Goal: Information Seeking & Learning: Learn about a topic

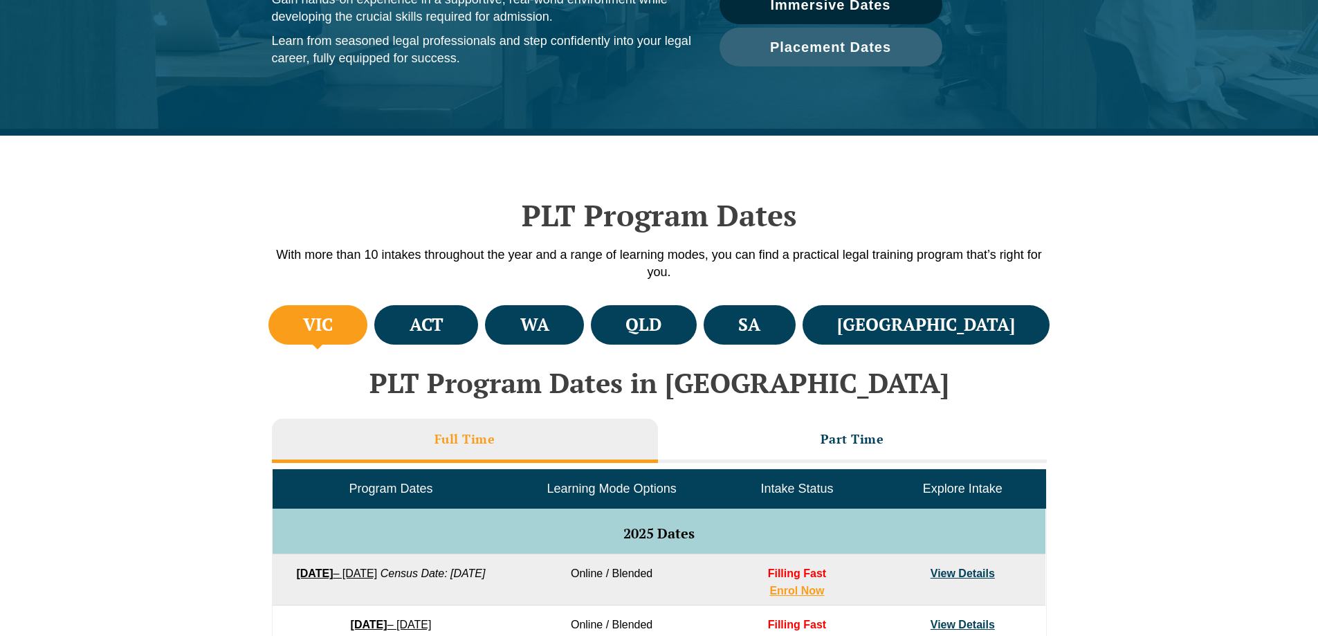
click at [329, 324] on h4 "VIC" at bounding box center [318, 324] width 30 height 23
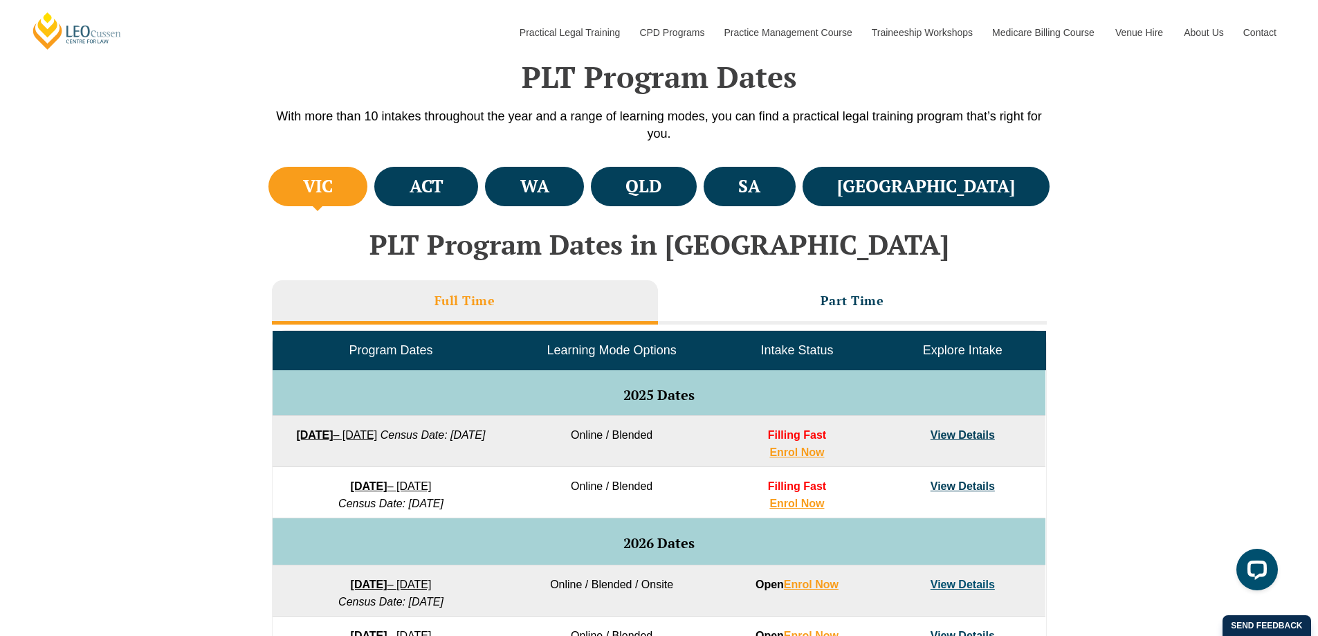
click at [800, 284] on li "Part Time" at bounding box center [852, 302] width 389 height 44
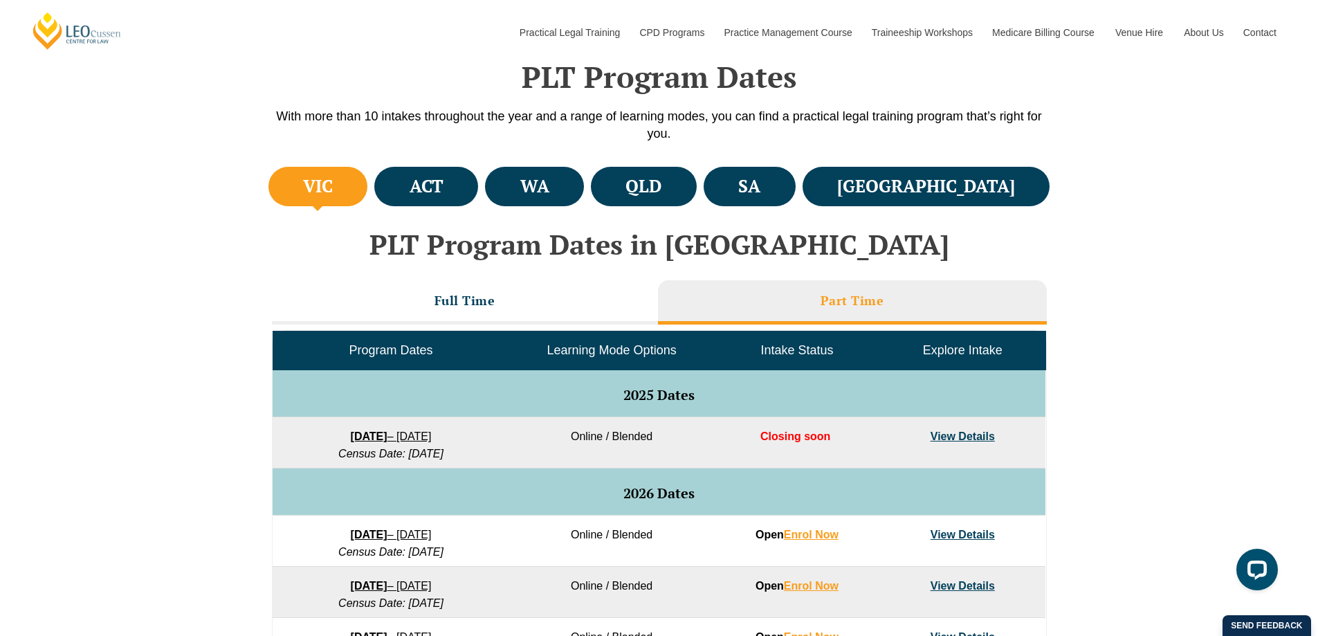
click at [512, 295] on li "Full Time" at bounding box center [465, 302] width 386 height 44
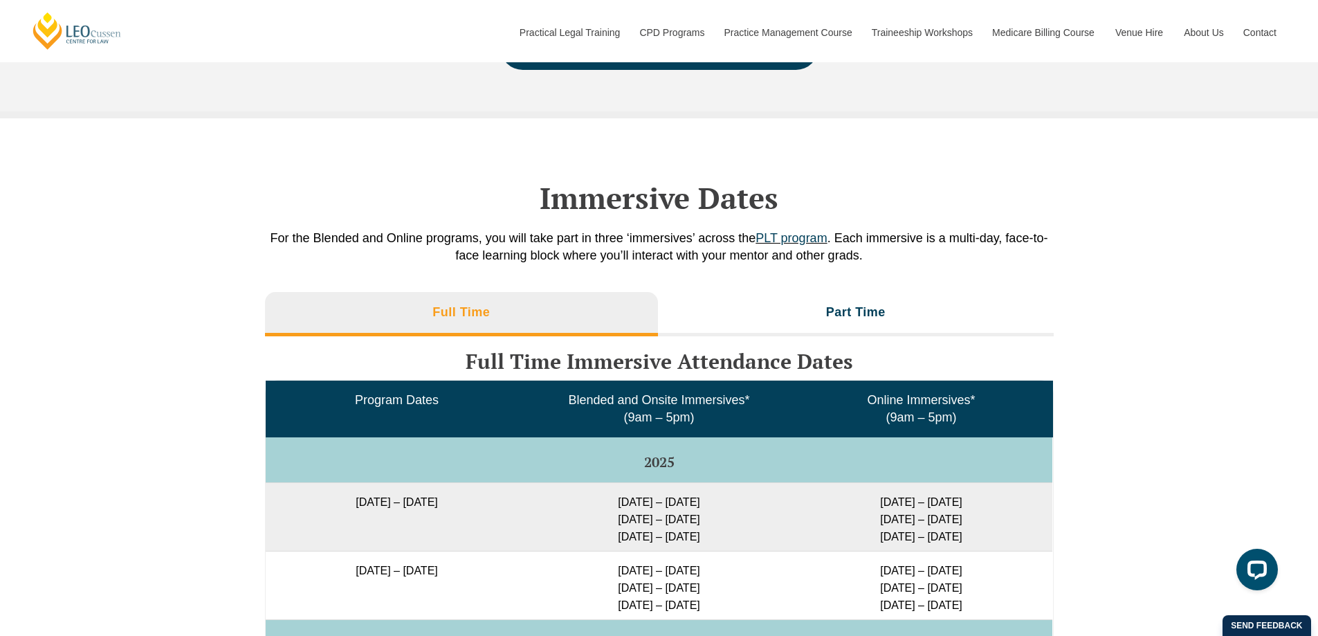
scroll to position [2145, 0]
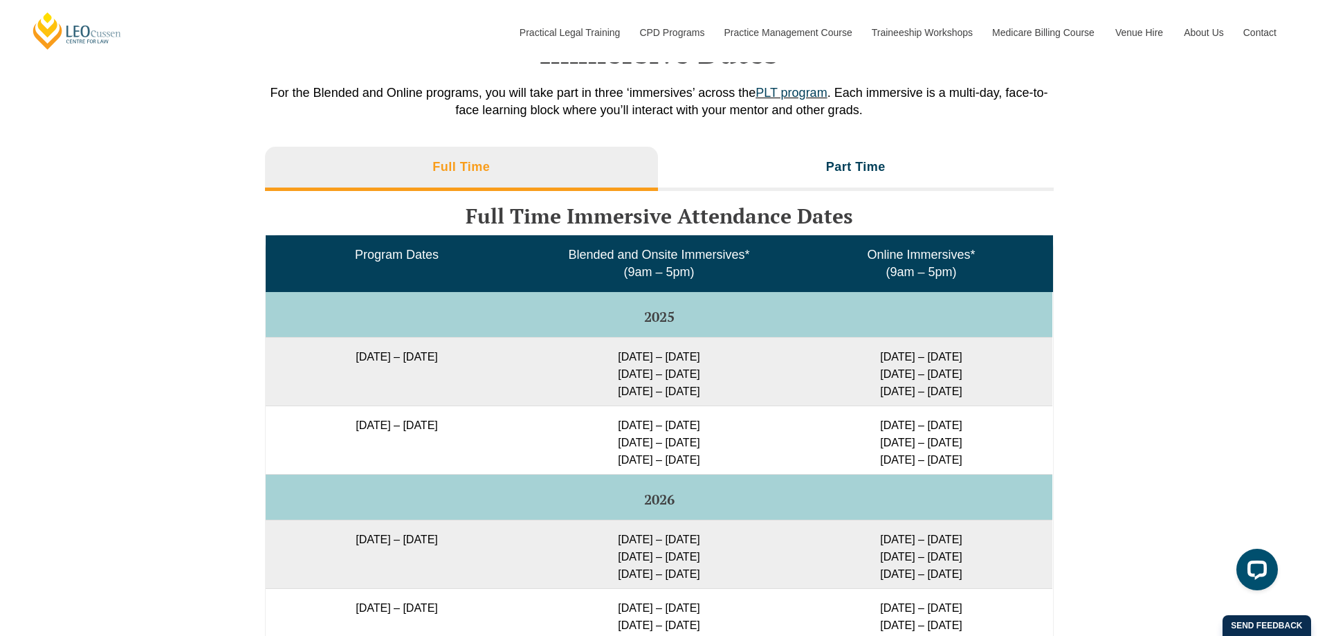
click at [804, 168] on li "Part Time" at bounding box center [856, 169] width 396 height 44
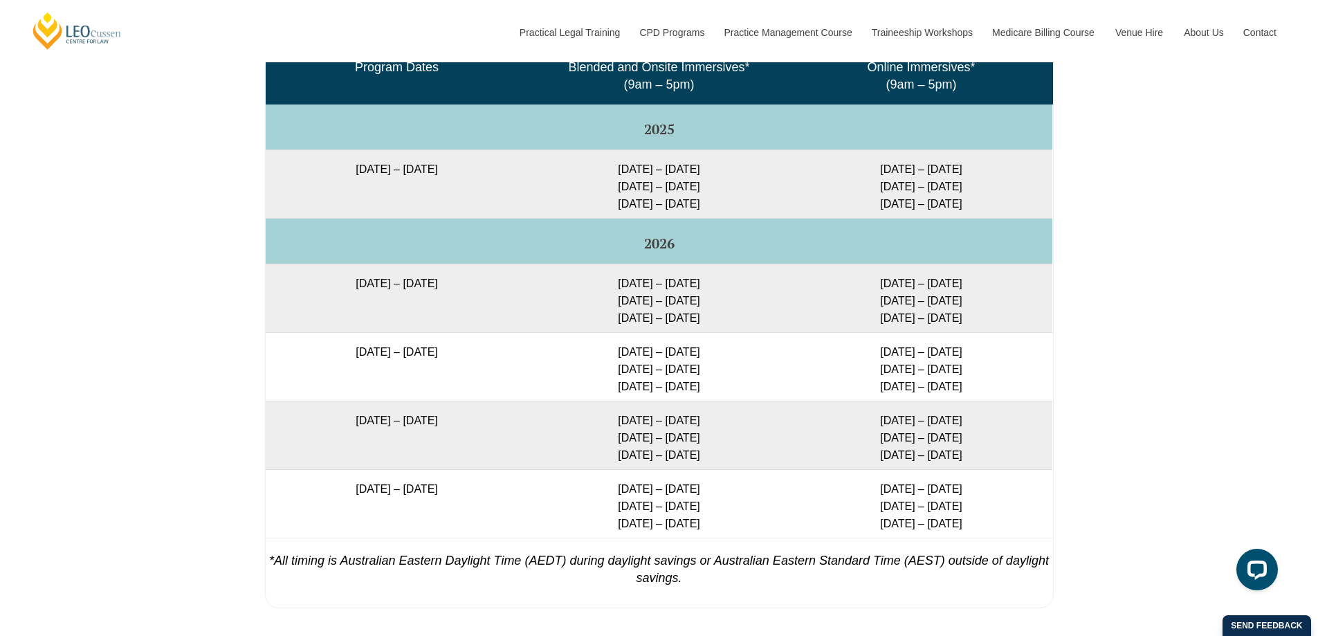
scroll to position [2352, 0]
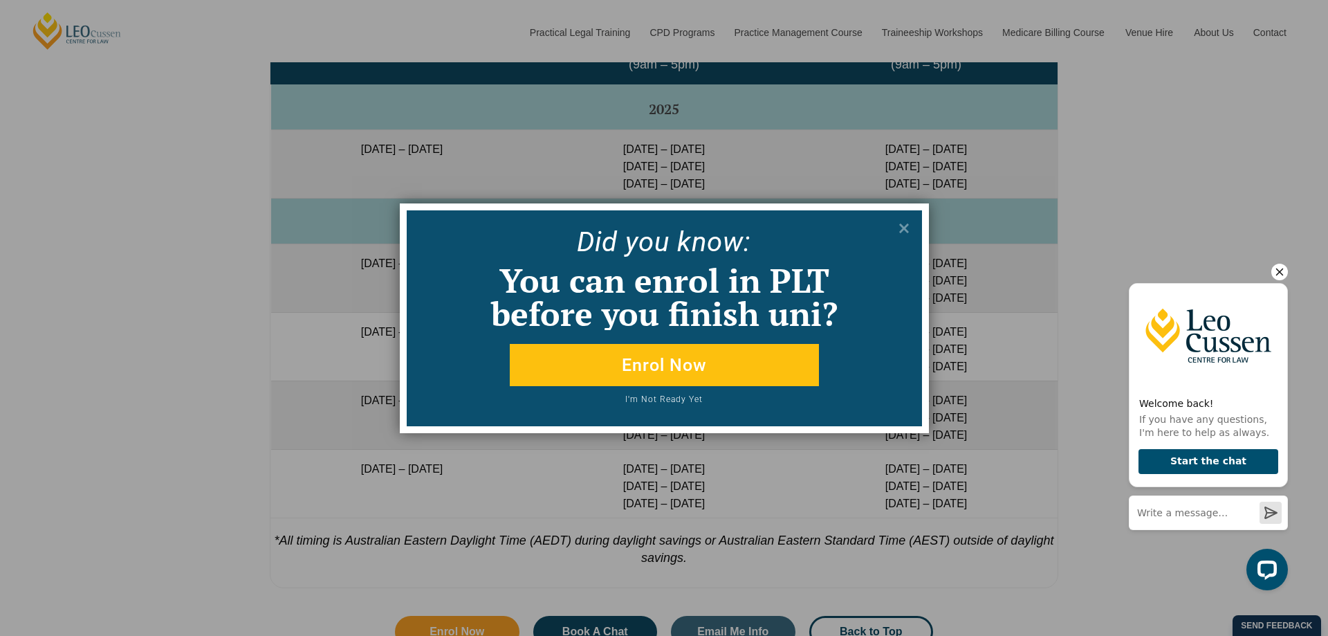
click at [904, 222] on icon at bounding box center [904, 228] width 15 height 15
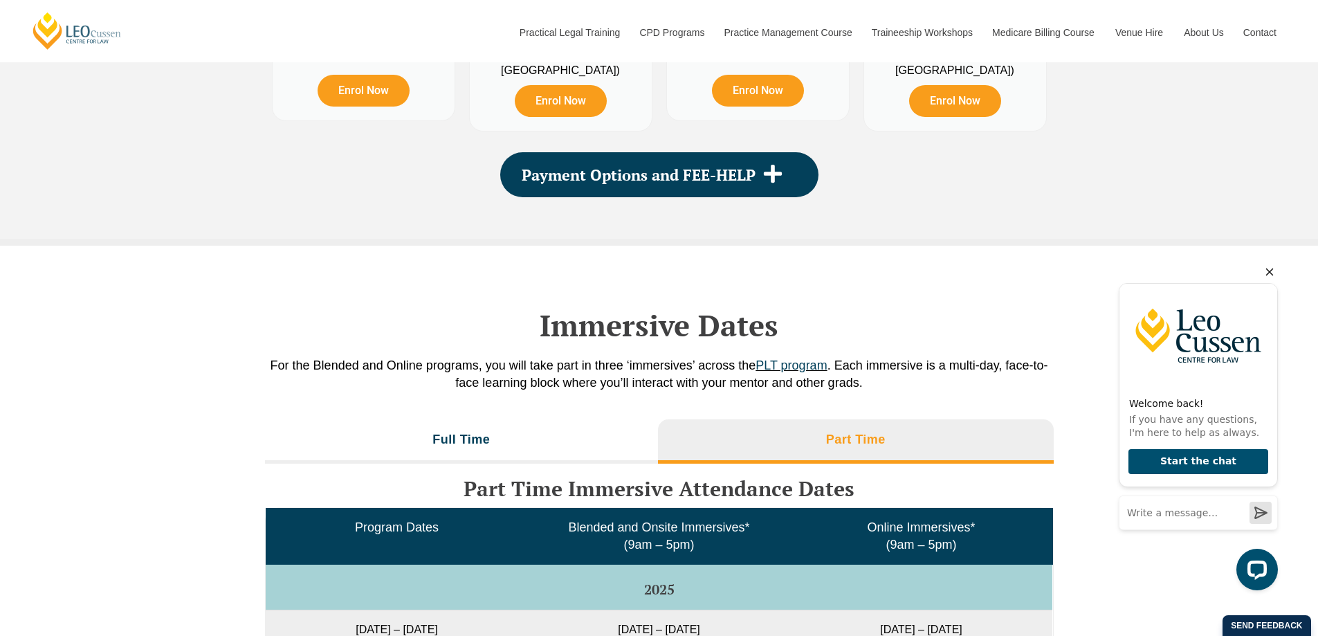
scroll to position [2006, 0]
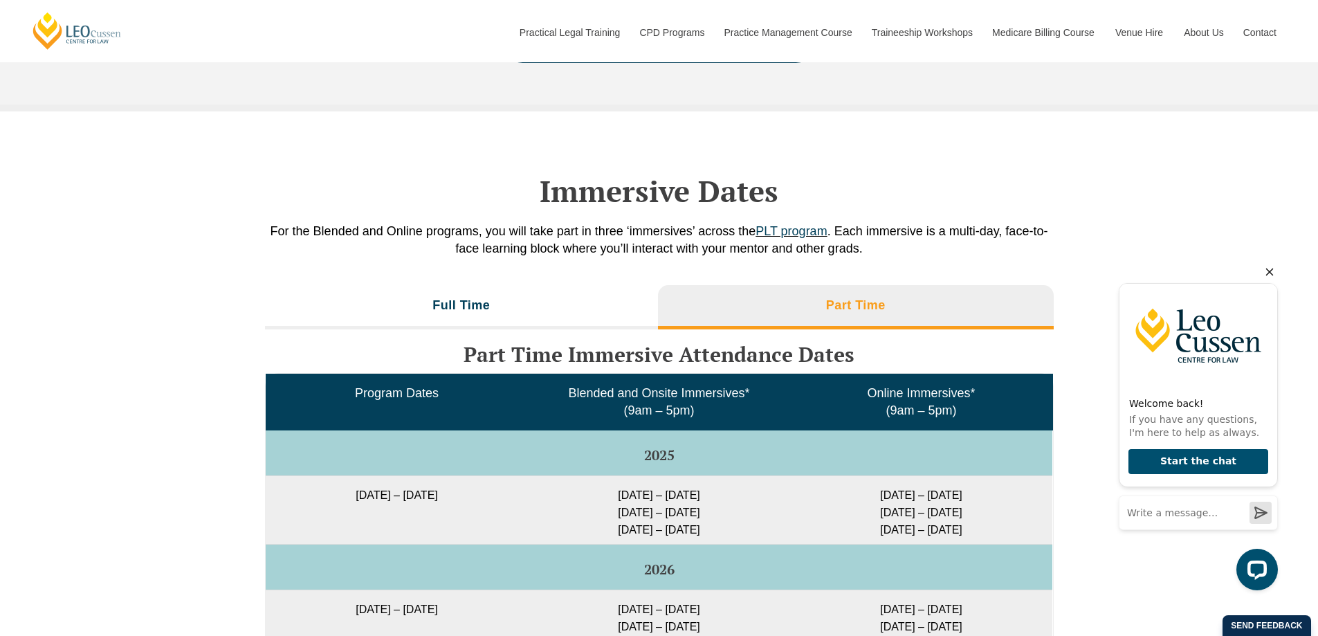
click at [507, 314] on li "Full Time" at bounding box center [462, 307] width 394 height 44
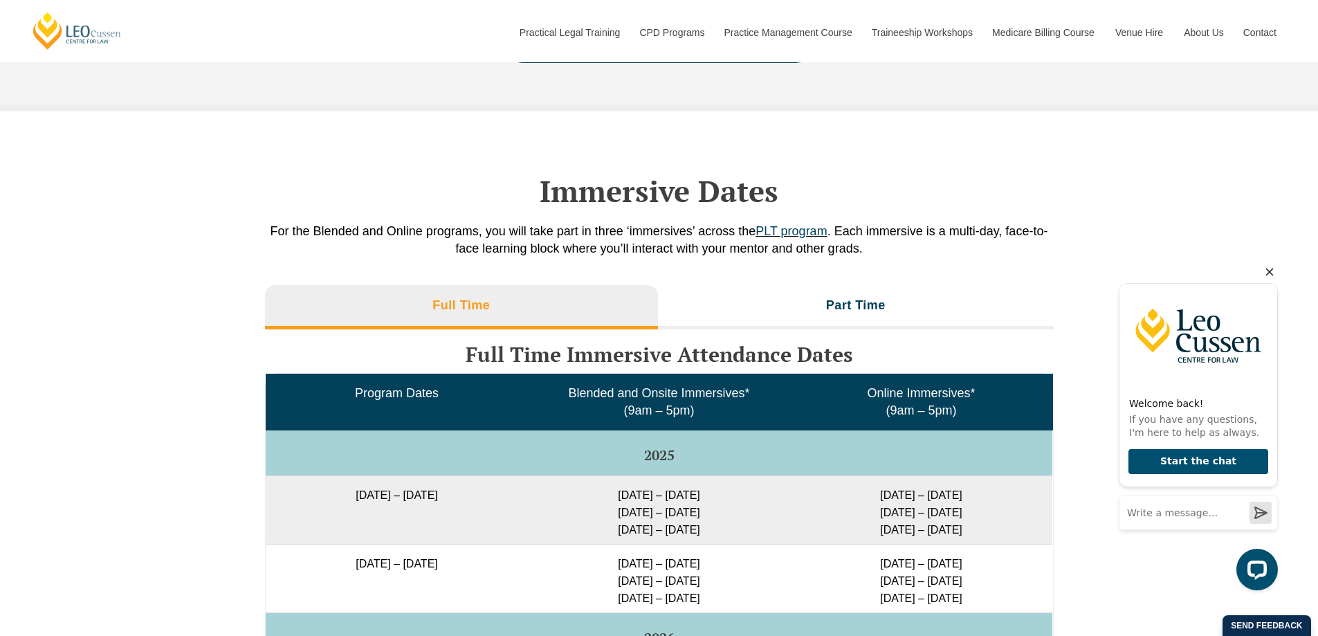
click at [762, 312] on li "Part Time" at bounding box center [856, 307] width 396 height 44
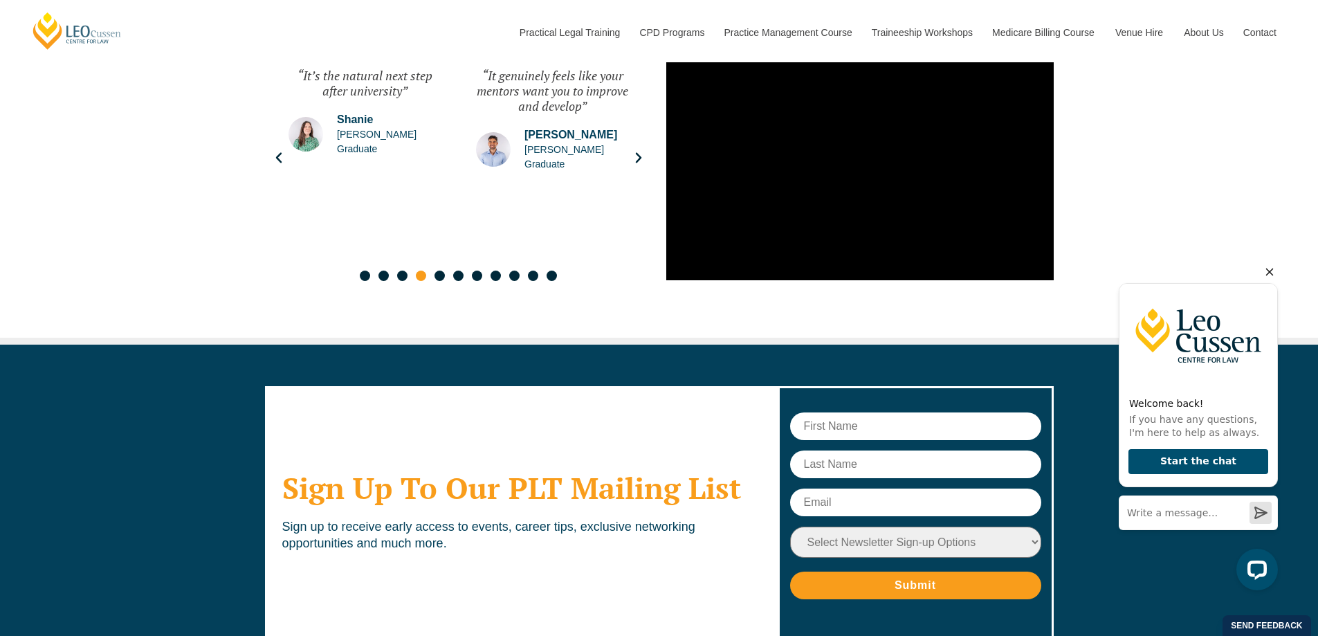
scroll to position [7187, 0]
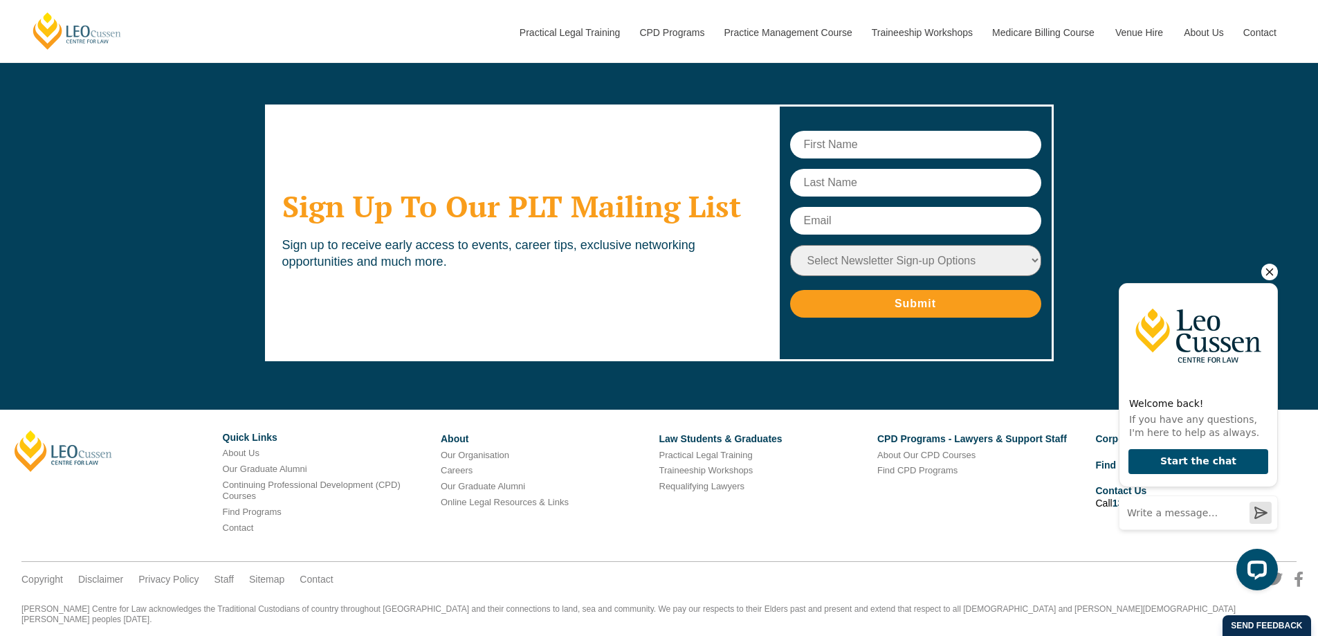
click at [1270, 274] on icon "Hide greeting" at bounding box center [1269, 272] width 17 height 17
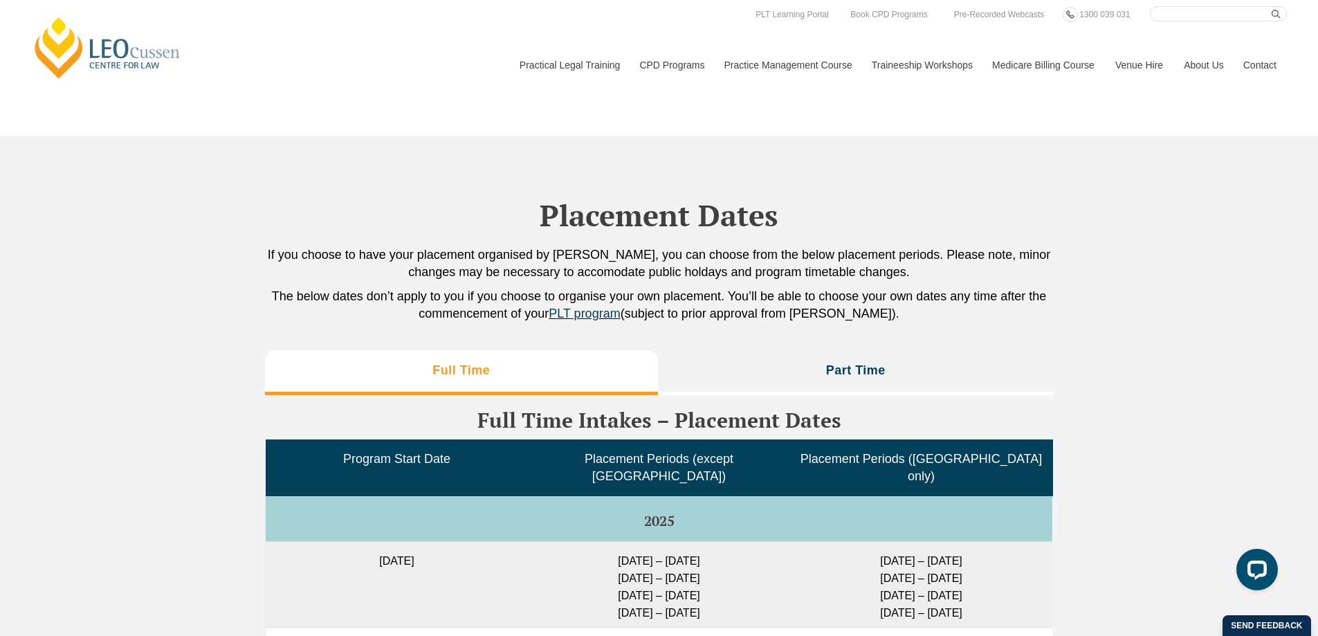
scroll to position [2759, 0]
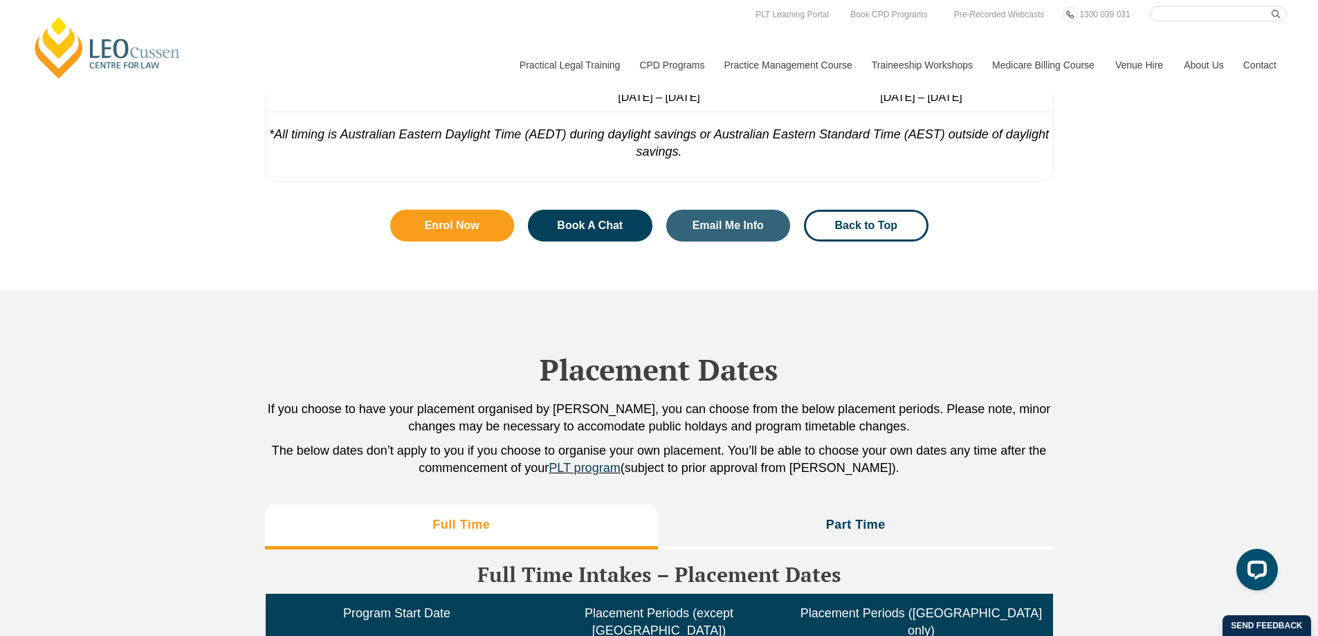
click at [800, 526] on li "Part Time" at bounding box center [856, 526] width 396 height 44
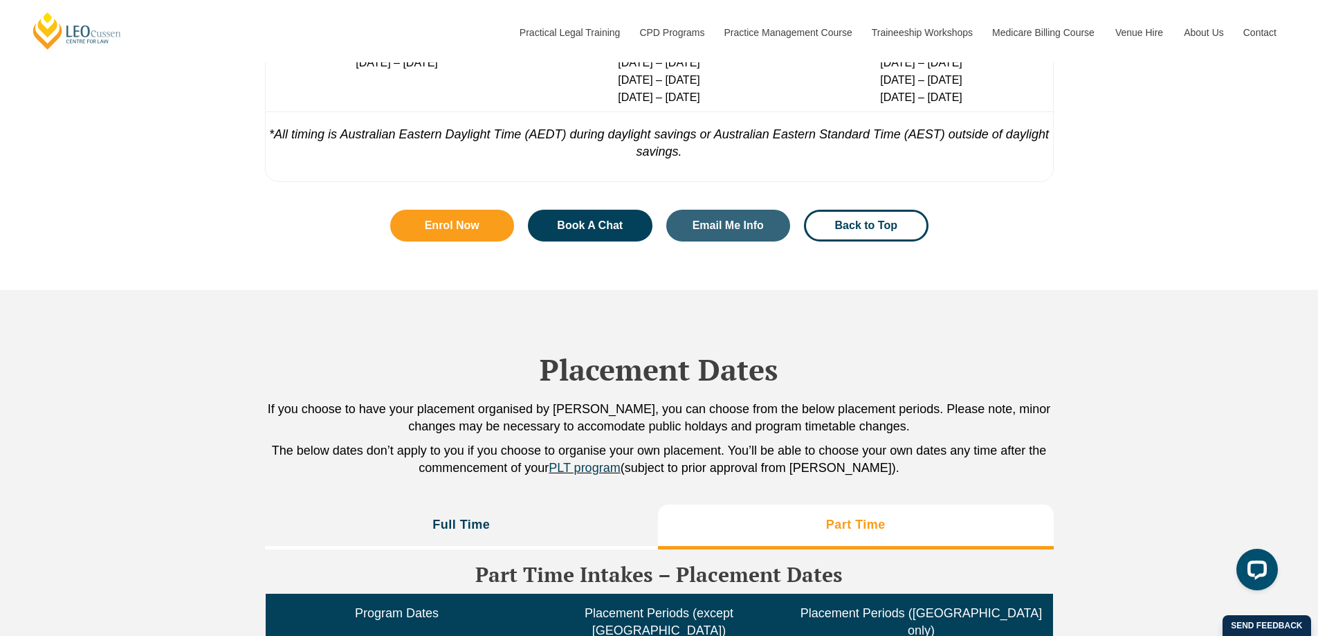
scroll to position [3104, 0]
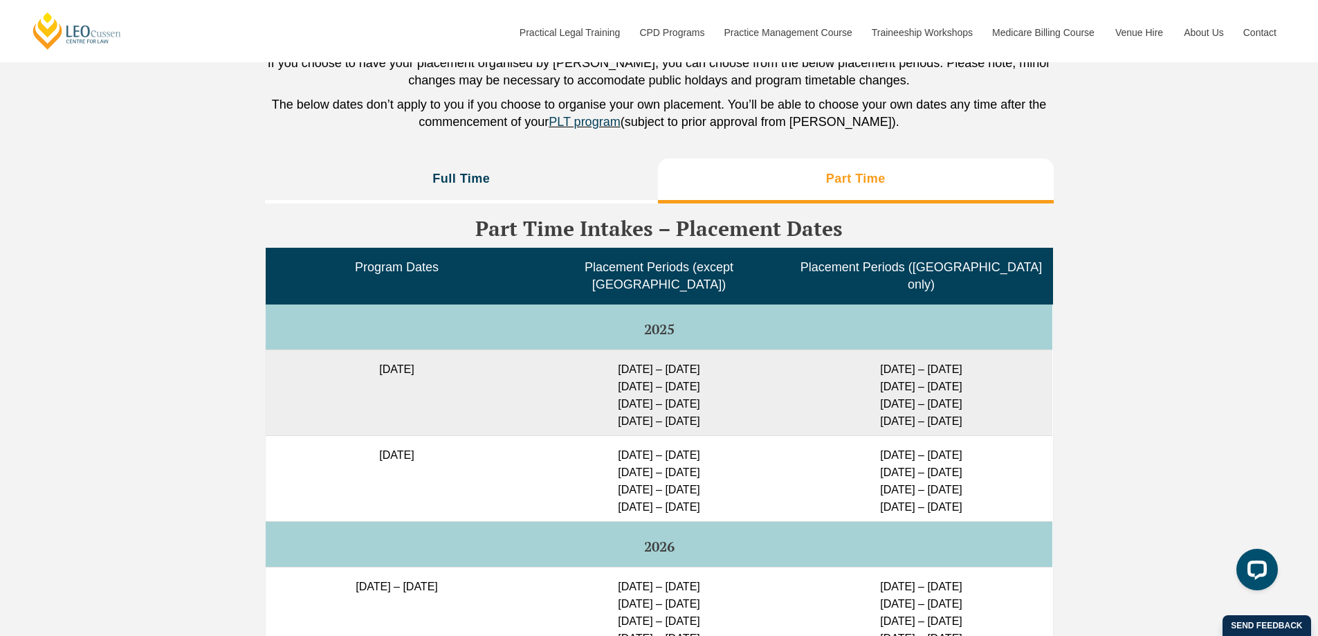
click at [474, 199] on li "Full Time" at bounding box center [462, 180] width 394 height 44
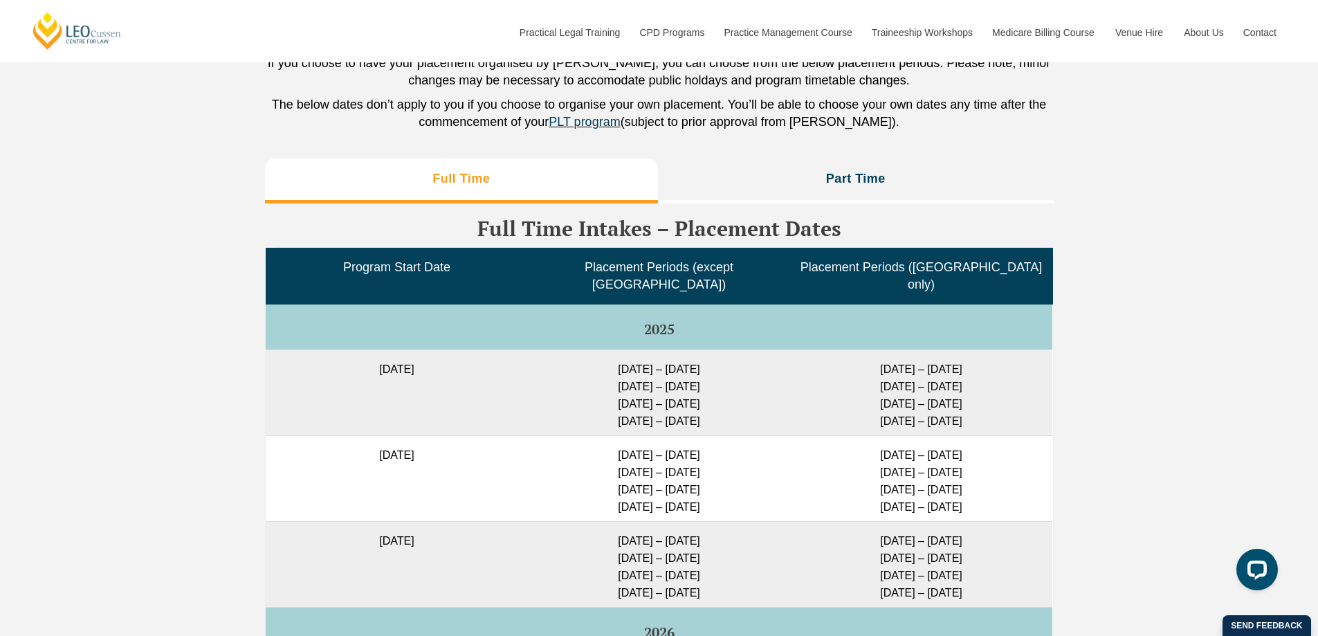
click at [738, 188] on li "Part Time" at bounding box center [856, 180] width 396 height 44
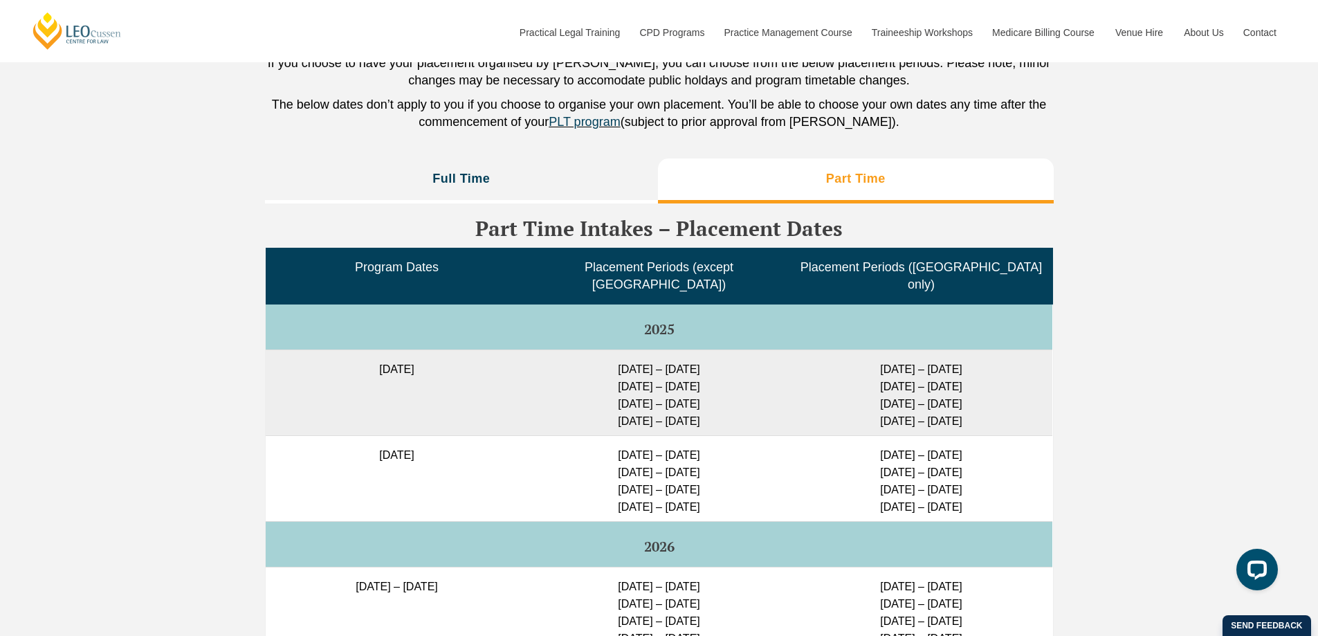
click at [533, 185] on li "Full Time" at bounding box center [462, 180] width 394 height 44
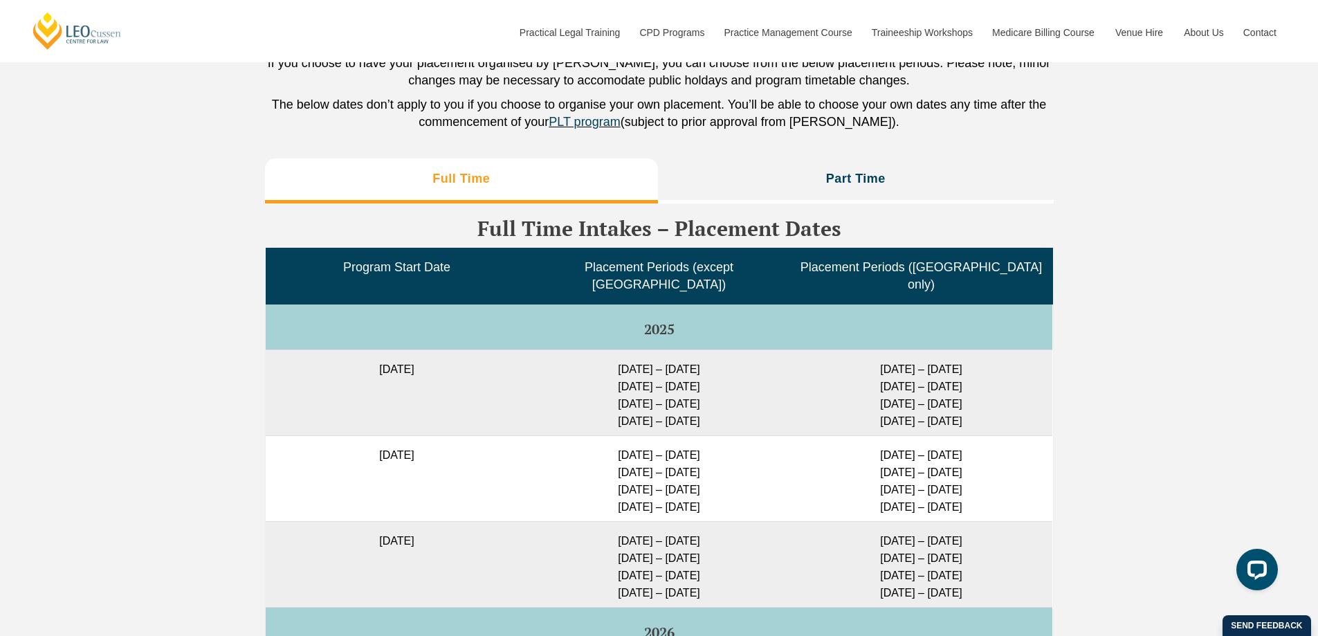
click at [736, 192] on li "Part Time" at bounding box center [856, 180] width 396 height 44
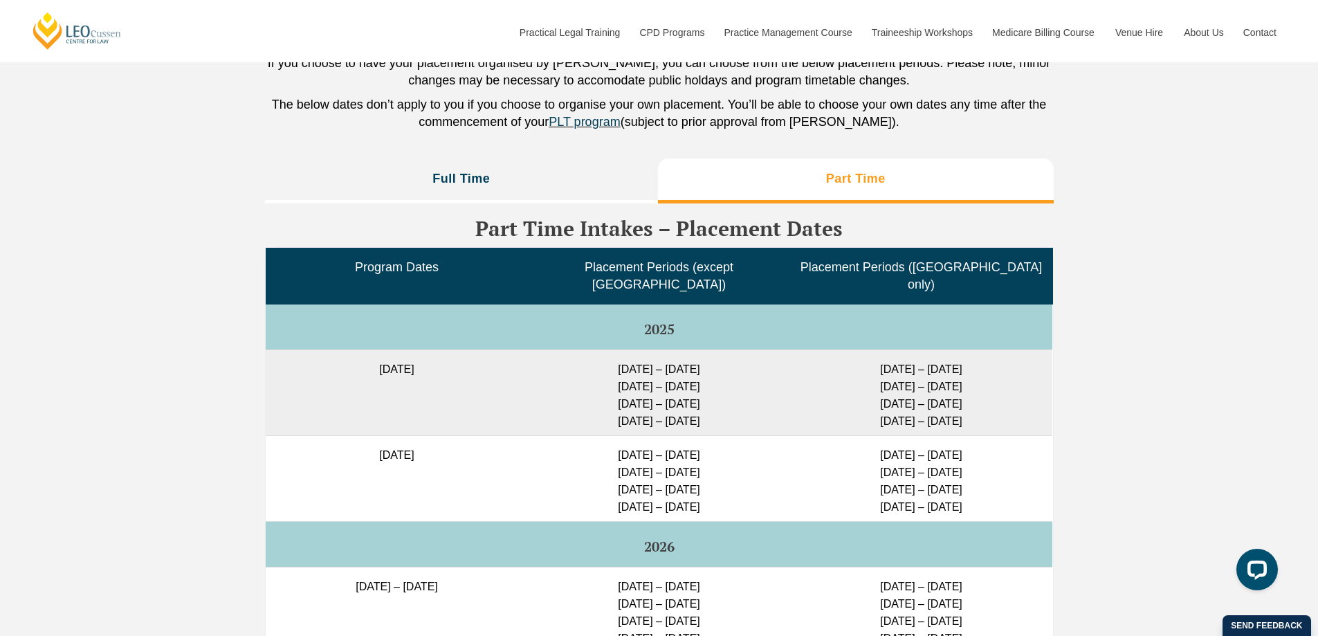
click at [560, 176] on li "Full Time" at bounding box center [462, 180] width 394 height 44
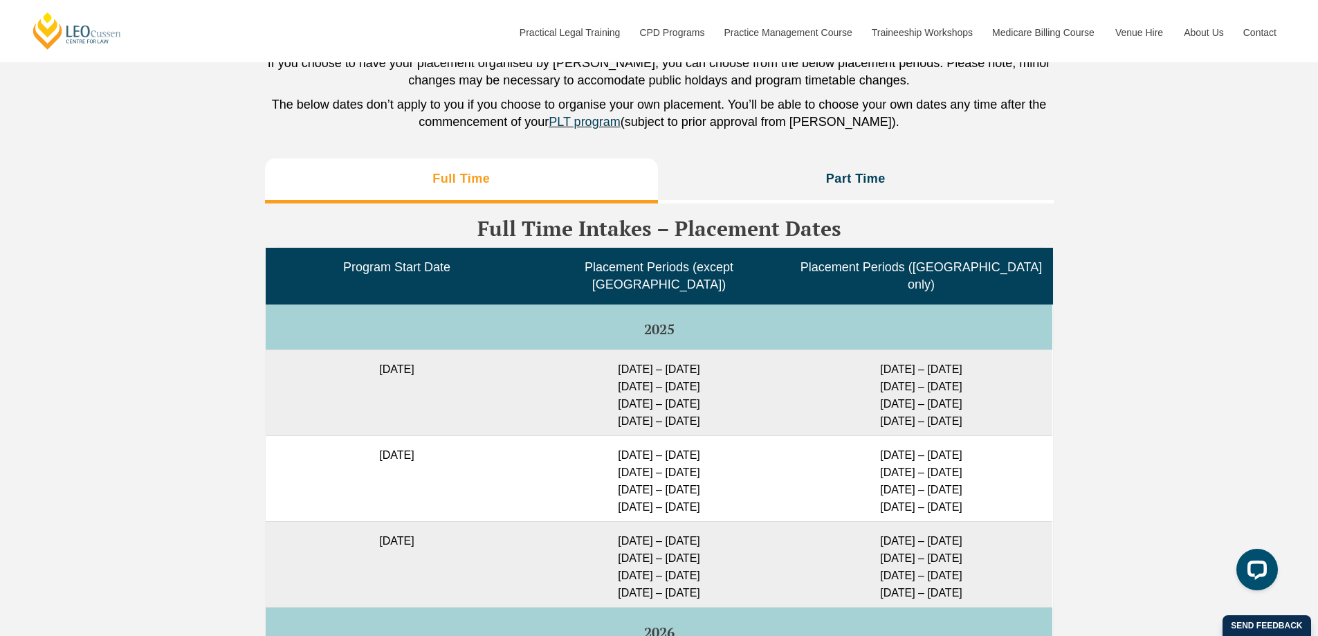
drag, startPoint x: 603, startPoint y: 354, endPoint x: 687, endPoint y: 413, distance: 102.7
click at [687, 413] on td "27 Jan – 16 Feb 2026 23 Feb – 16 March 2026 11 May – 29 May 2026 6 July – 24 Ju…" at bounding box center [659, 392] width 262 height 86
click at [856, 172] on li "Part Time" at bounding box center [856, 180] width 396 height 44
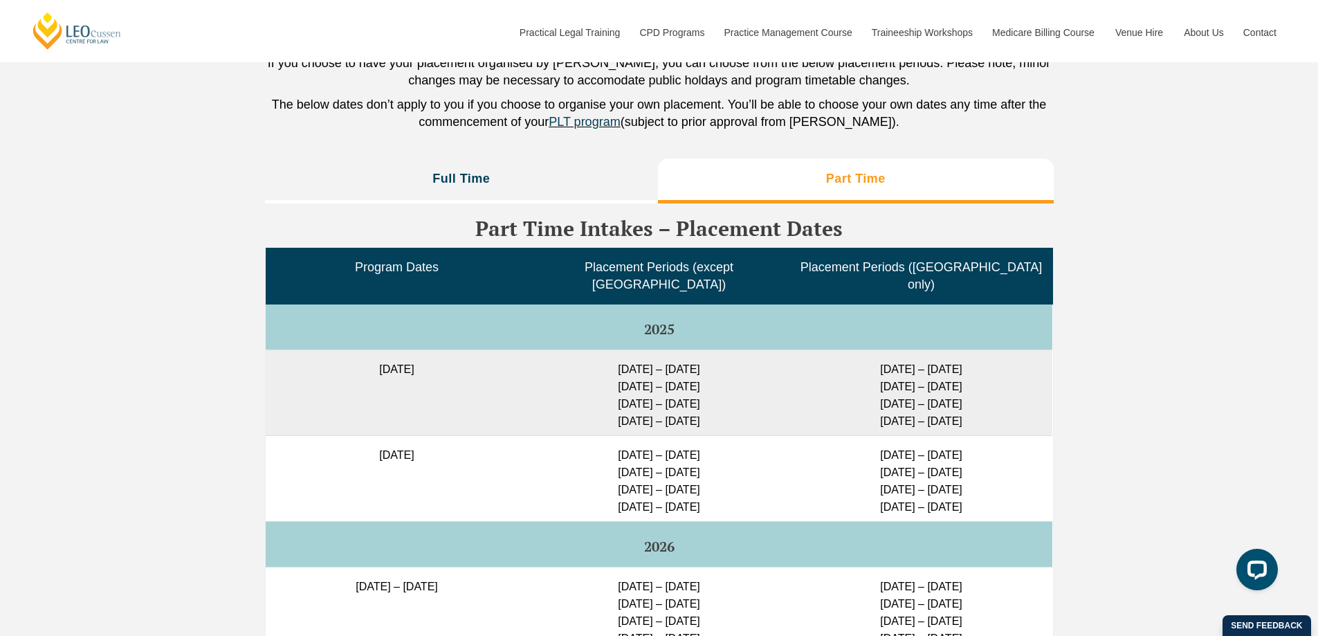
click at [479, 178] on h3 "Full Time" at bounding box center [460, 179] width 57 height 16
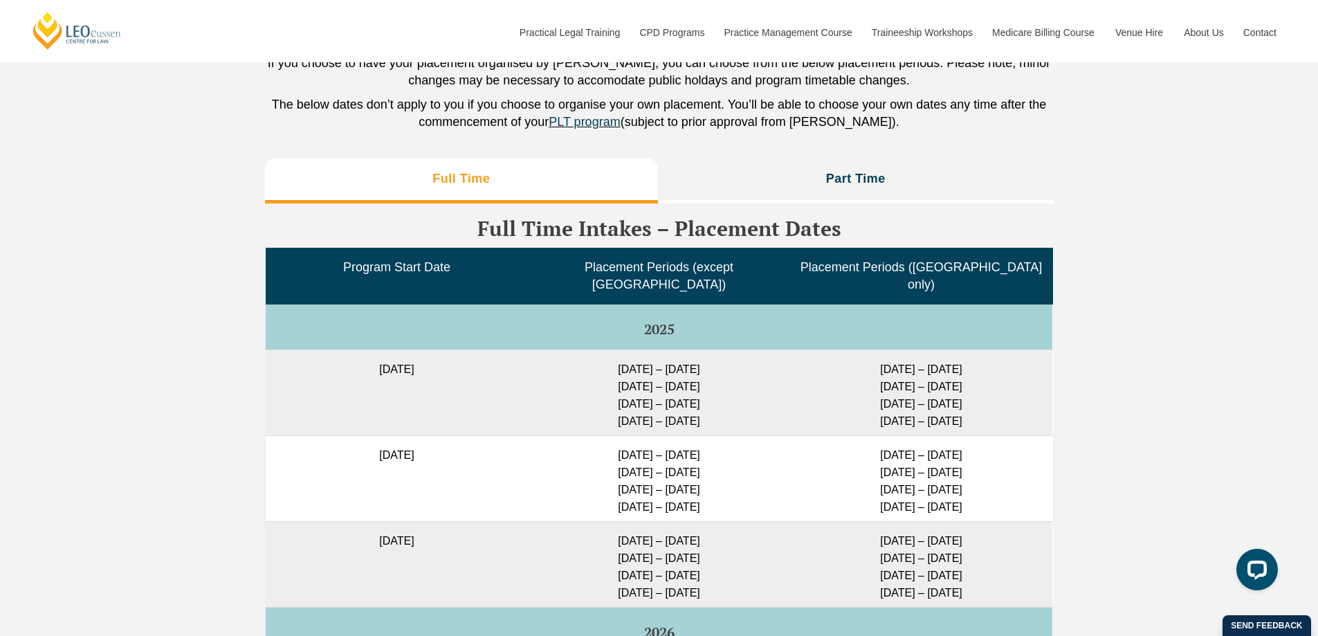
click at [850, 174] on h3 "Part Time" at bounding box center [856, 179] width 60 height 16
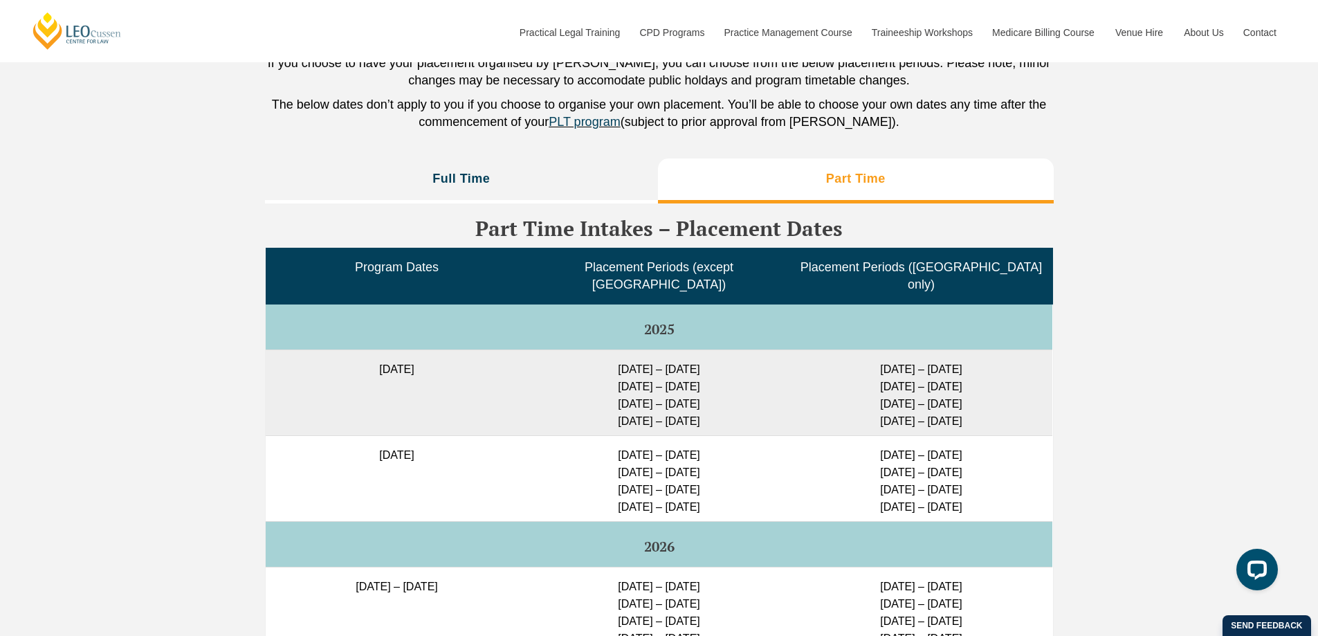
click at [542, 166] on li "Full Time" at bounding box center [462, 180] width 394 height 44
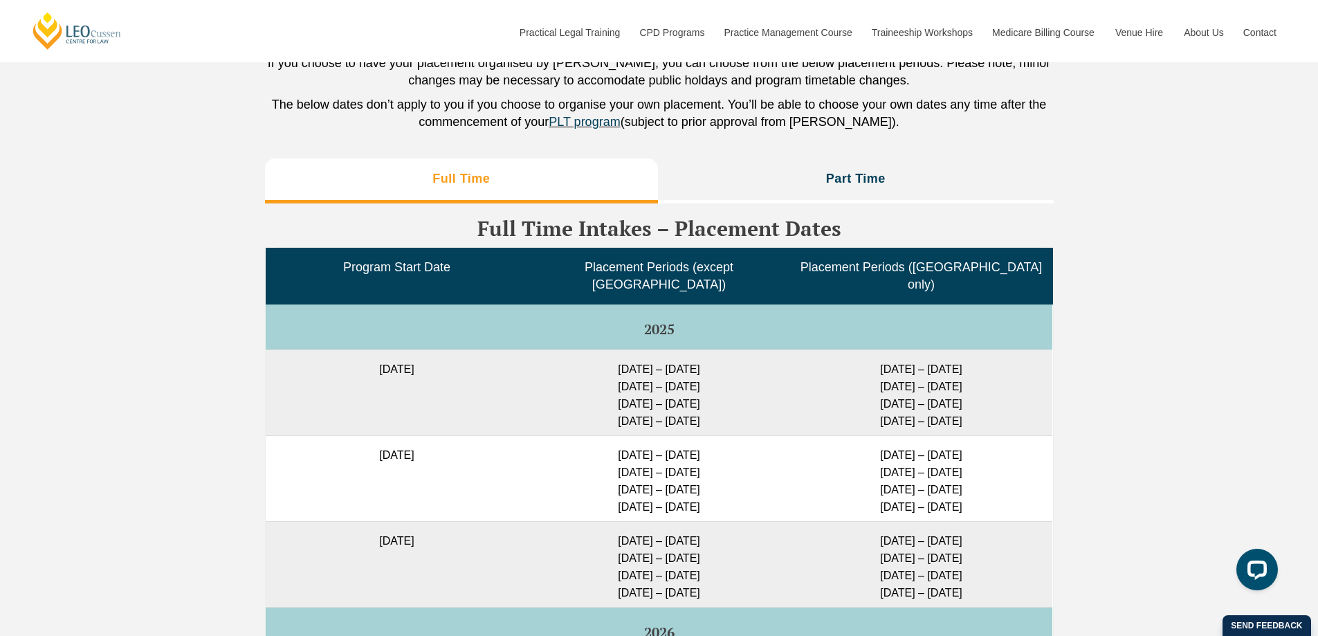
click at [836, 175] on h3 "Part Time" at bounding box center [856, 179] width 60 height 16
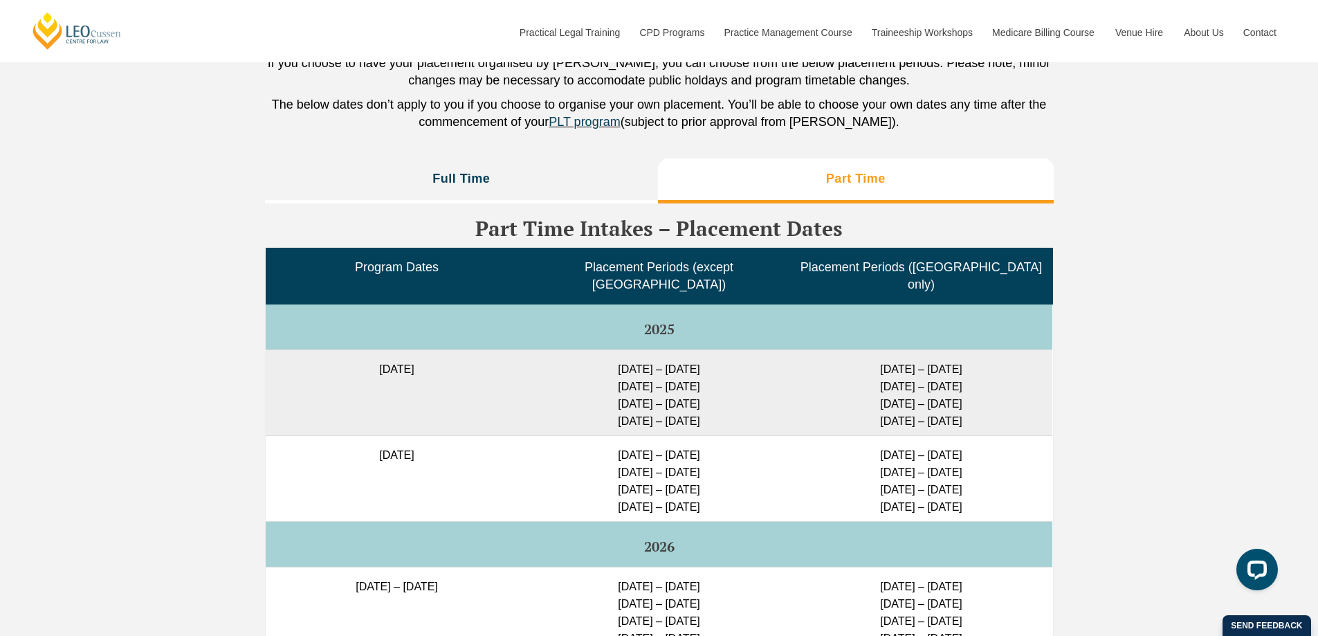
click at [563, 166] on li "Full Time" at bounding box center [462, 180] width 394 height 44
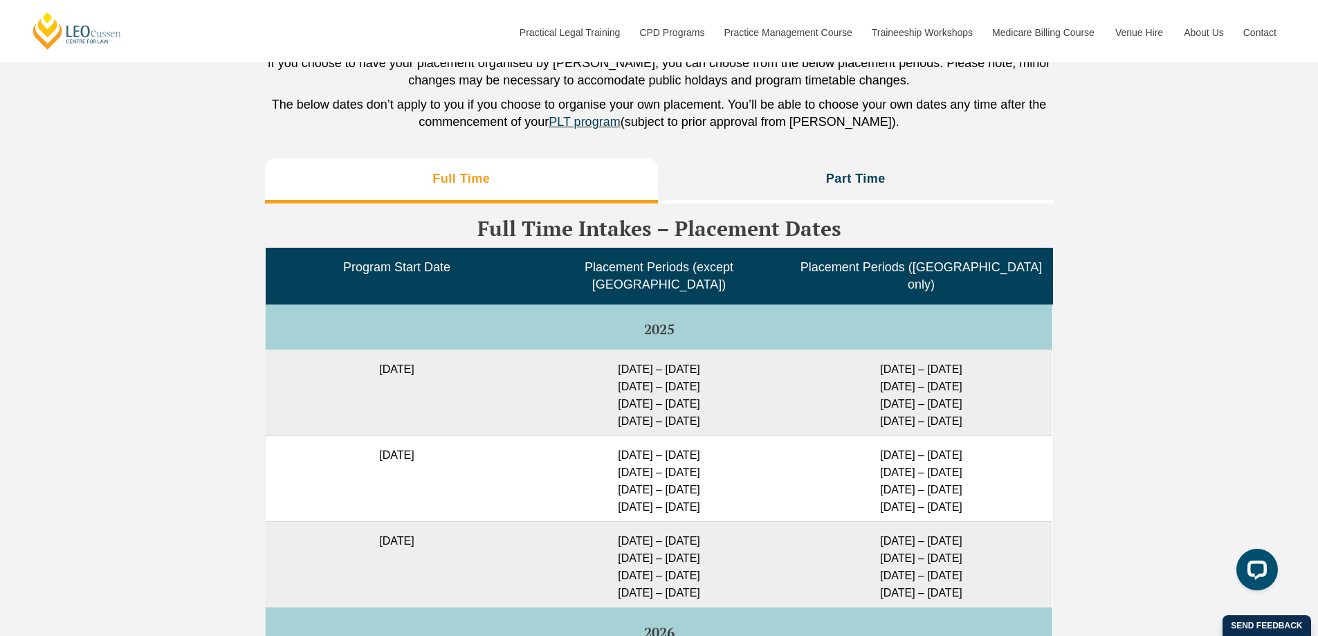
click at [813, 183] on li "Part Time" at bounding box center [856, 180] width 396 height 44
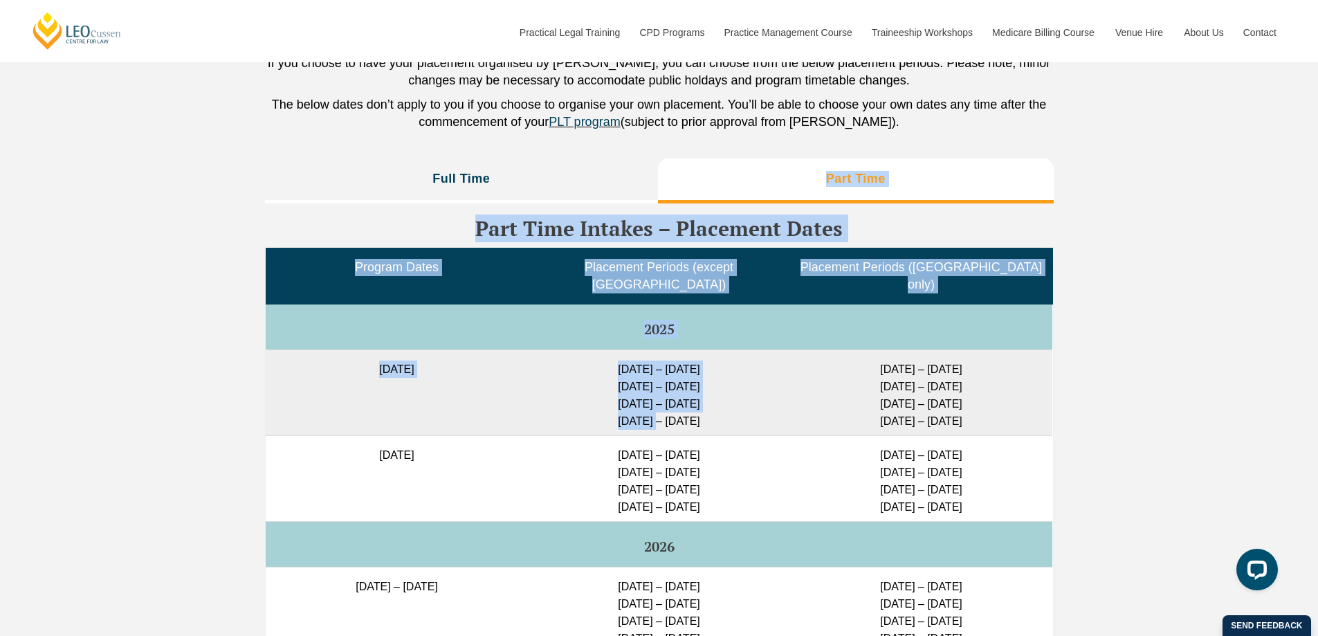
drag, startPoint x: 546, startPoint y: 174, endPoint x: 638, endPoint y: 419, distance: 261.6
click at [638, 419] on div "Full Time Part Time Full Time Intakes – Placement Dates Program Start Date Plac…" at bounding box center [659, 521] width 789 height 727
click at [524, 387] on td "12 May 2025" at bounding box center [397, 392] width 262 height 86
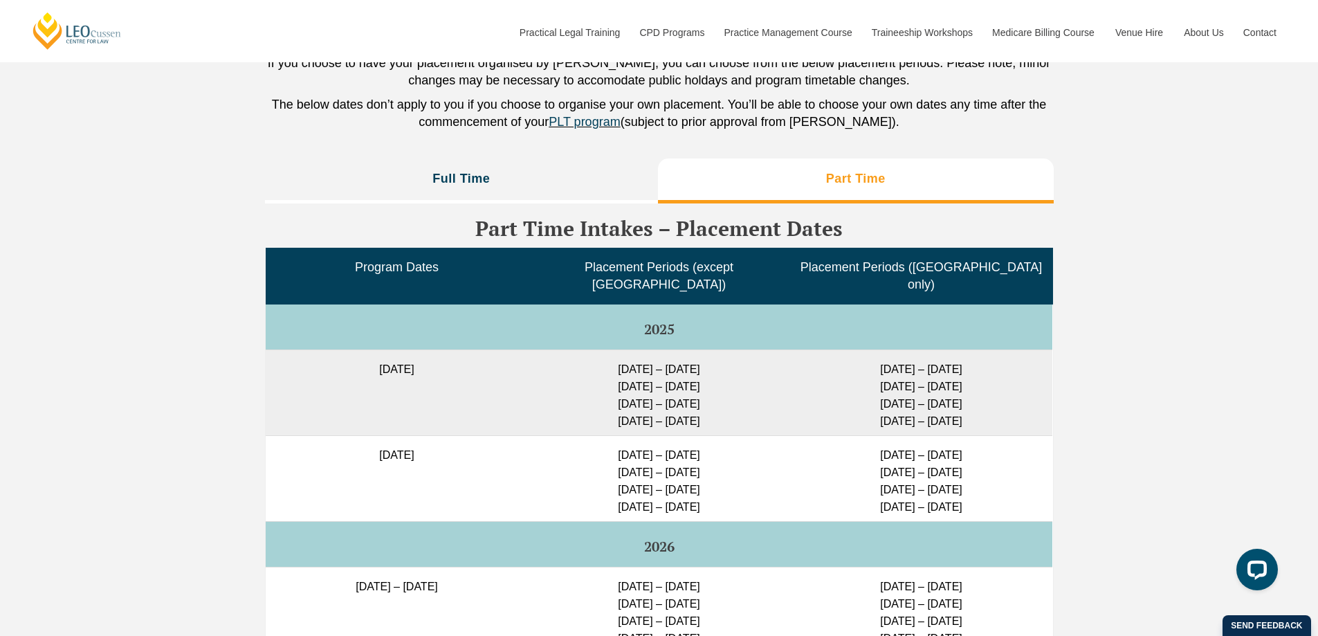
click at [493, 188] on li "Full Time" at bounding box center [462, 180] width 394 height 44
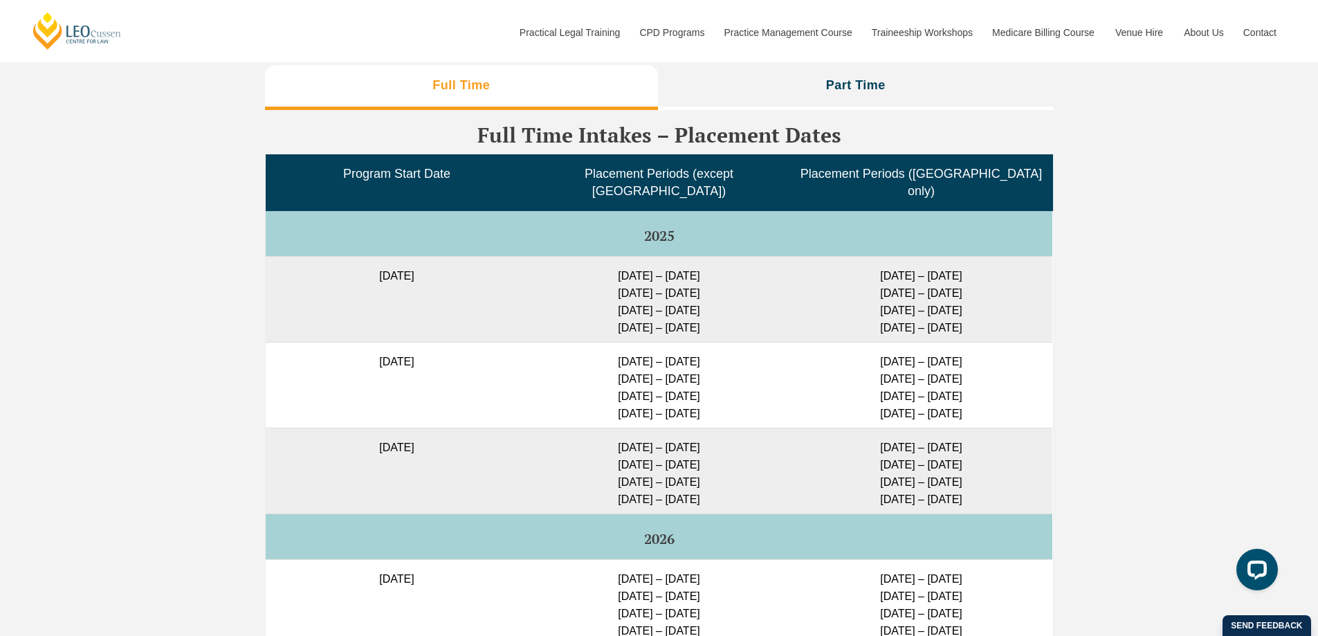
scroll to position [3174, 0]
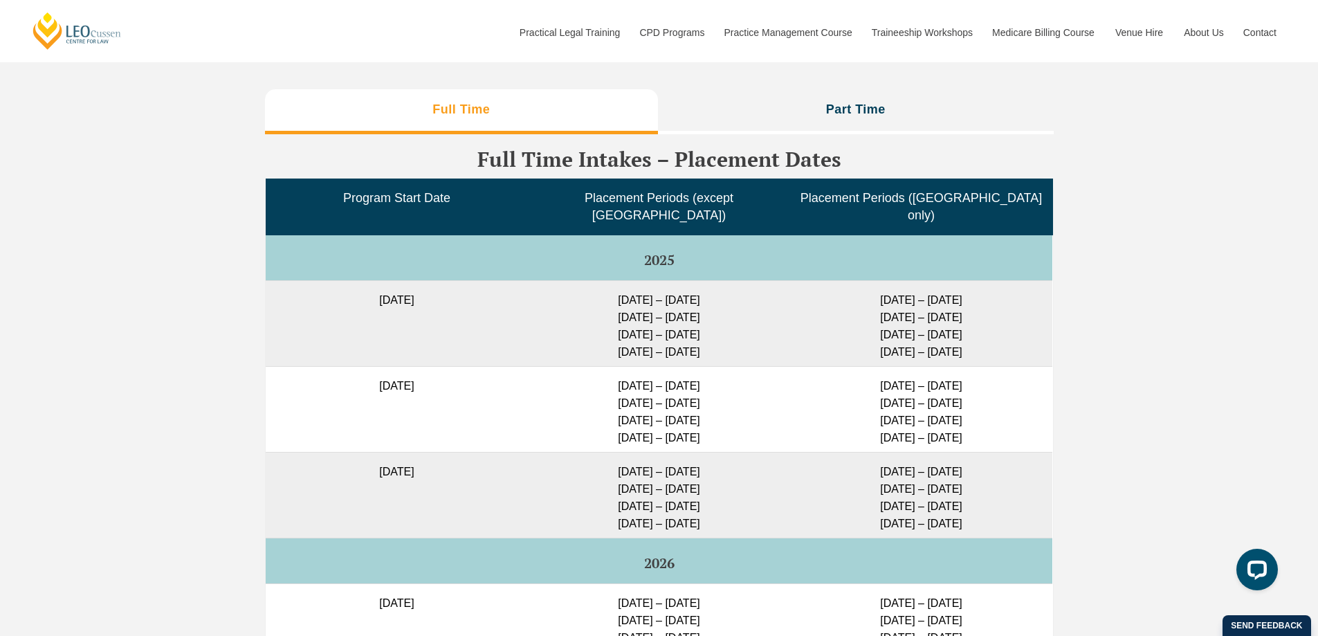
click at [836, 118] on h3 "Part Time" at bounding box center [856, 110] width 60 height 16
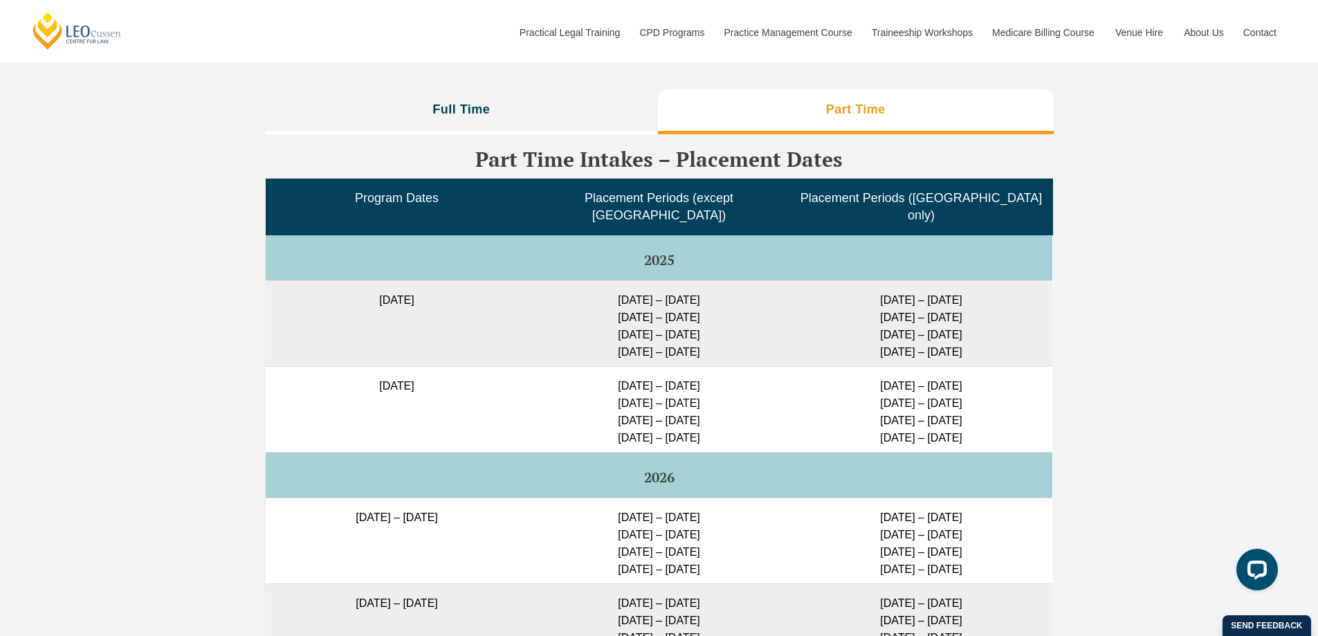
click at [470, 124] on li "Full Time" at bounding box center [462, 111] width 394 height 44
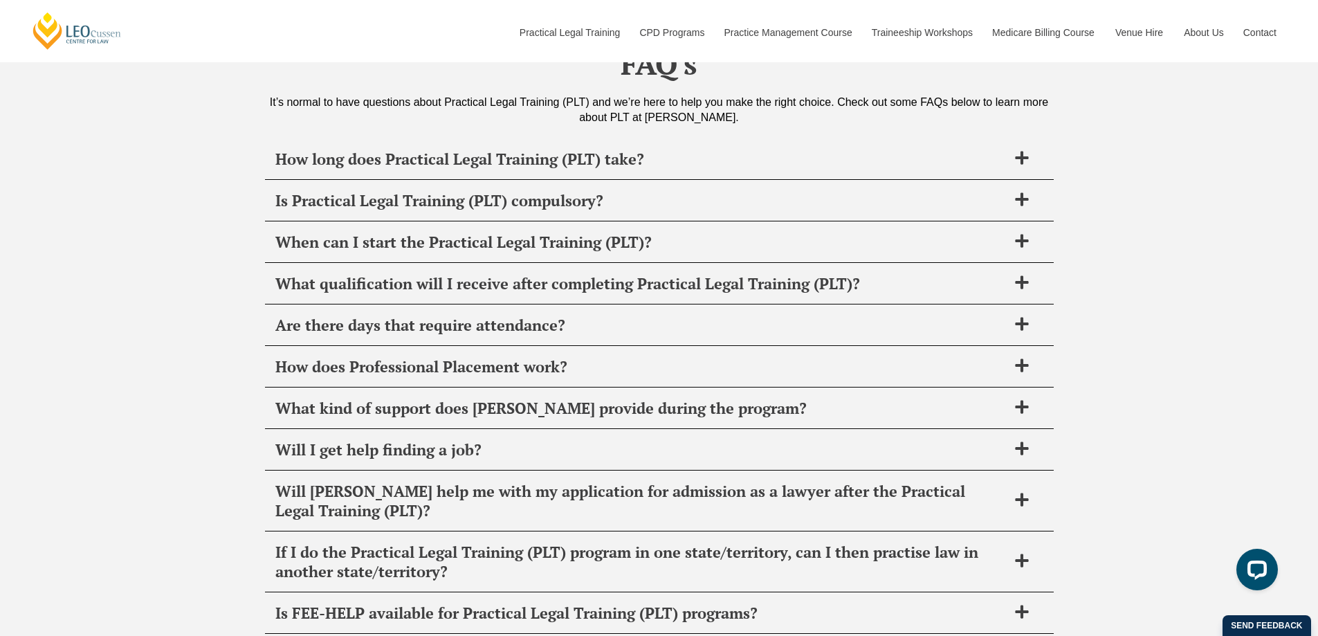
scroll to position [5042, 0]
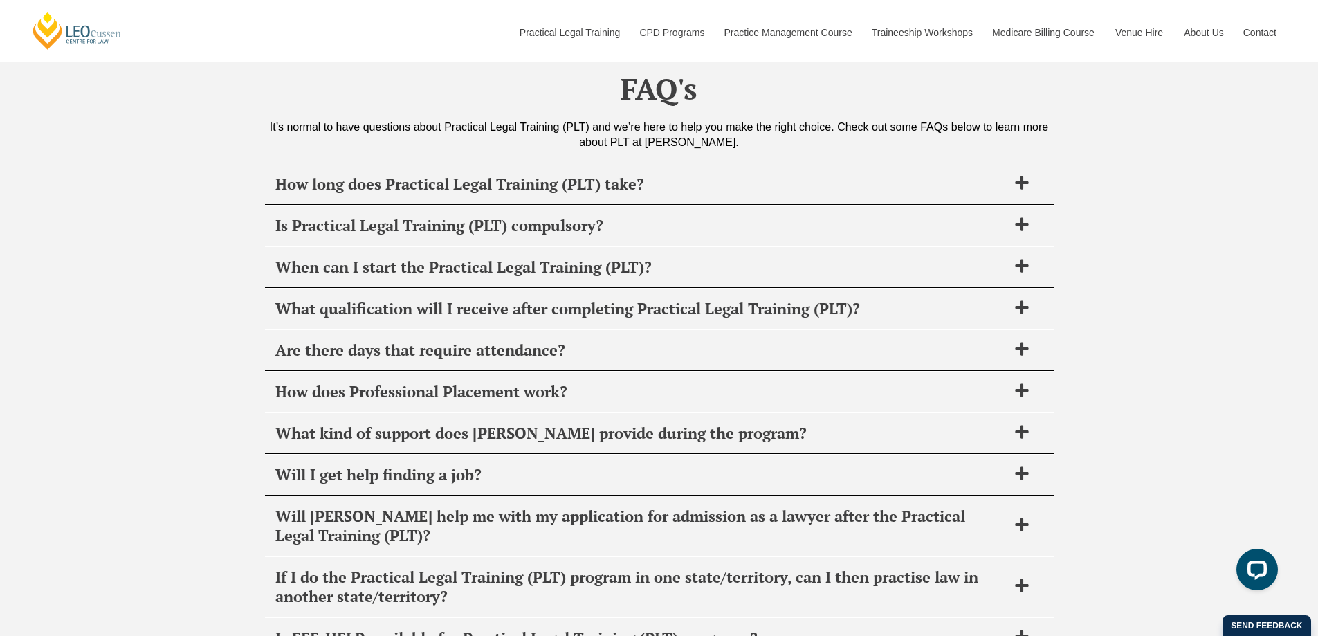
click at [420, 175] on span "How long does Practical Legal Training (PLT) take?" at bounding box center [641, 183] width 732 height 19
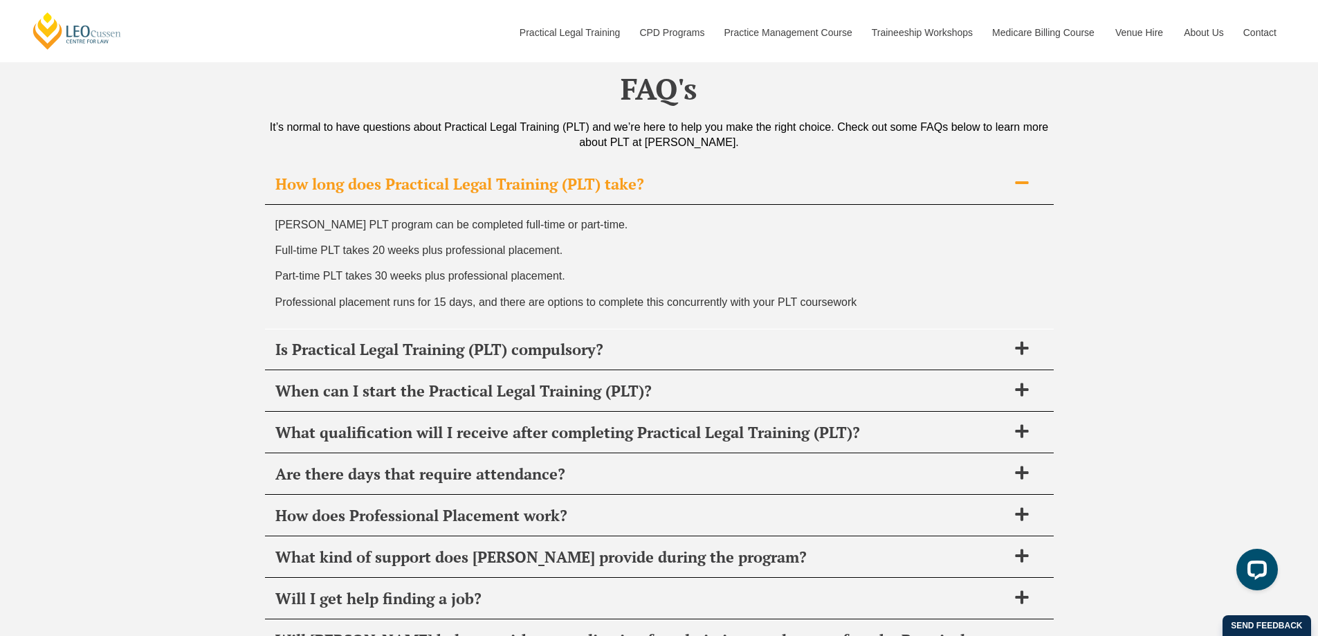
click at [420, 175] on span "How long does Practical Legal Training (PLT) take?" at bounding box center [641, 183] width 732 height 19
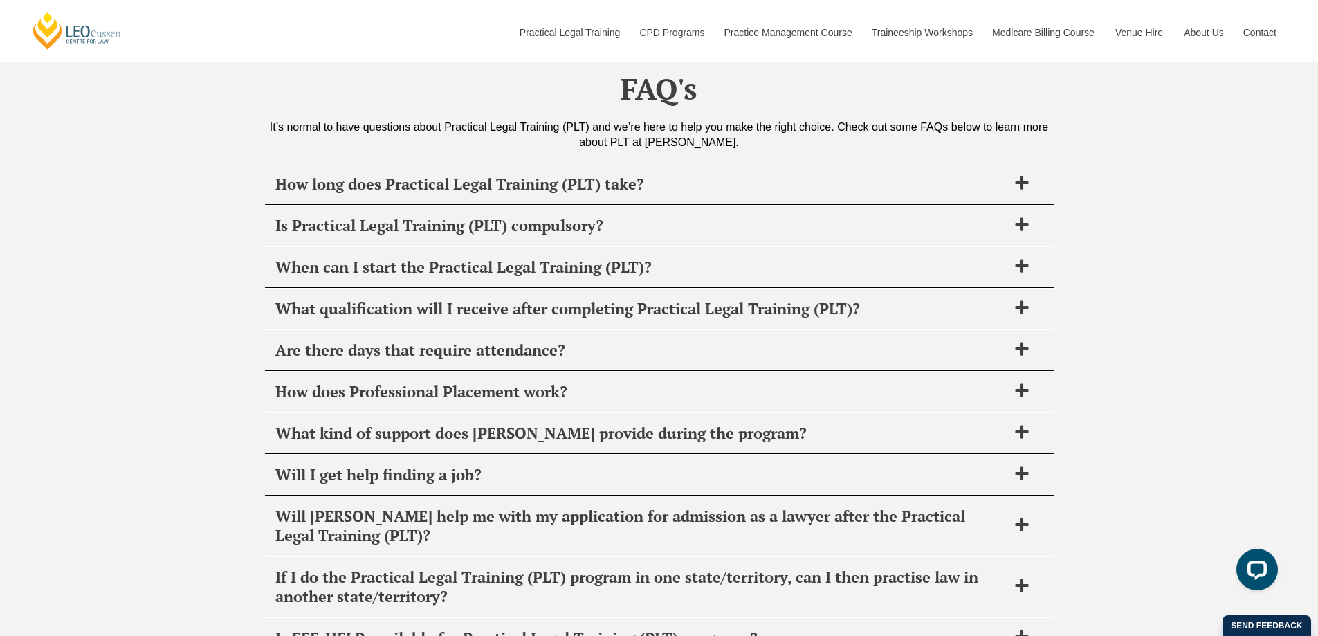
click at [420, 205] on div "Is Practical Legal Training (PLT) compulsory?" at bounding box center [659, 225] width 789 height 41
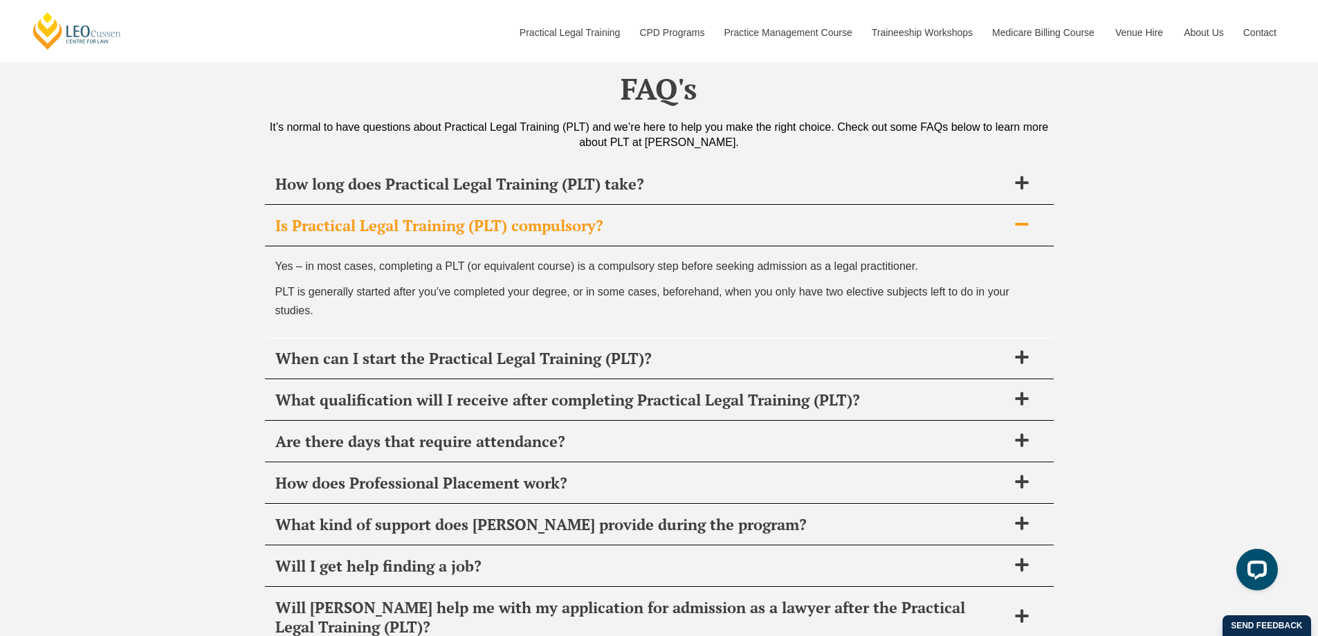
click at [420, 205] on div "Is Practical Legal Training (PLT) compulsory?" at bounding box center [659, 225] width 789 height 41
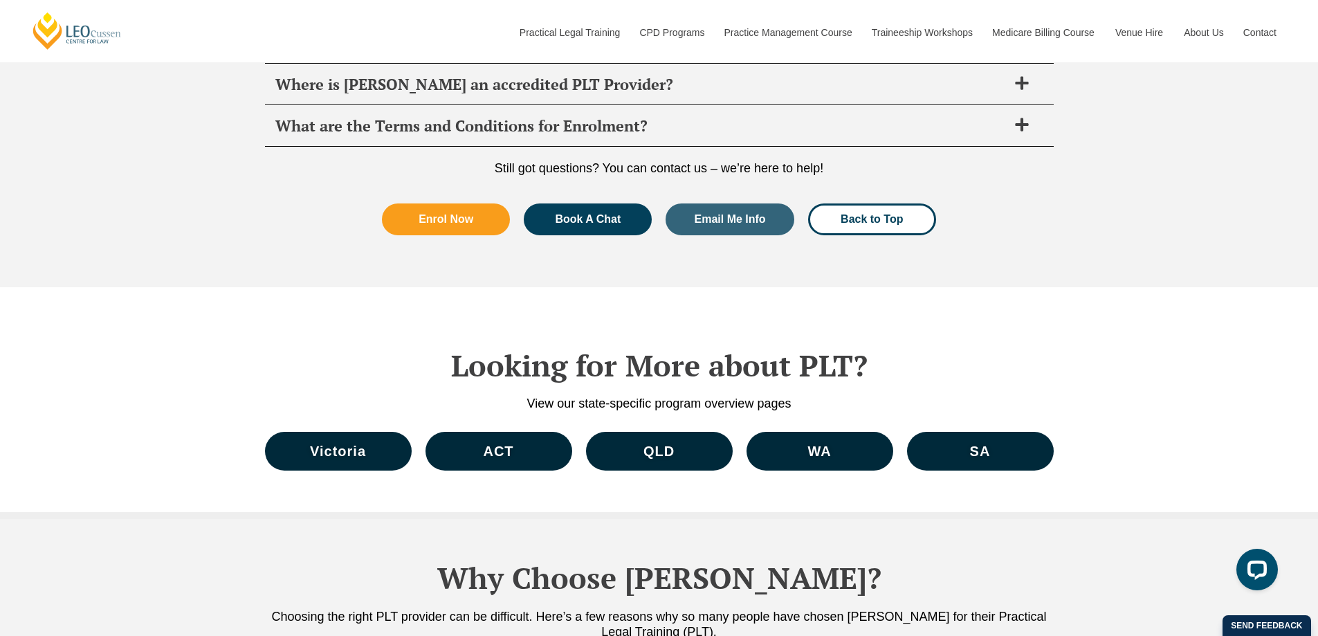
scroll to position [5872, 0]
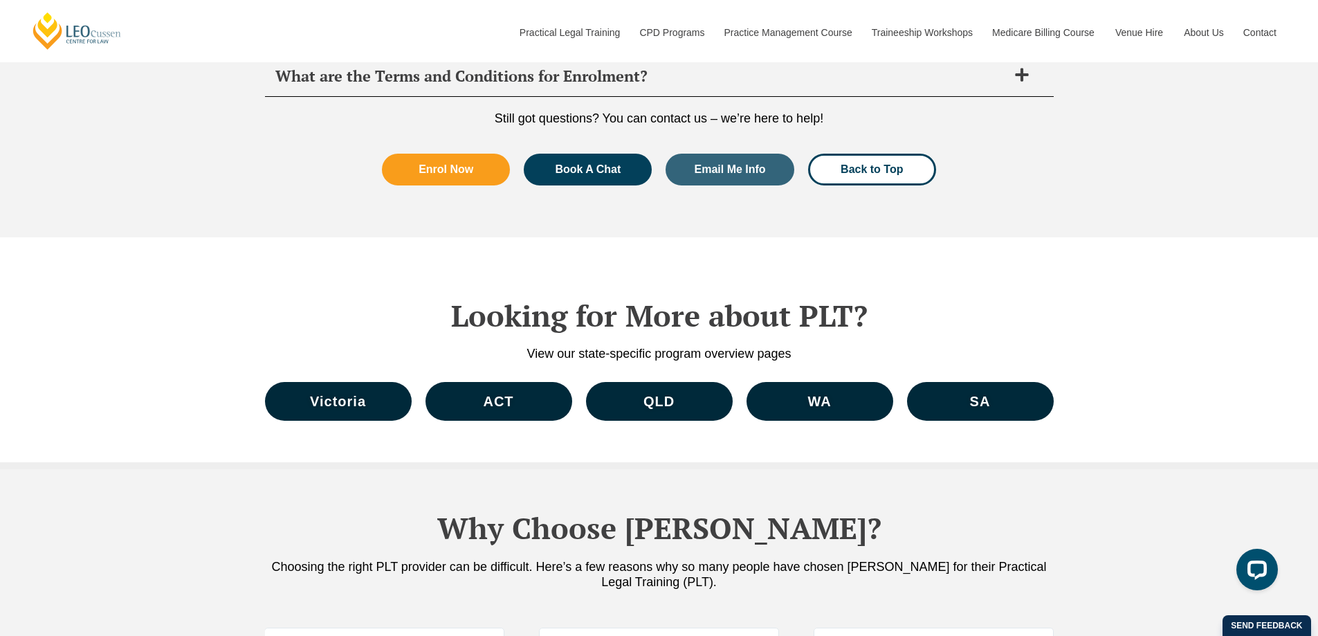
drag, startPoint x: 934, startPoint y: 579, endPoint x: 942, endPoint y: 569, distance: 12.3
click at [934, 571] on div "Choosing the right PLT provider can be difficult. Here’s a few reasons why so m…" at bounding box center [659, 577] width 789 height 37
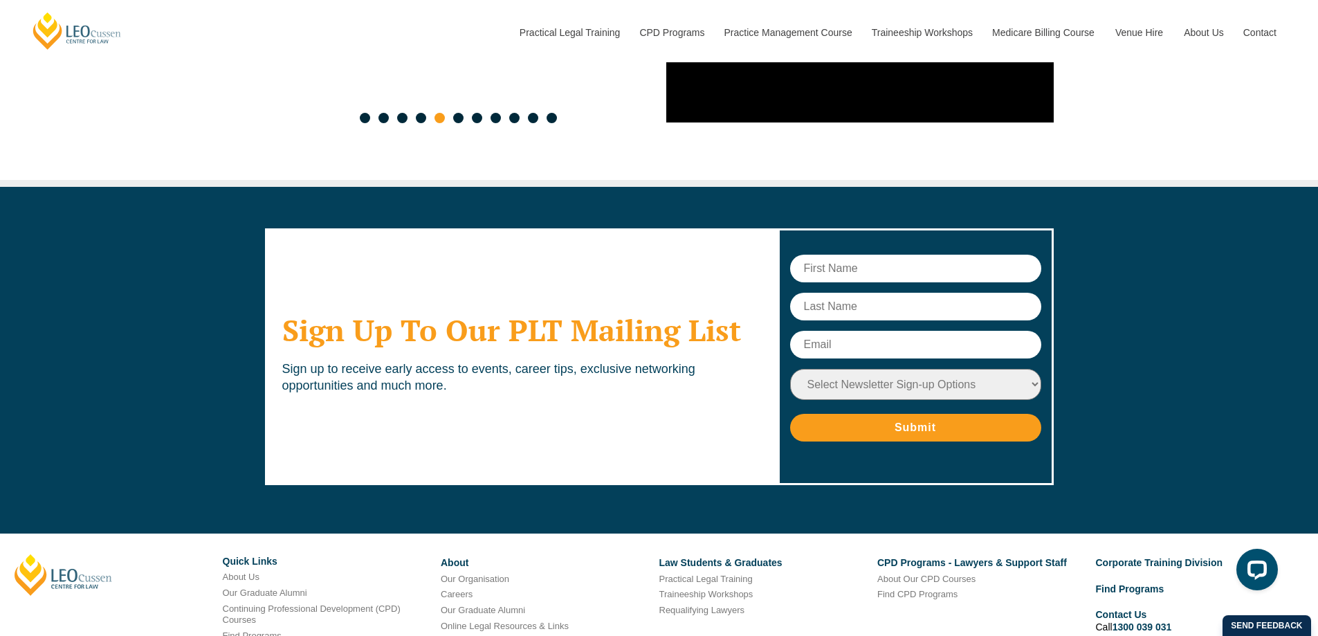
scroll to position [7187, 0]
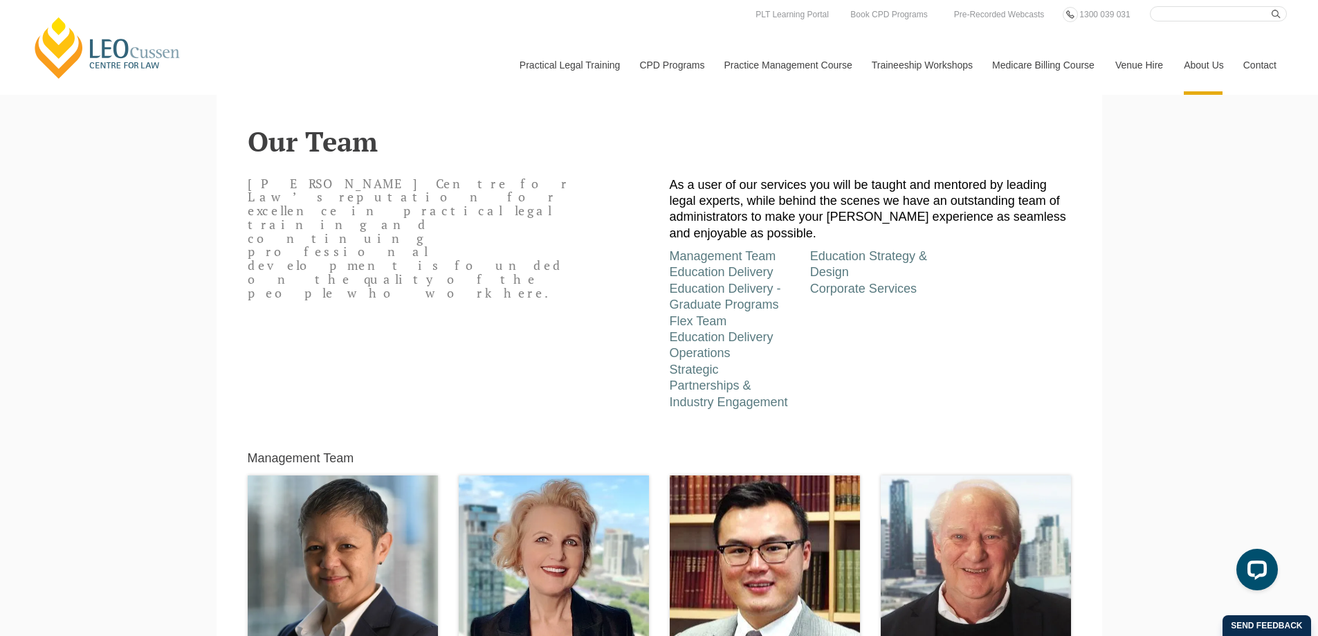
scroll to position [277, 0]
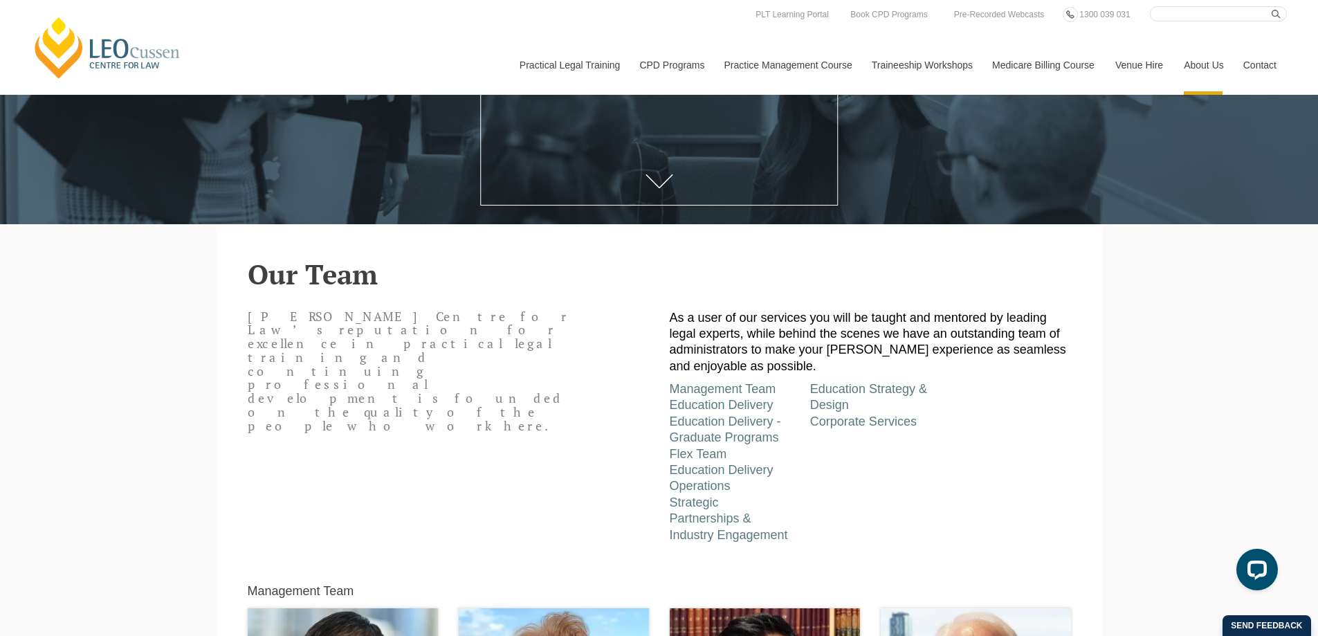
click at [0, 0] on link "Program Dates & Fees" at bounding box center [0, 0] width 0 height 0
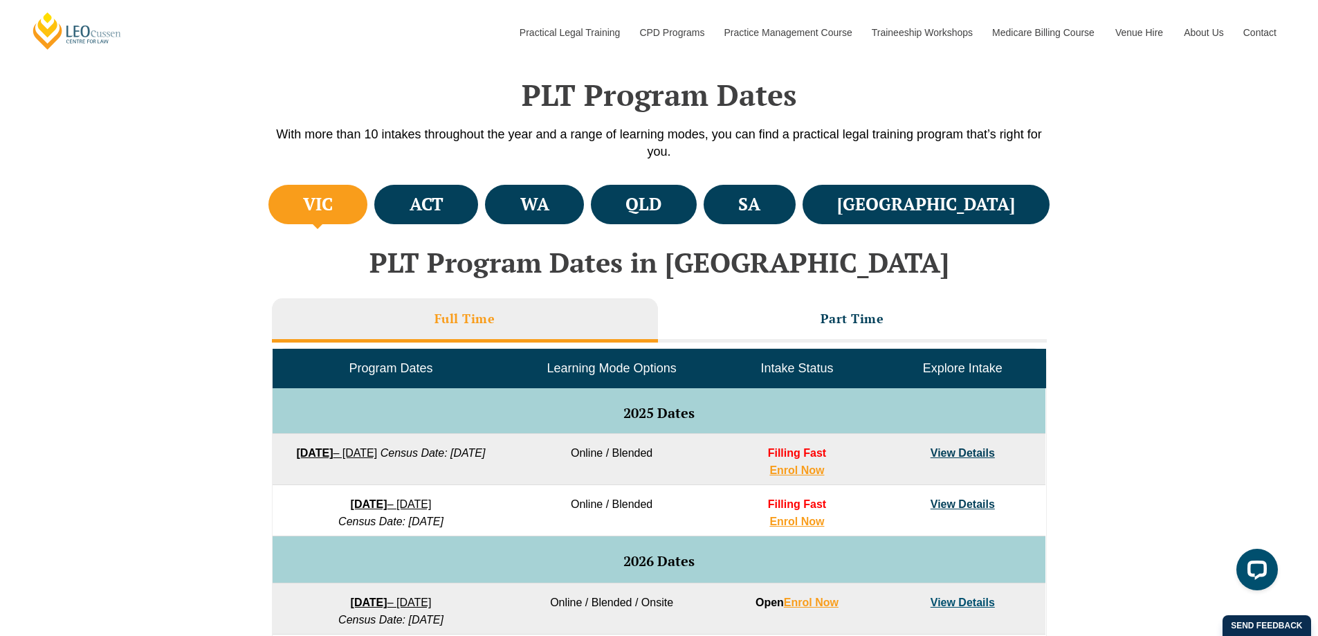
scroll to position [554, 0]
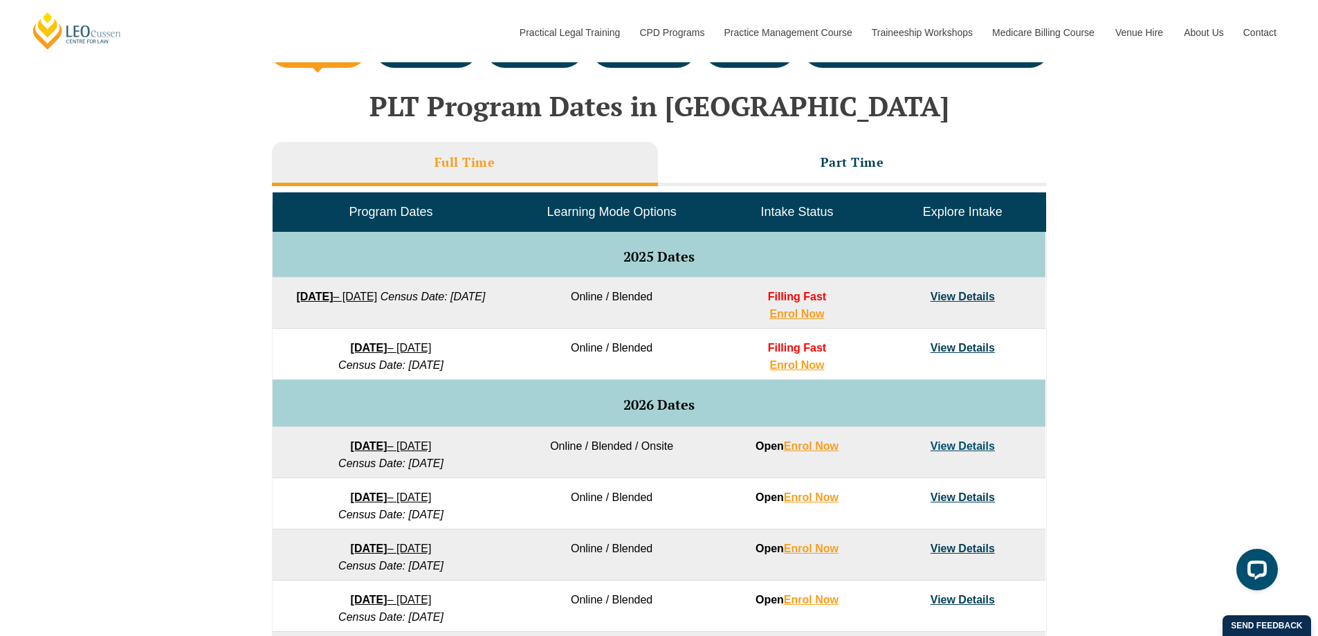
click at [807, 174] on li "Part Time" at bounding box center [852, 164] width 389 height 44
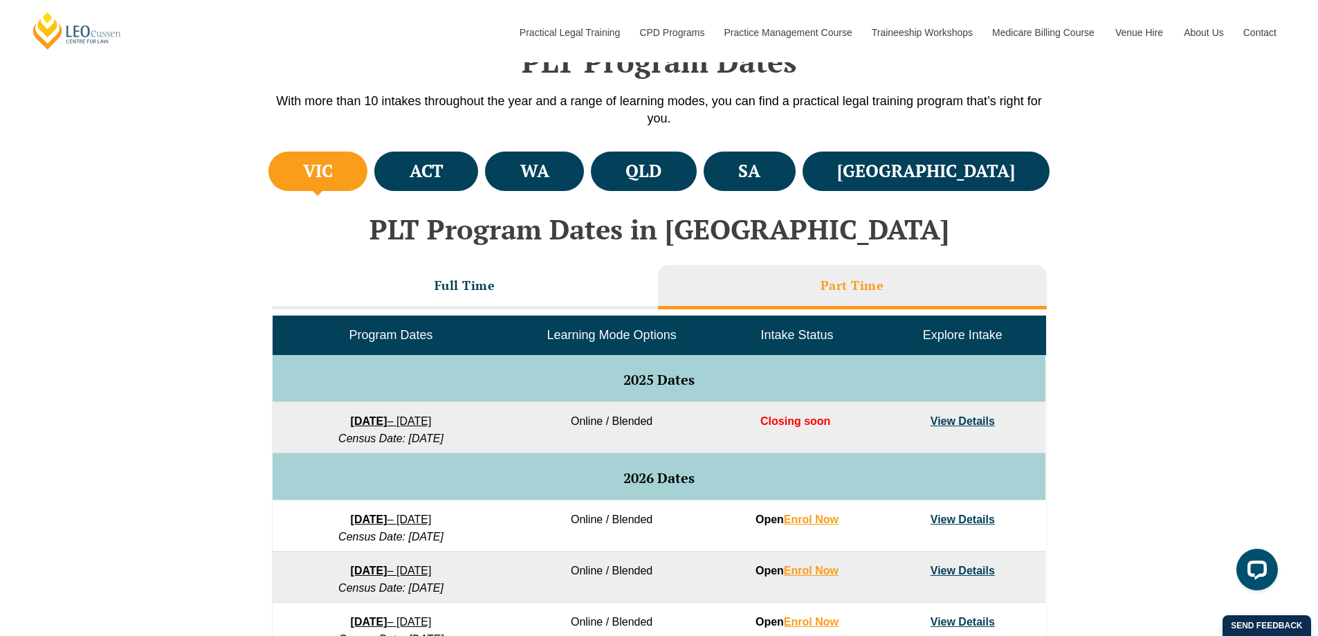
scroll to position [415, 0]
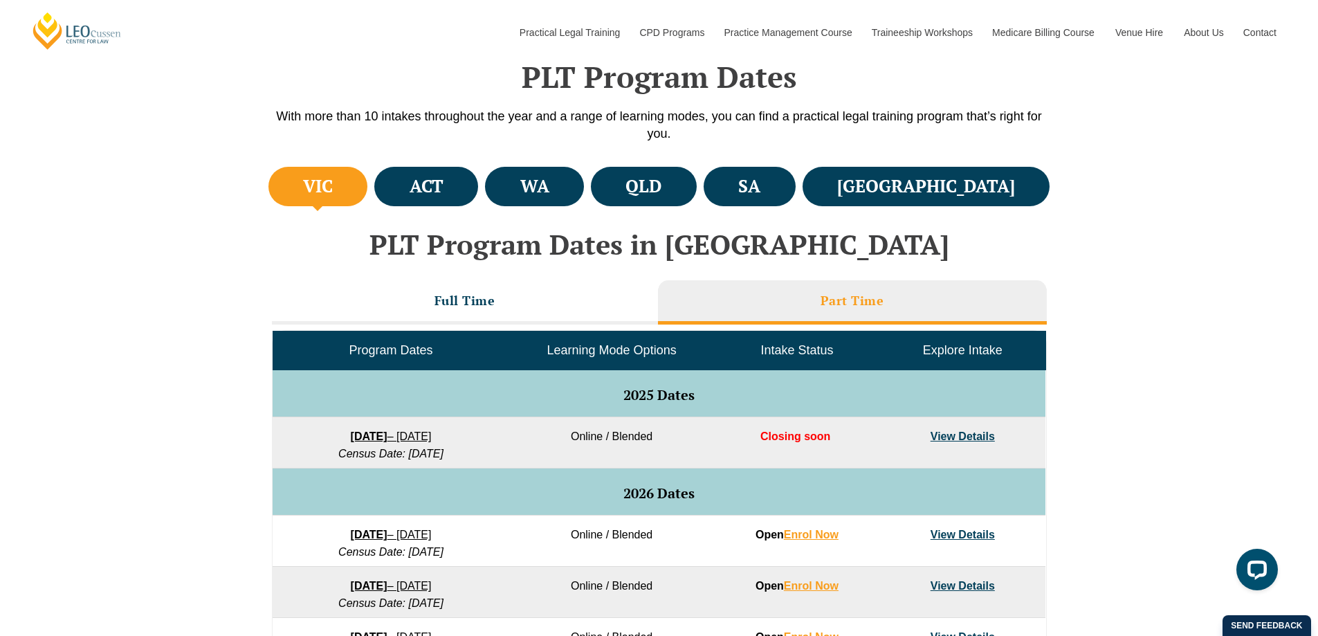
click at [543, 314] on li "Full Time" at bounding box center [465, 302] width 386 height 44
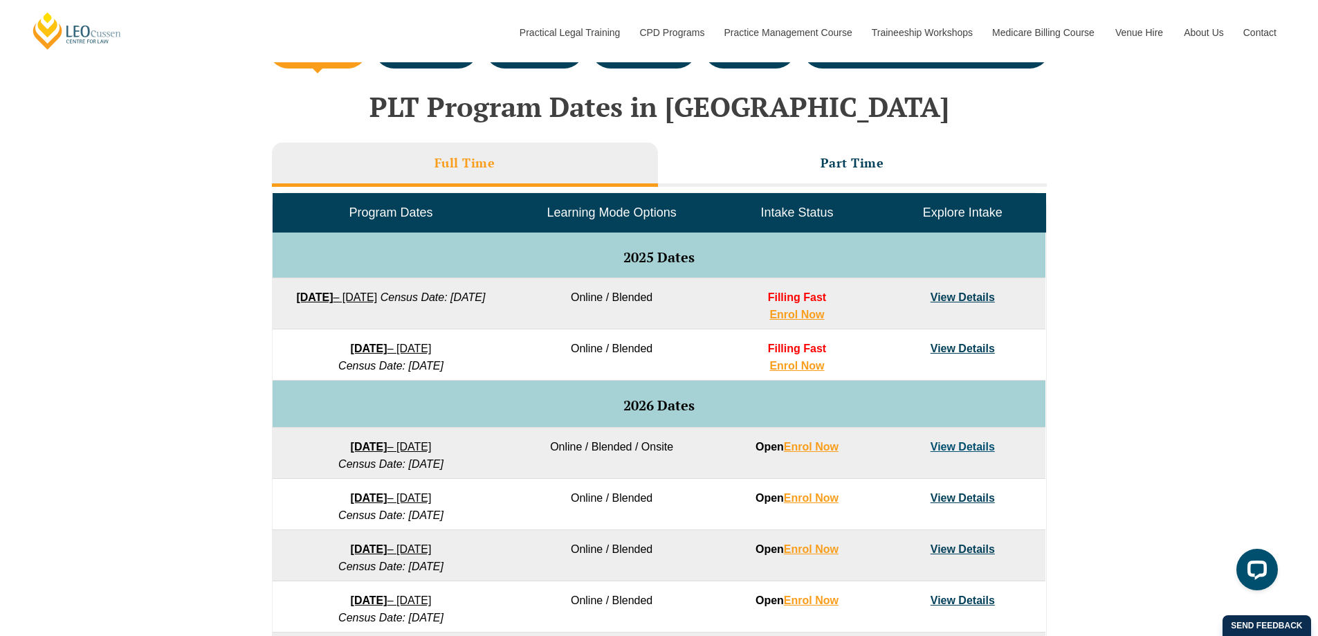
scroll to position [554, 0]
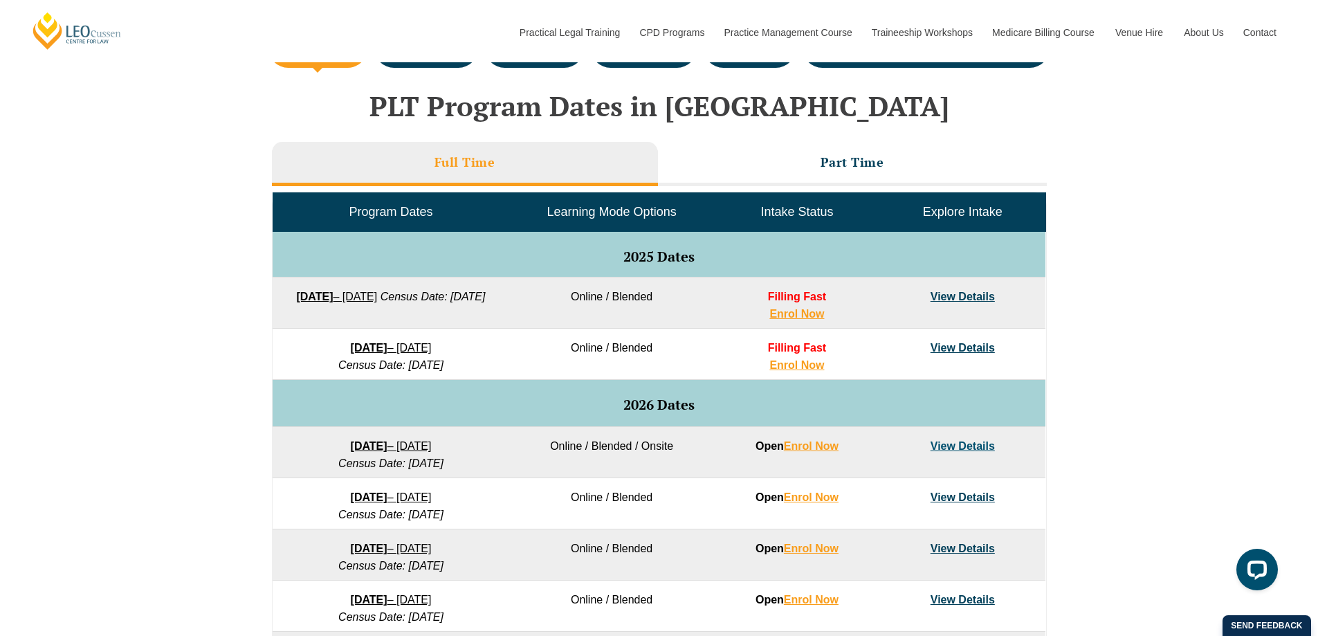
click at [801, 162] on li "Part Time" at bounding box center [852, 164] width 389 height 44
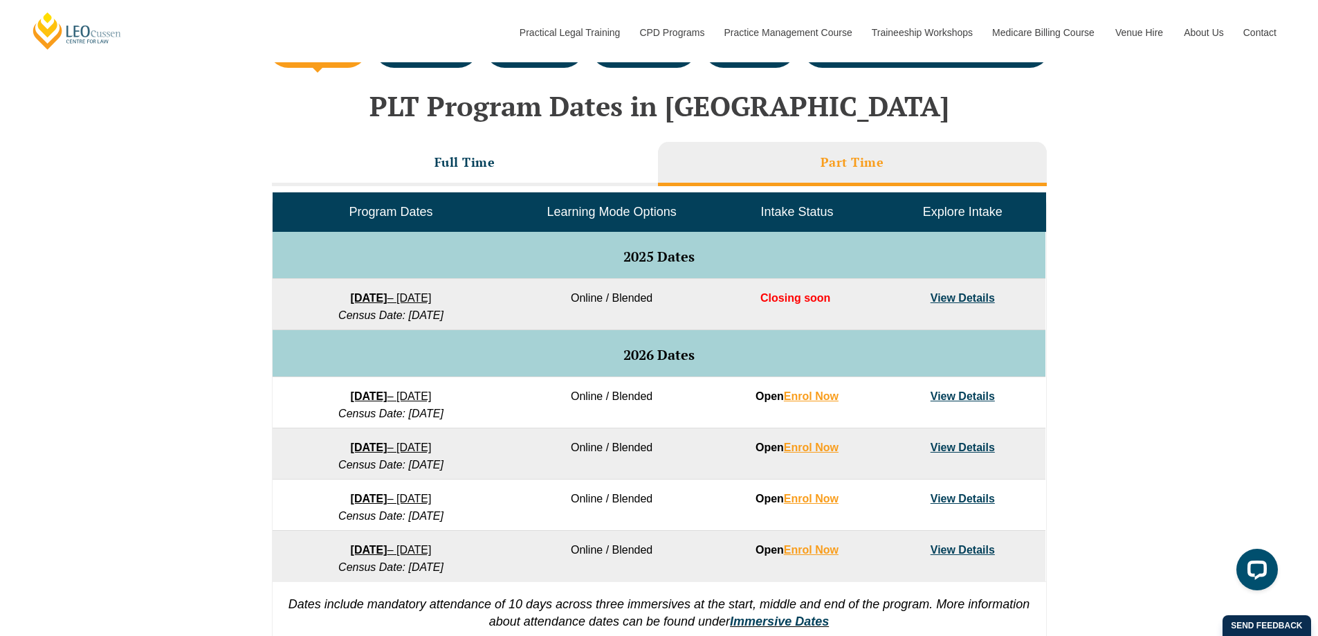
click at [535, 156] on li "Full Time" at bounding box center [465, 164] width 386 height 44
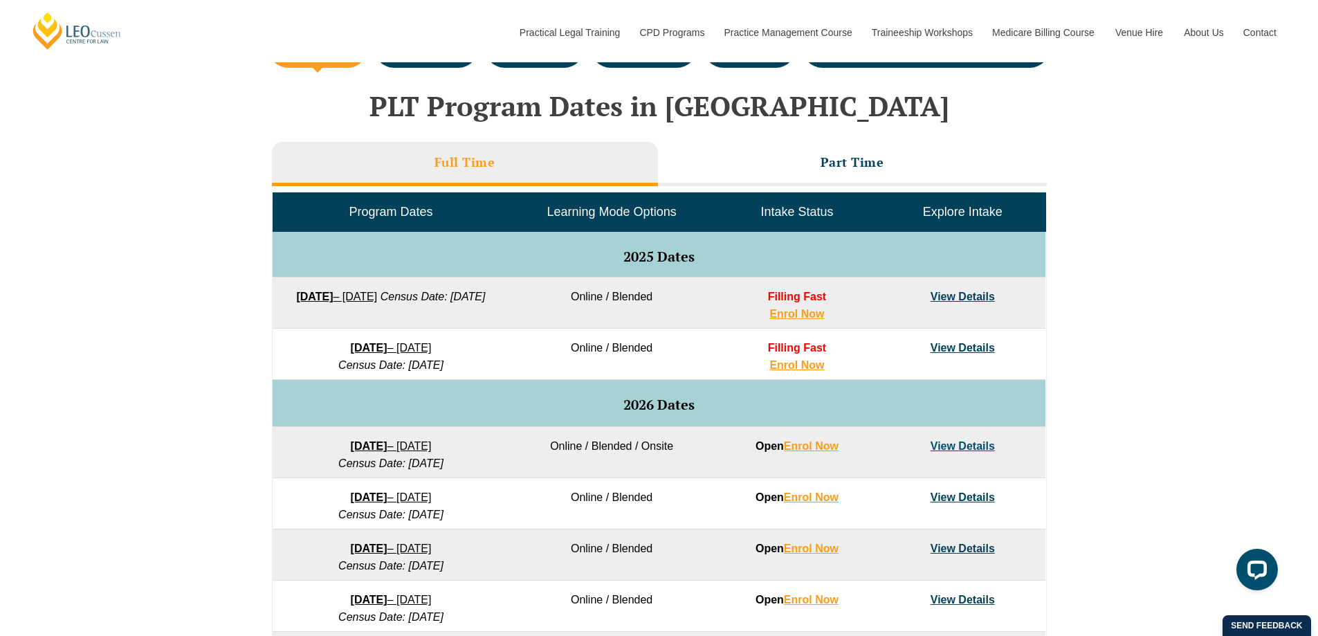
click at [768, 150] on li "Part Time" at bounding box center [852, 164] width 389 height 44
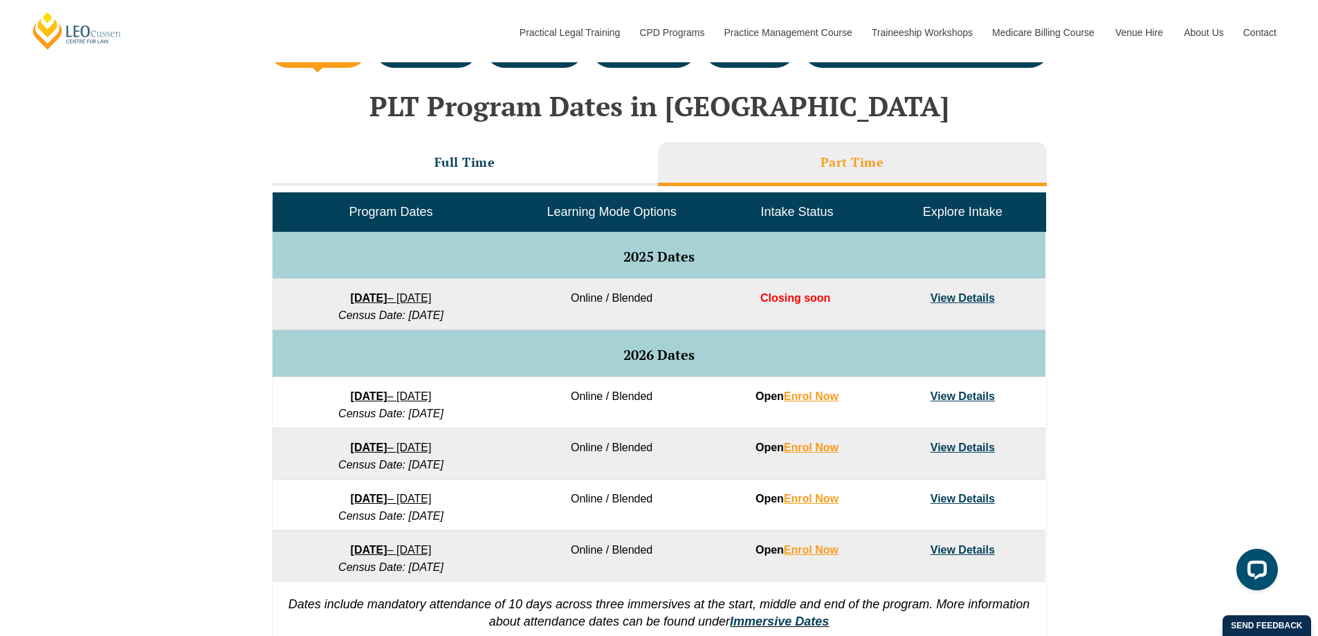
click at [555, 143] on li "Full Time" at bounding box center [465, 164] width 386 height 44
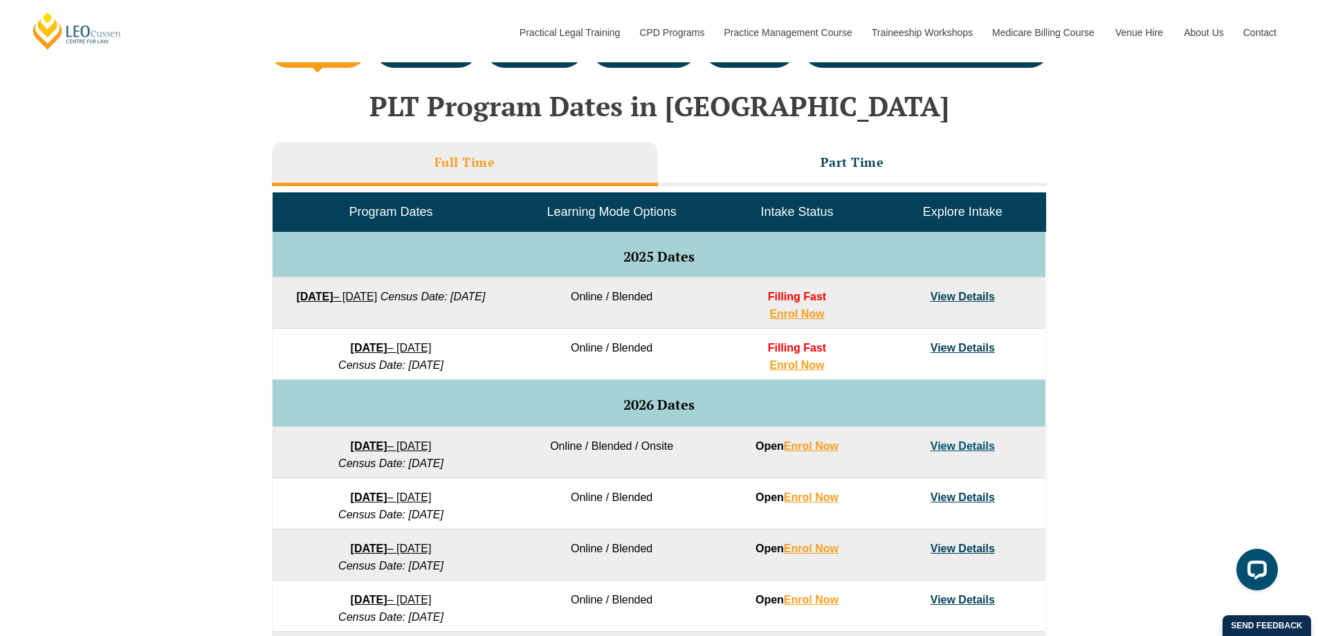
click at [761, 148] on li "Part Time" at bounding box center [852, 164] width 389 height 44
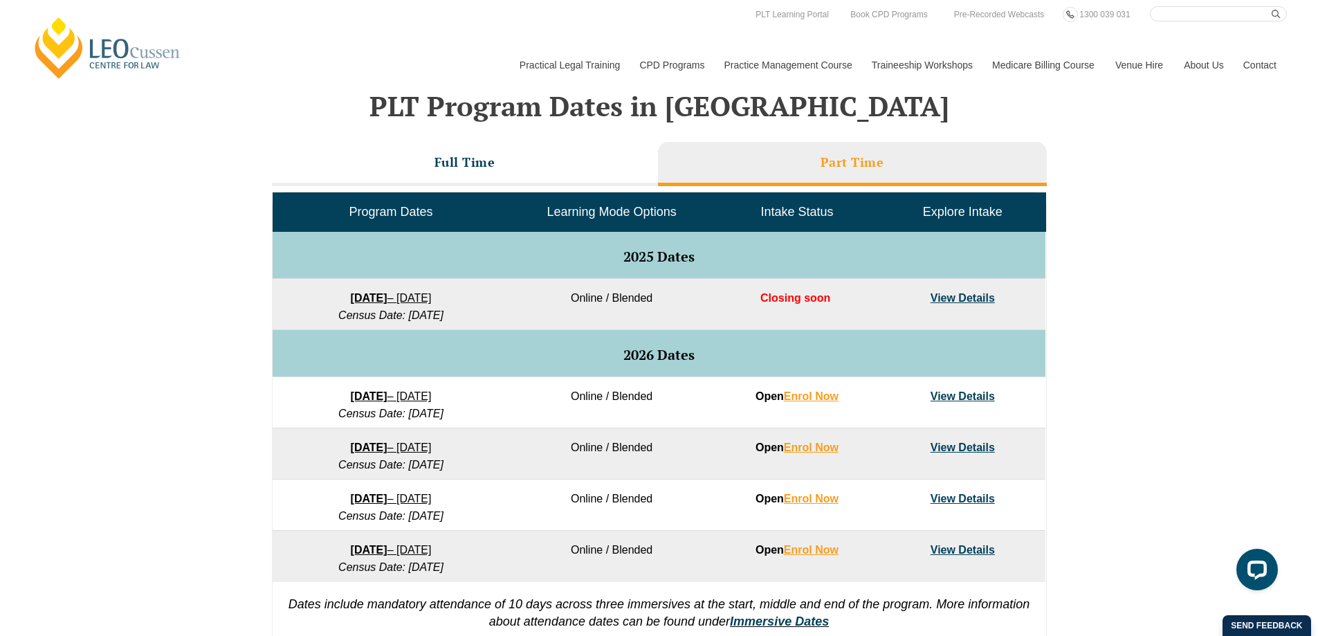
click at [513, 158] on li "Full Time" at bounding box center [465, 164] width 386 height 44
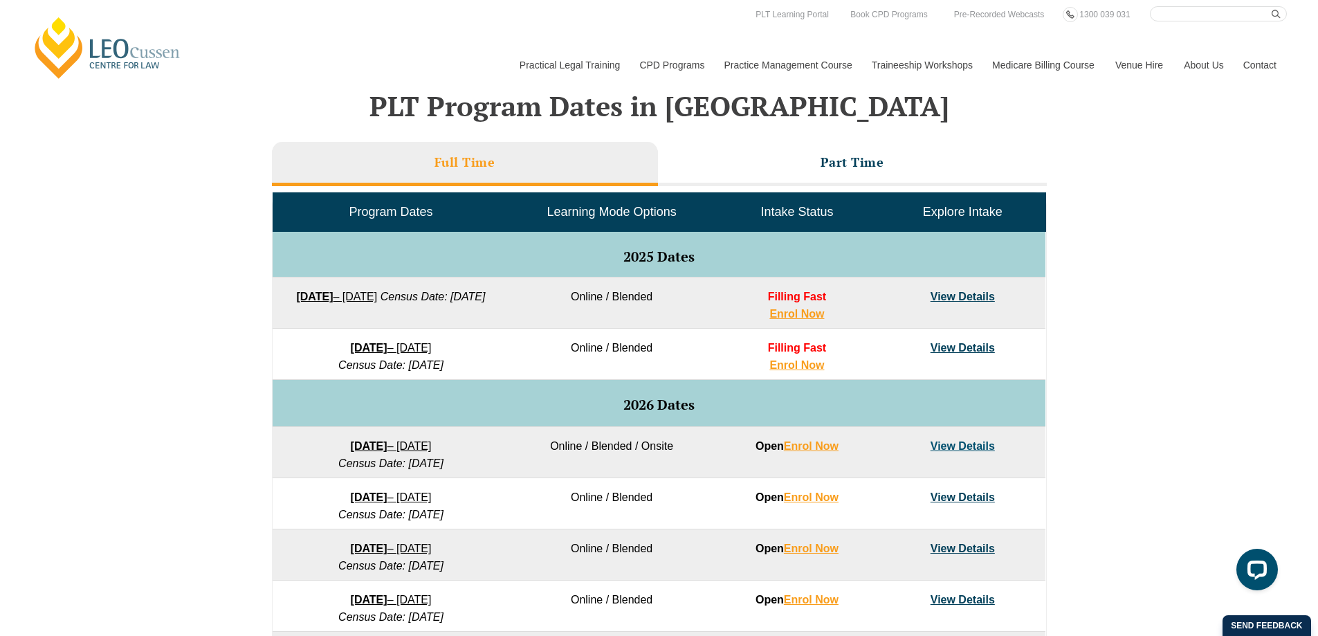
click at [810, 176] on li "Part Time" at bounding box center [852, 164] width 389 height 44
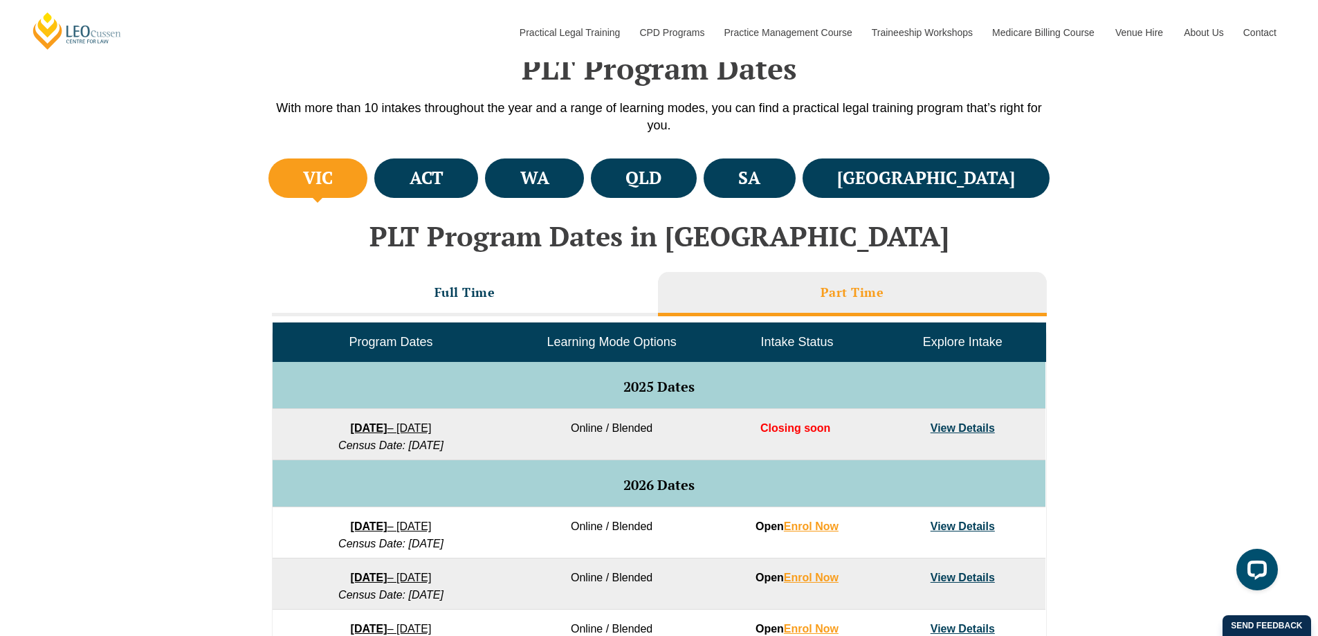
scroll to position [415, 0]
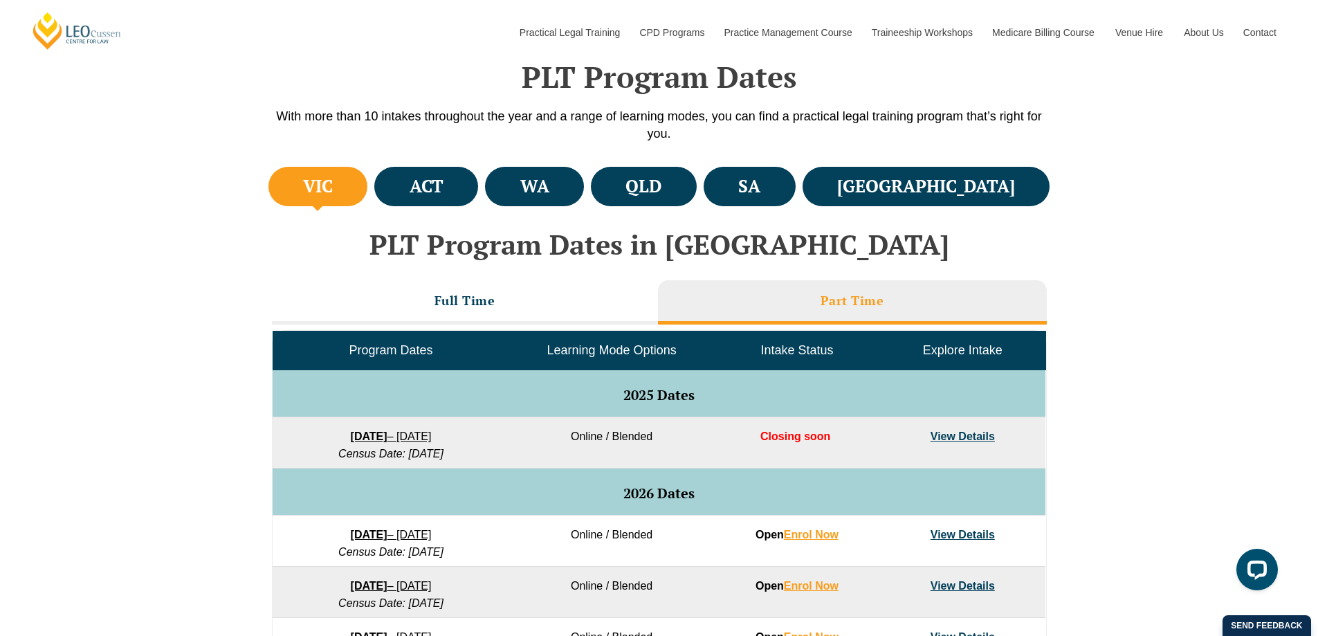
click at [529, 320] on li "Full Time" at bounding box center [465, 302] width 386 height 44
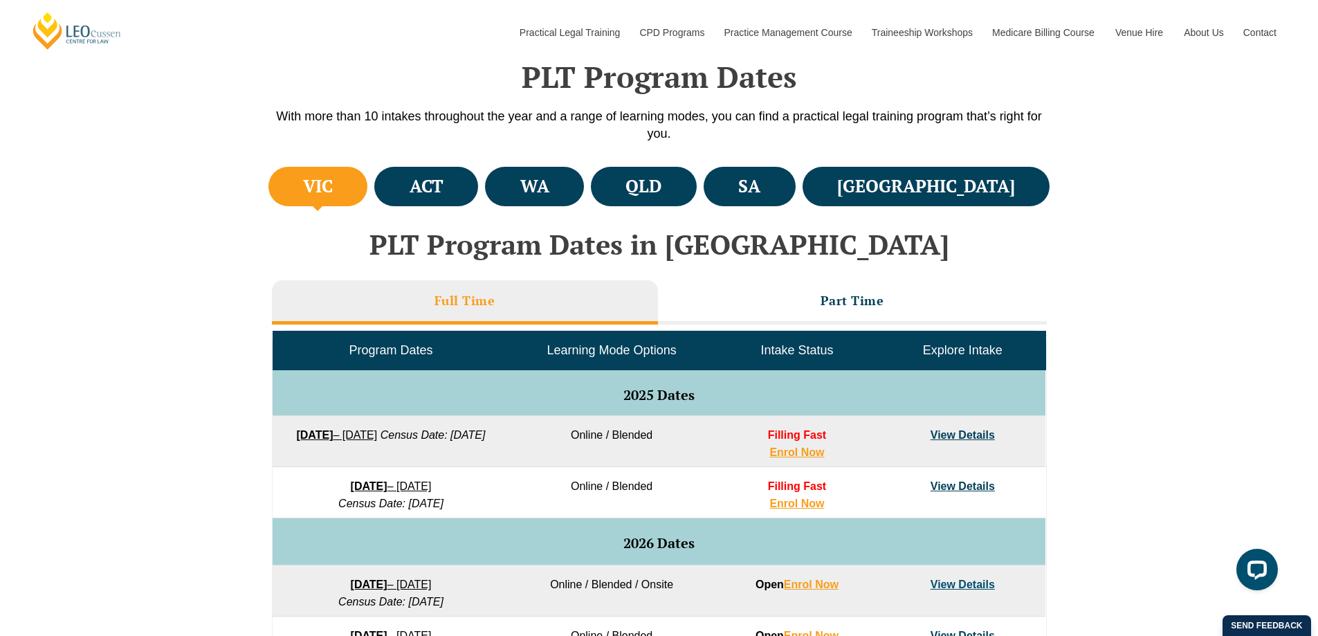
click at [753, 296] on li "Part Time" at bounding box center [852, 302] width 389 height 44
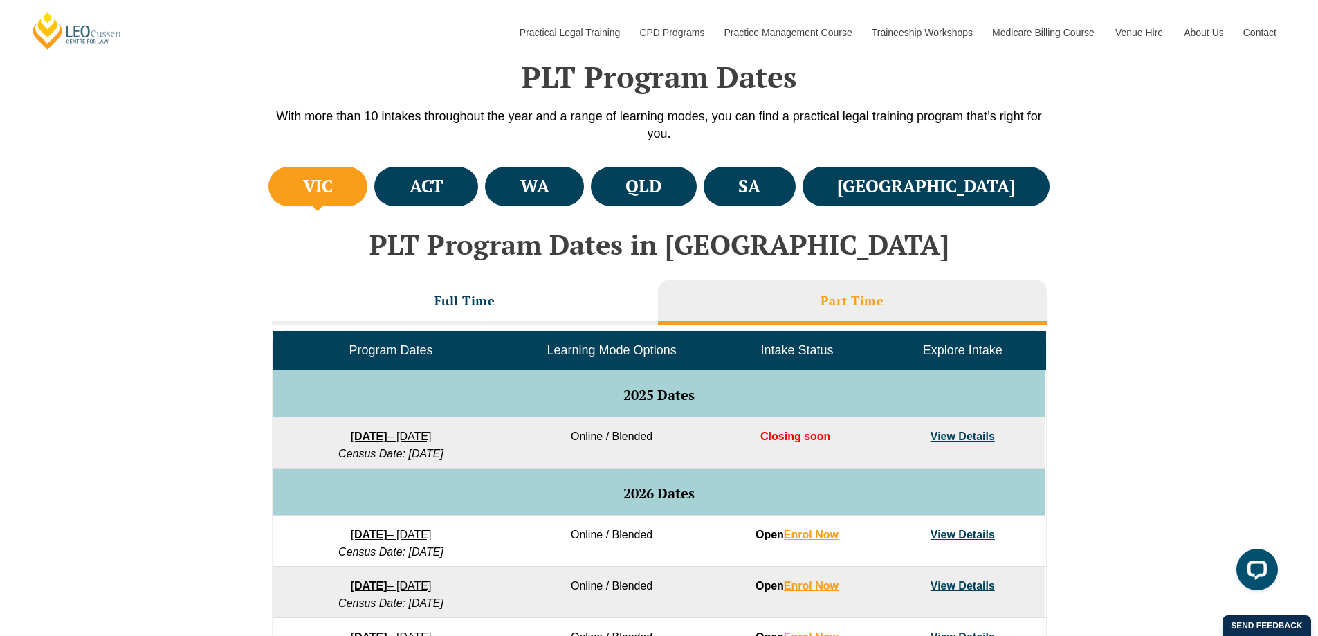
click at [524, 303] on li "Full Time" at bounding box center [465, 302] width 386 height 44
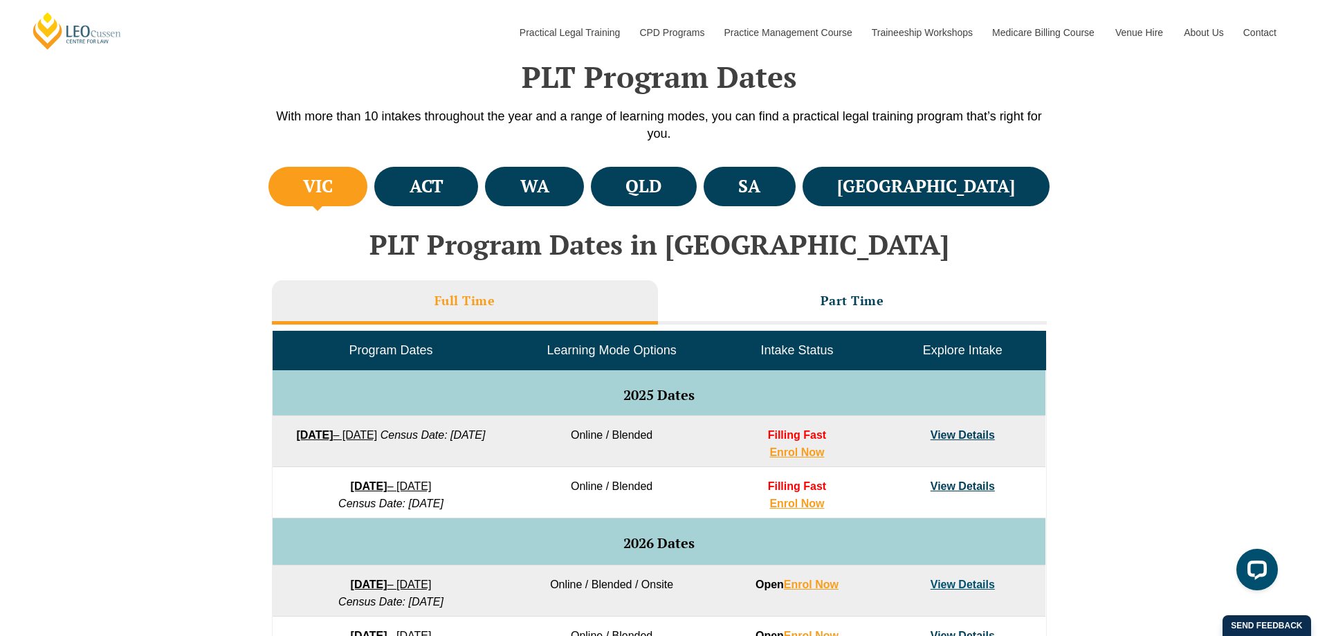
click at [884, 308] on li "Part Time" at bounding box center [852, 302] width 389 height 44
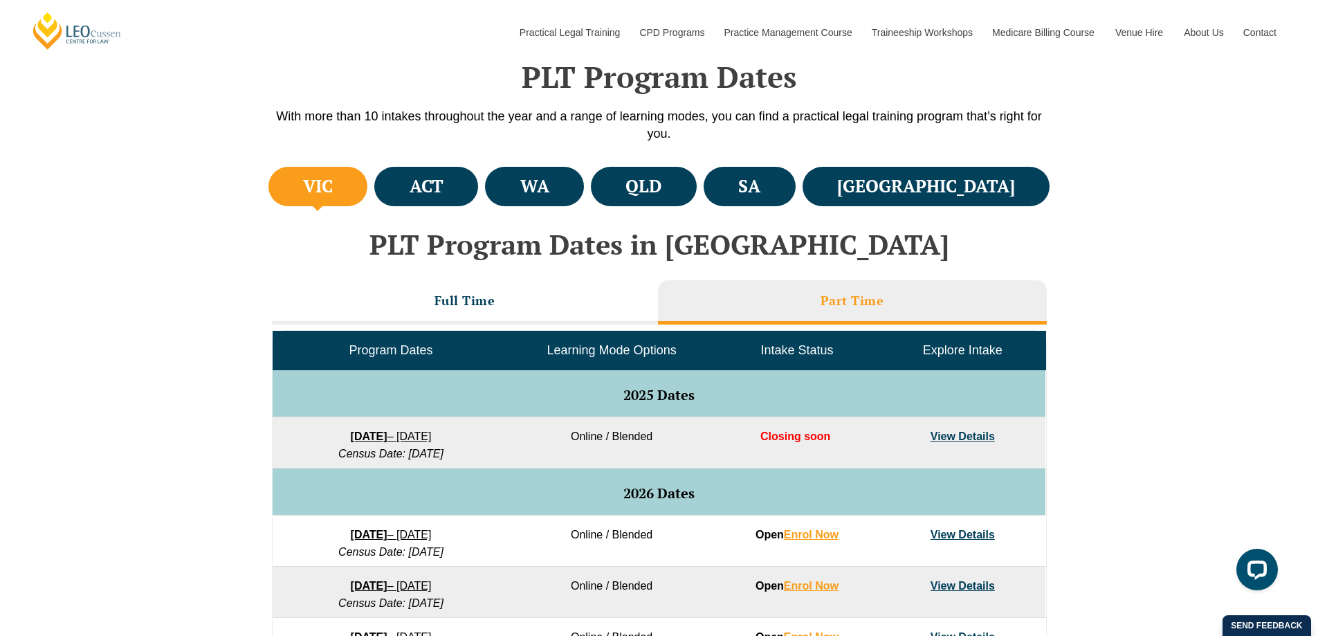
click at [573, 301] on li "Full Time" at bounding box center [465, 302] width 386 height 44
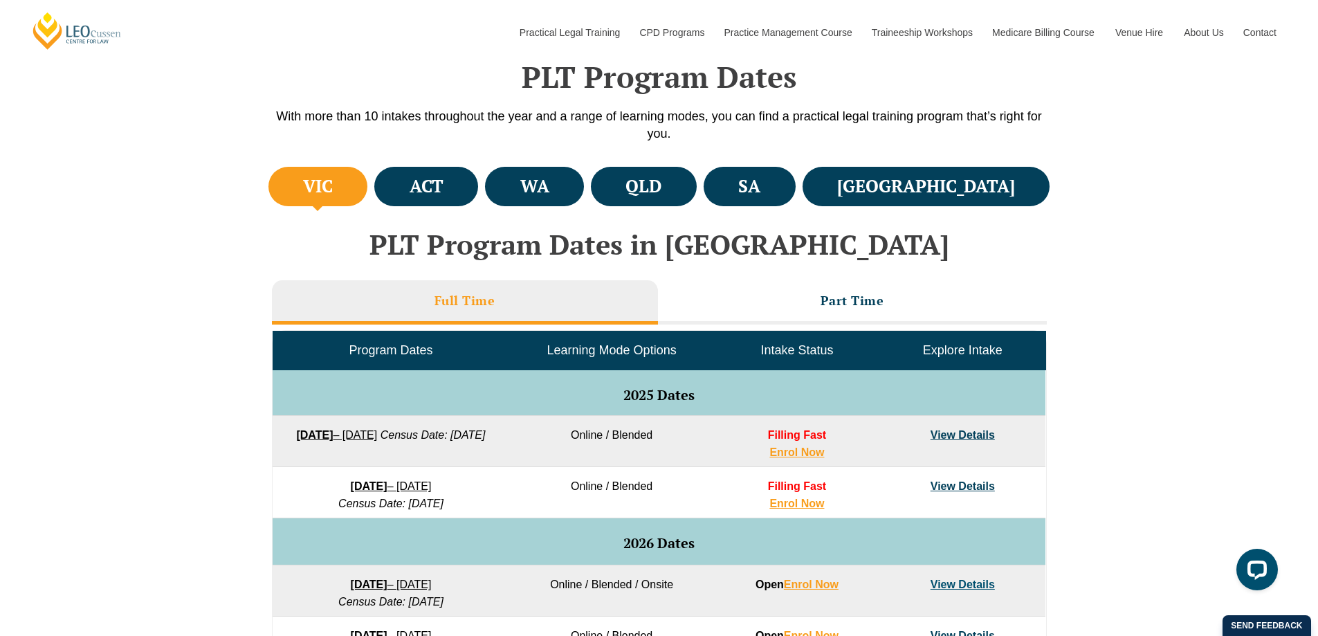
click at [819, 292] on li "Part Time" at bounding box center [852, 302] width 389 height 44
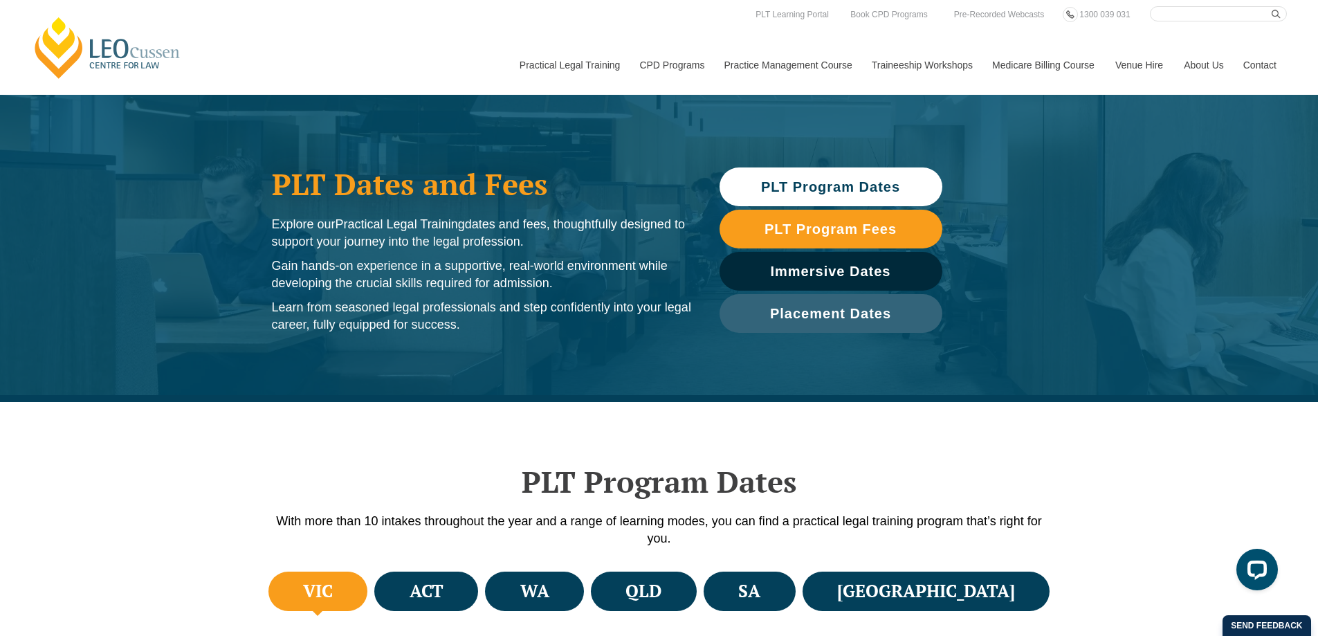
scroll to position [0, 0]
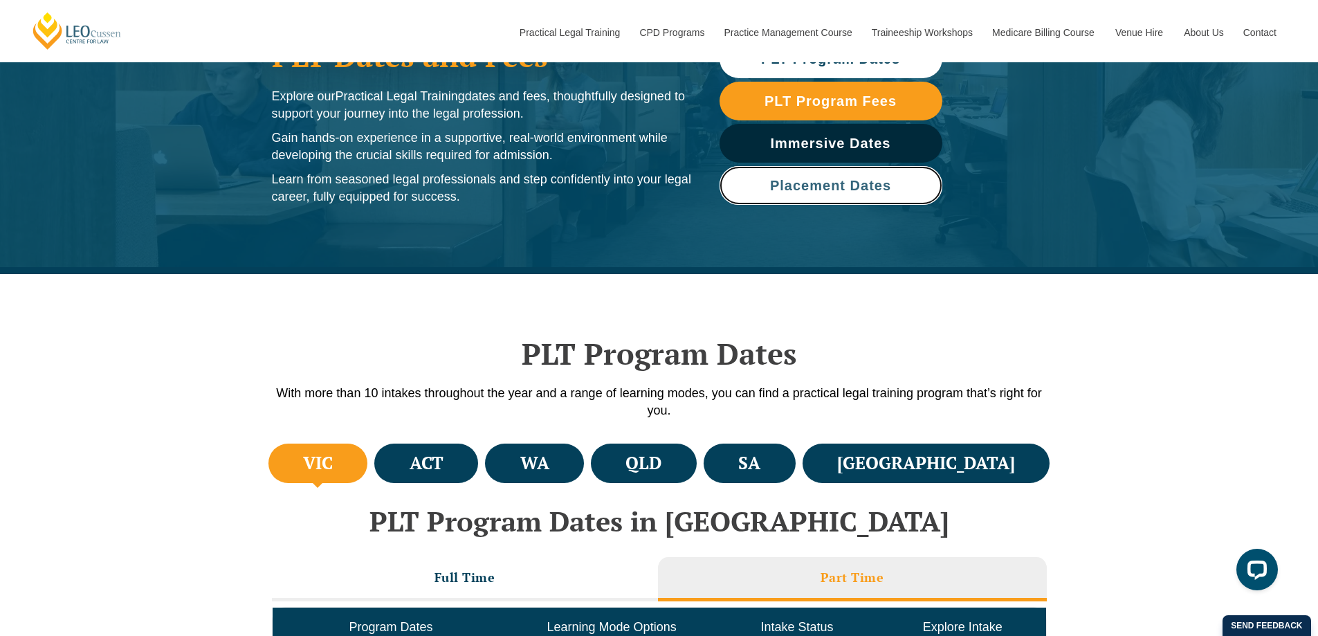
click at [839, 193] on link "Placement Dates" at bounding box center [831, 185] width 223 height 39
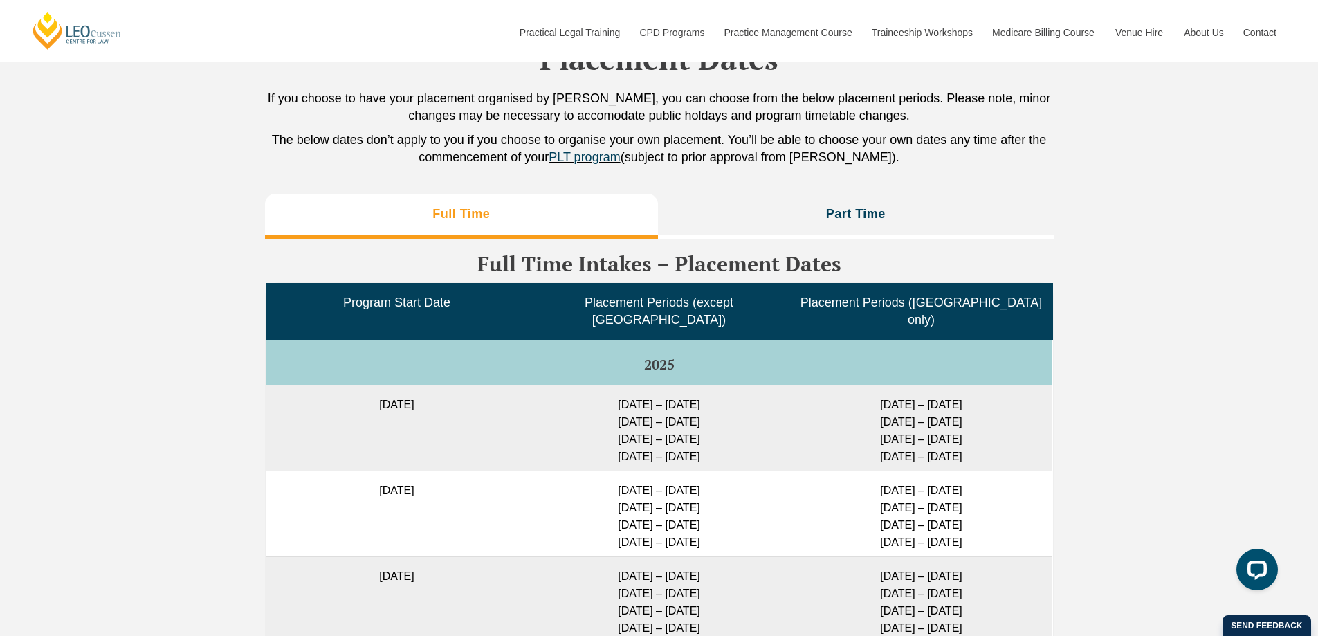
scroll to position [3259, 0]
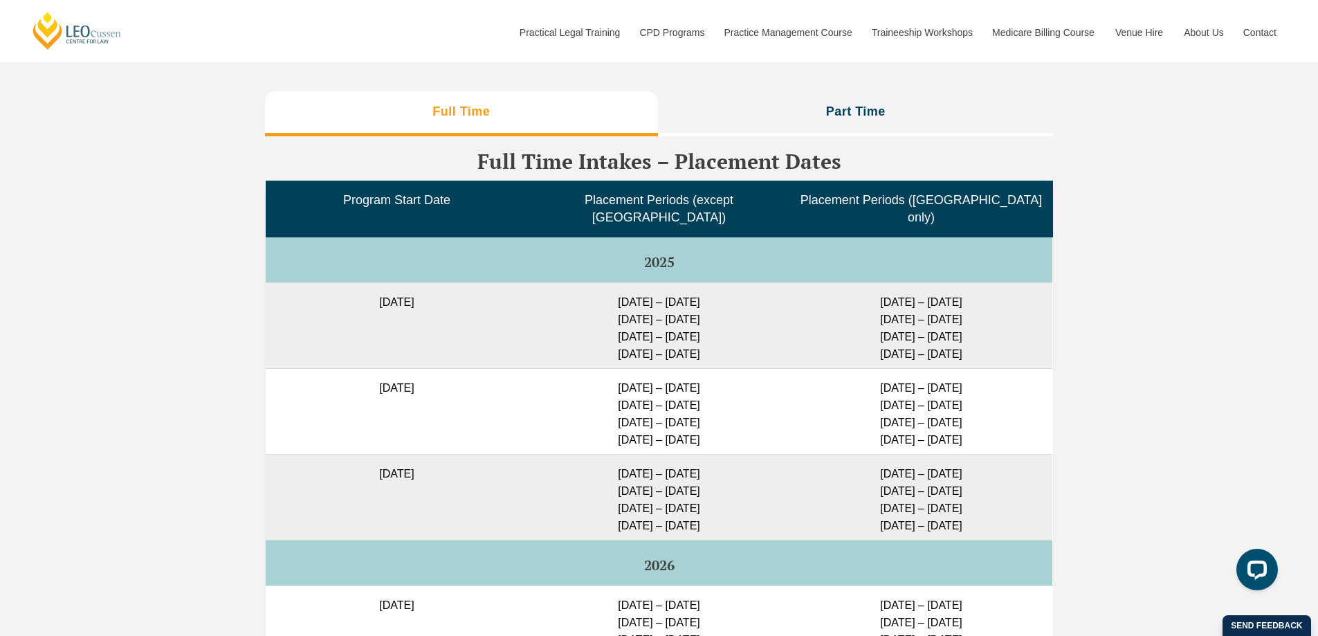
click at [759, 91] on li "Part Time" at bounding box center [856, 113] width 396 height 44
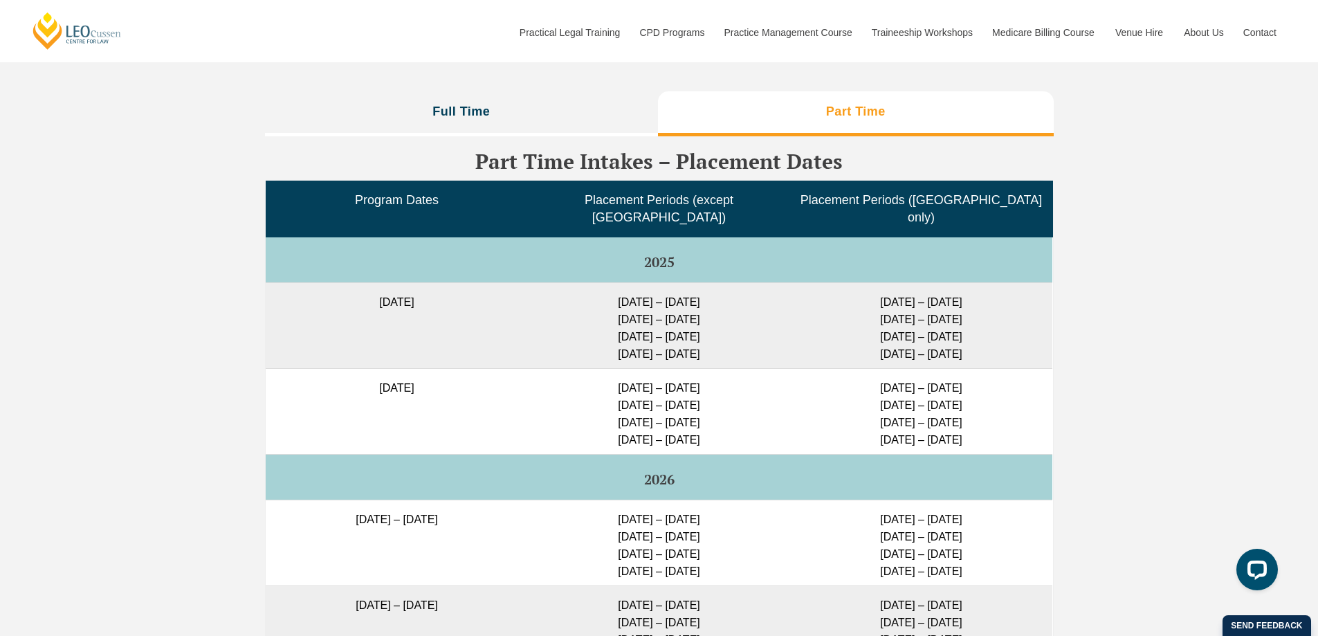
drag, startPoint x: 565, startPoint y: 357, endPoint x: 728, endPoint y: 411, distance: 172.0
click at [728, 411] on td "11 May – 29 May 2026 6 July – 24 July 2026 24 Aug – 11 Sep 2026 9 Nov – 27 Nov …" at bounding box center [659, 411] width 262 height 86
click at [551, 103] on li "Full Time" at bounding box center [462, 113] width 394 height 44
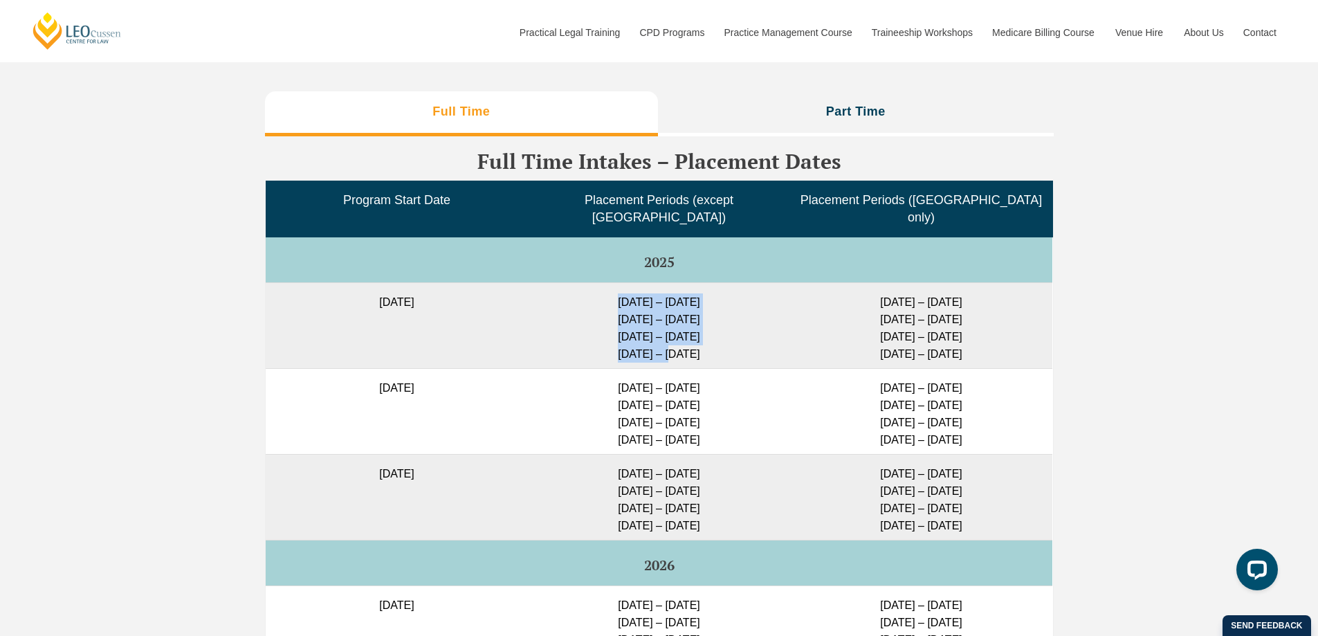
drag, startPoint x: 598, startPoint y: 264, endPoint x: 652, endPoint y: 318, distance: 76.3
click at [652, 318] on td "27 Jan – 16 Feb 2026 23 Feb – 16 March 2026 11 May – 29 May 2026 6 July – 24 Ju…" at bounding box center [659, 325] width 262 height 86
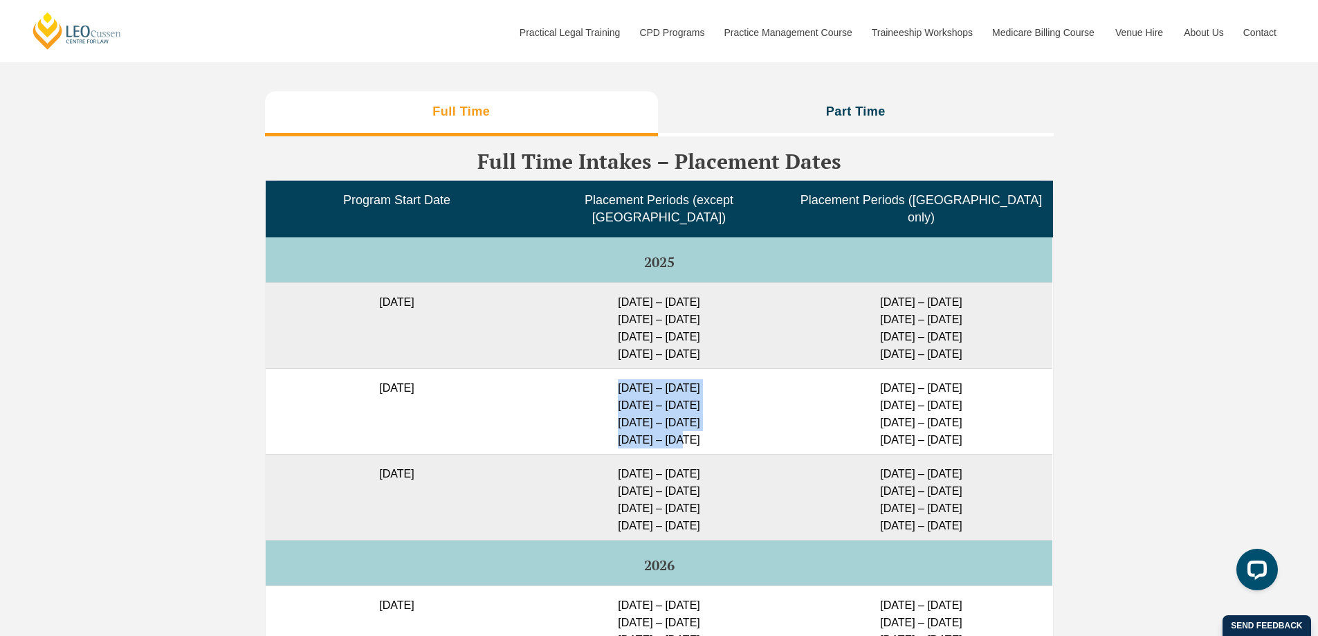
drag, startPoint x: 600, startPoint y: 351, endPoint x: 669, endPoint y: 408, distance: 89.5
click at [669, 408] on td "23 Feb – 16 March 2026 11 May – 29 May 2026 6 July – 24 July 2026 24 Aug – 11 S…" at bounding box center [659, 411] width 262 height 86
click at [871, 111] on li "Part Time" at bounding box center [856, 113] width 396 height 44
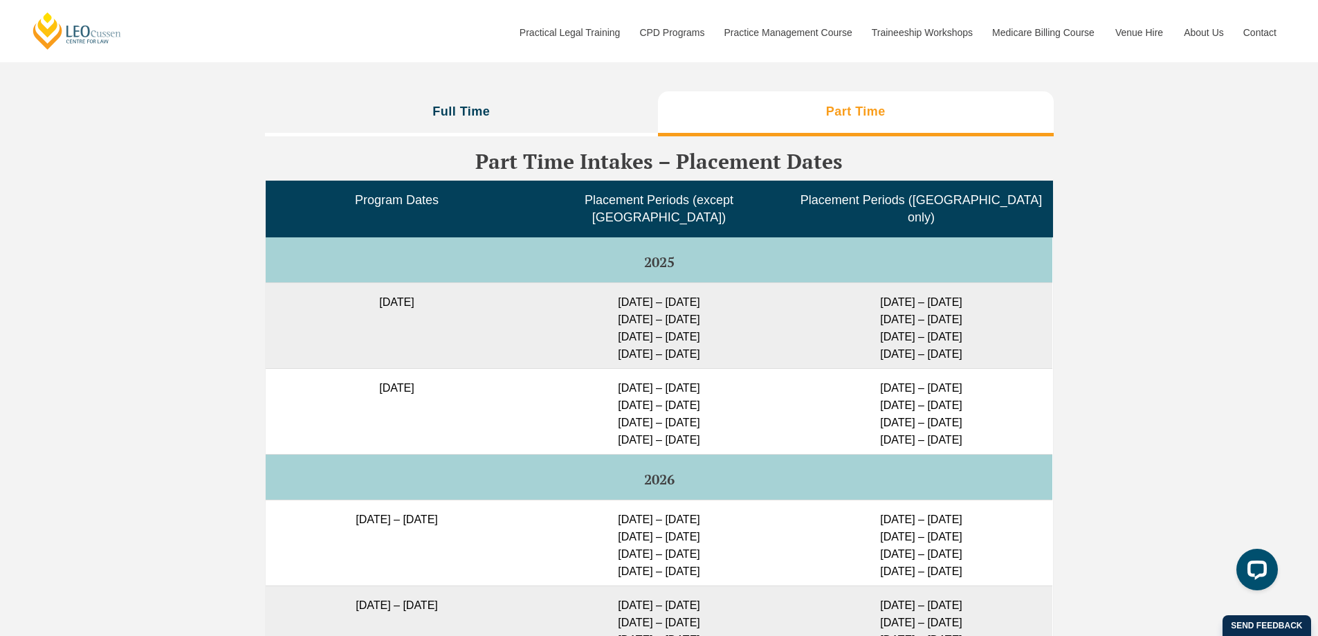
drag, startPoint x: 724, startPoint y: 312, endPoint x: 592, endPoint y: 277, distance: 136.8
click at [592, 282] on td "27 Jan – 16 Feb 2026 23 Feb – 16 March 2026 11 May – 29 May 2026 6 July – 24 Ju…" at bounding box center [659, 325] width 262 height 86
click at [501, 109] on li "Full Time" at bounding box center [462, 113] width 394 height 44
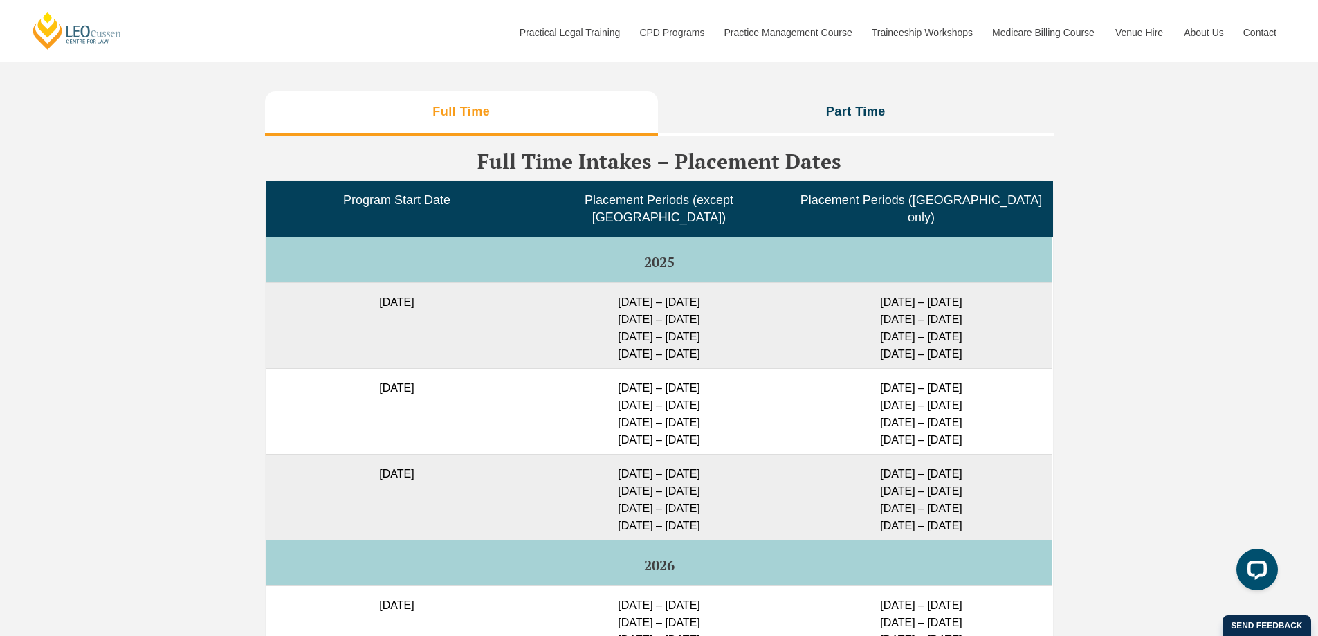
click at [861, 104] on h3 "Part Time" at bounding box center [856, 112] width 60 height 16
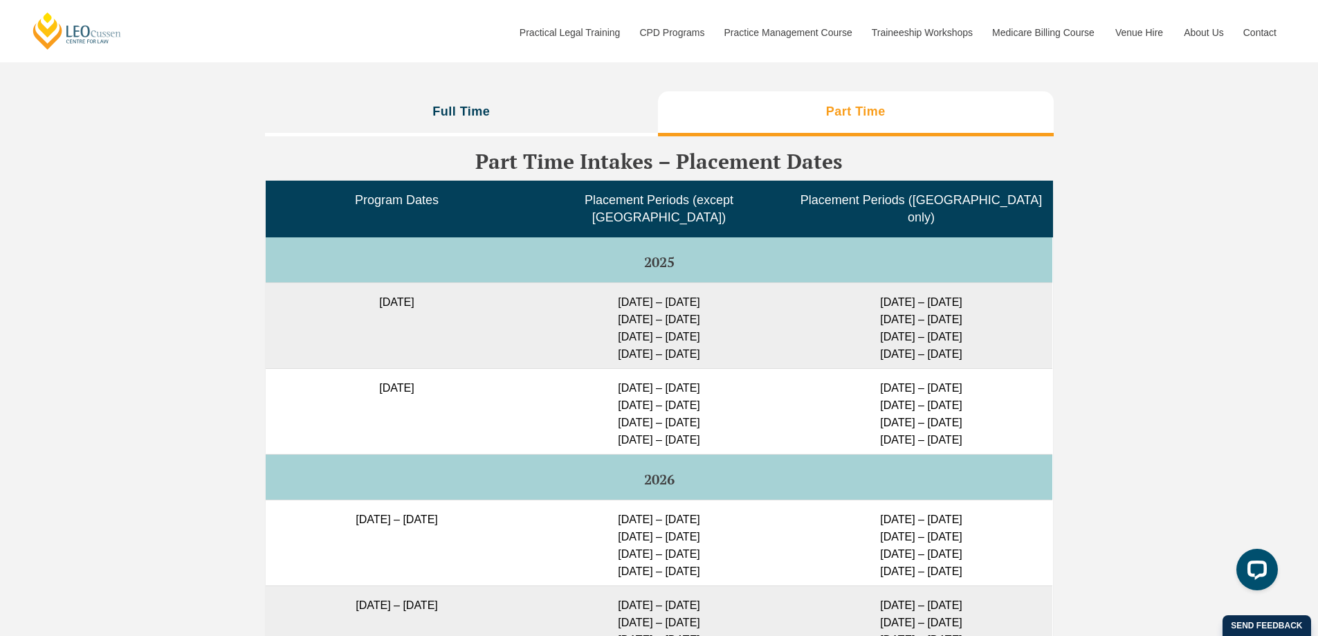
click at [497, 110] on li "Full Time" at bounding box center [462, 113] width 394 height 44
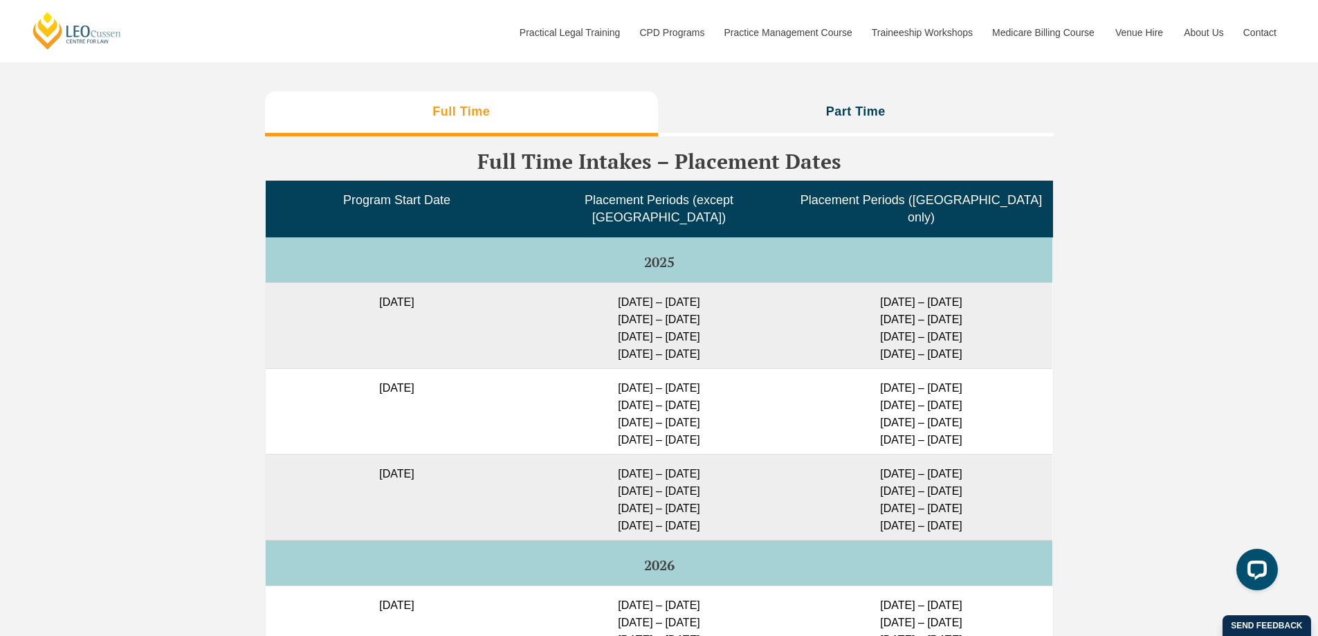
click at [823, 97] on li "Part Time" at bounding box center [856, 113] width 396 height 44
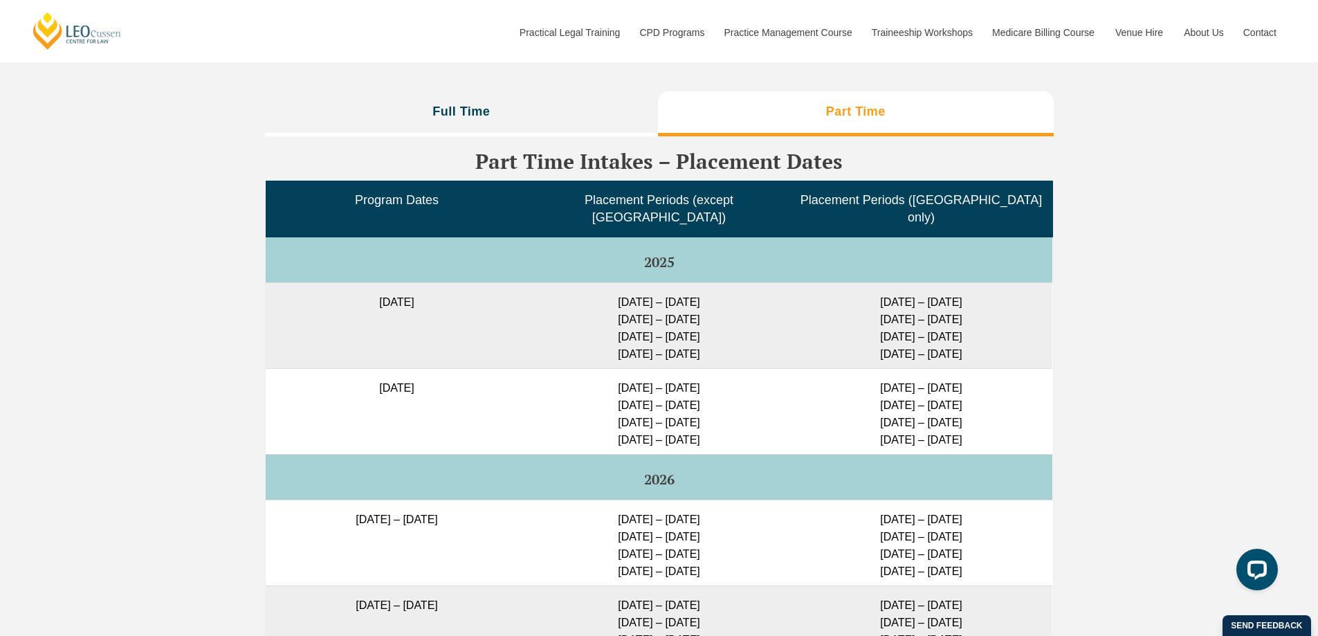
click at [566, 98] on li "Full Time" at bounding box center [462, 113] width 394 height 44
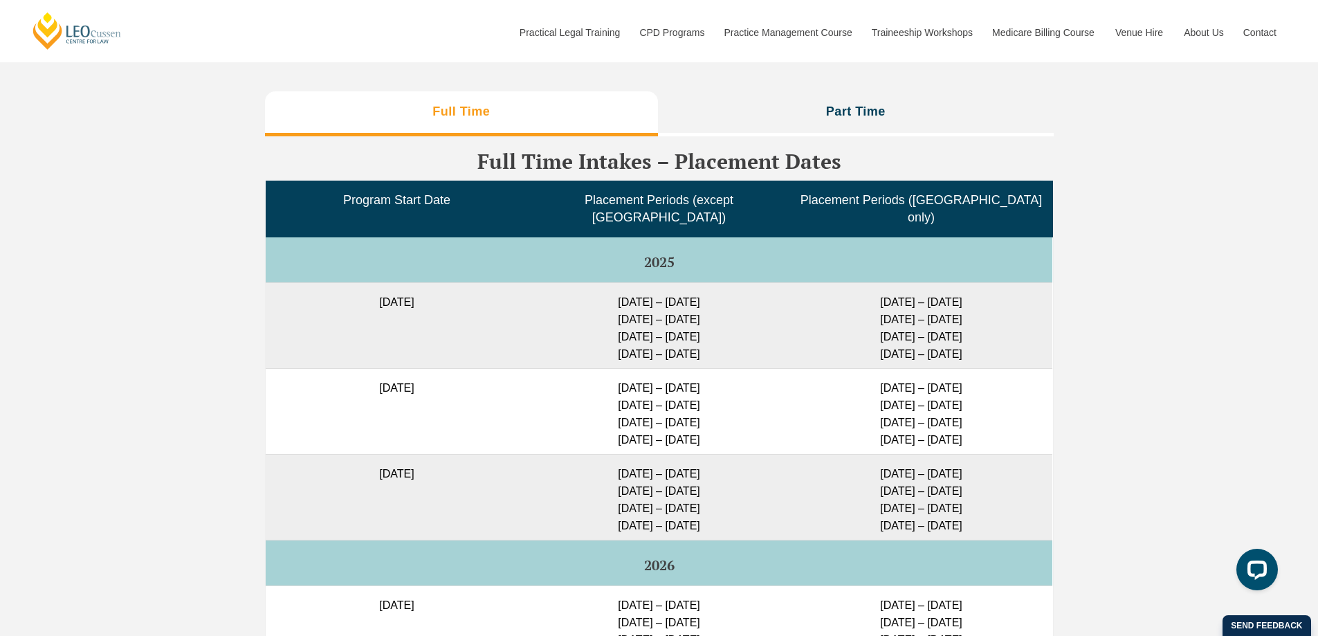
click at [796, 91] on li "Part Time" at bounding box center [856, 113] width 396 height 44
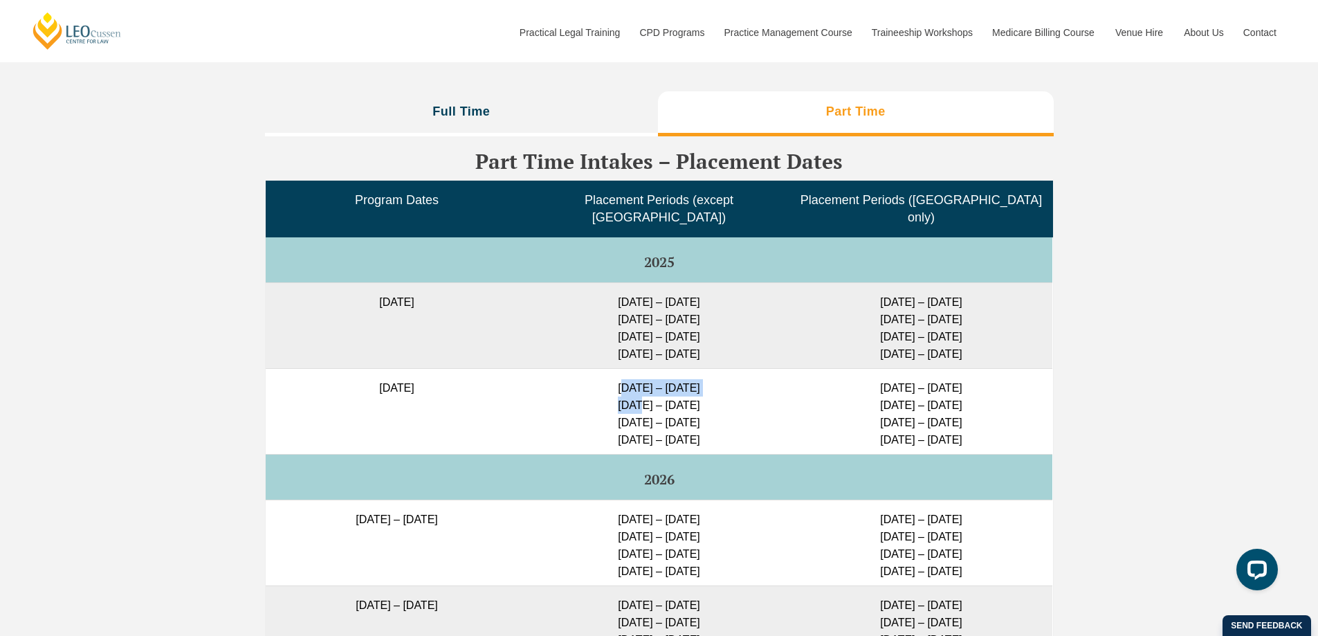
drag, startPoint x: 608, startPoint y: 356, endPoint x: 628, endPoint y: 371, distance: 25.2
click at [628, 371] on td "11 May – 29 May 2026 6 July – 24 July 2026 24 Aug – 11 Sep 2026 9 Nov – 27 Nov …" at bounding box center [659, 411] width 262 height 86
click at [494, 99] on li "Full Time" at bounding box center [462, 113] width 394 height 44
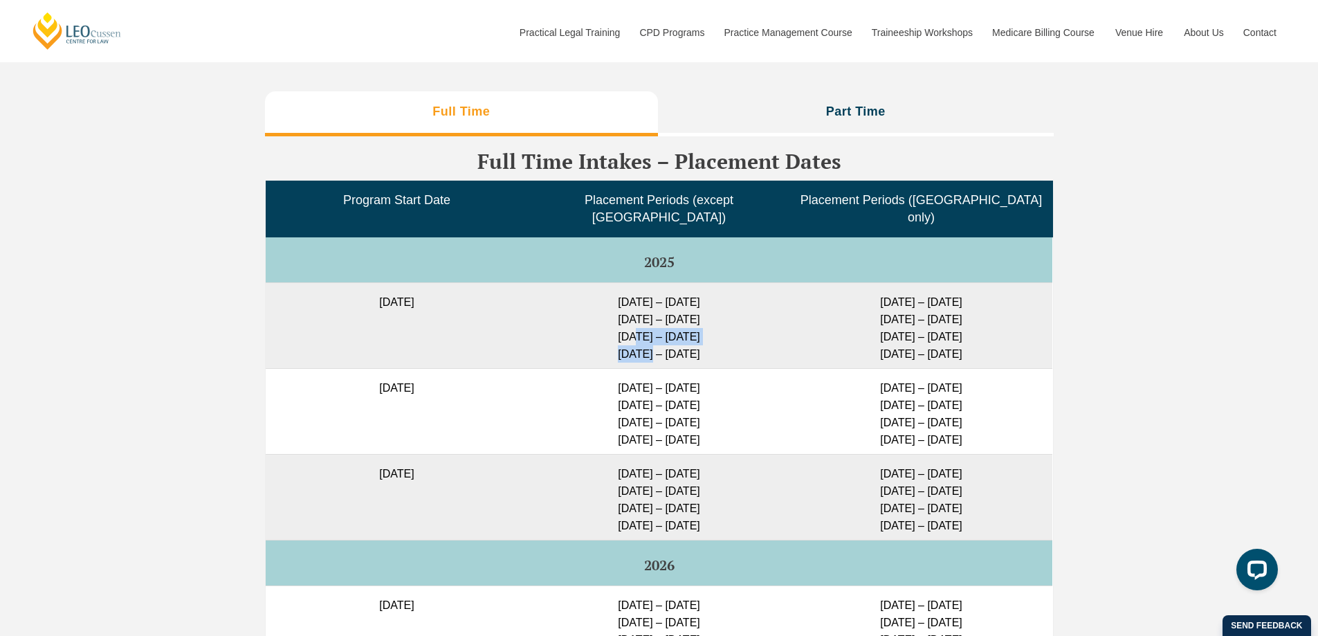
drag, startPoint x: 619, startPoint y: 303, endPoint x: 635, endPoint y: 320, distance: 23.5
click at [635, 320] on td "27 Jan – 16 Feb 2026 23 Feb – 16 March 2026 11 May – 29 May 2026 6 July – 24 Ju…" at bounding box center [659, 325] width 262 height 86
click at [809, 91] on li "Part Time" at bounding box center [856, 113] width 396 height 44
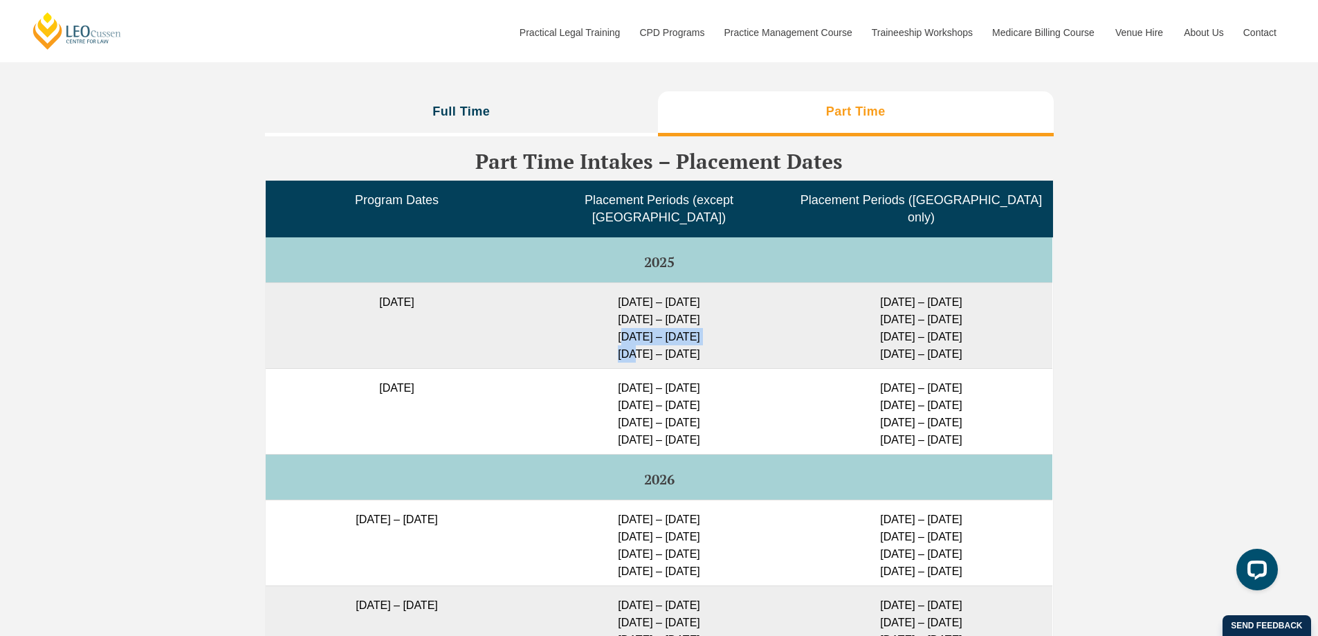
drag, startPoint x: 609, startPoint y: 305, endPoint x: 624, endPoint y: 315, distance: 18.0
click at [624, 315] on td "27 Jan – 16 Feb 2026 23 Feb – 16 March 2026 11 May – 29 May 2026 6 July – 24 Ju…" at bounding box center [659, 325] width 262 height 86
click at [634, 316] on td "27 Jan – 16 Feb 2026 23 Feb – 16 March 2026 11 May – 29 May 2026 6 July – 24 Ju…" at bounding box center [659, 325] width 262 height 86
drag, startPoint x: 621, startPoint y: 360, endPoint x: 655, endPoint y: 369, distance: 35.1
click at [635, 369] on td "11 May – 29 May 2026 6 July – 24 July 2026 24 Aug – 11 Sep 2026 9 Nov – 27 Nov …" at bounding box center [659, 411] width 262 height 86
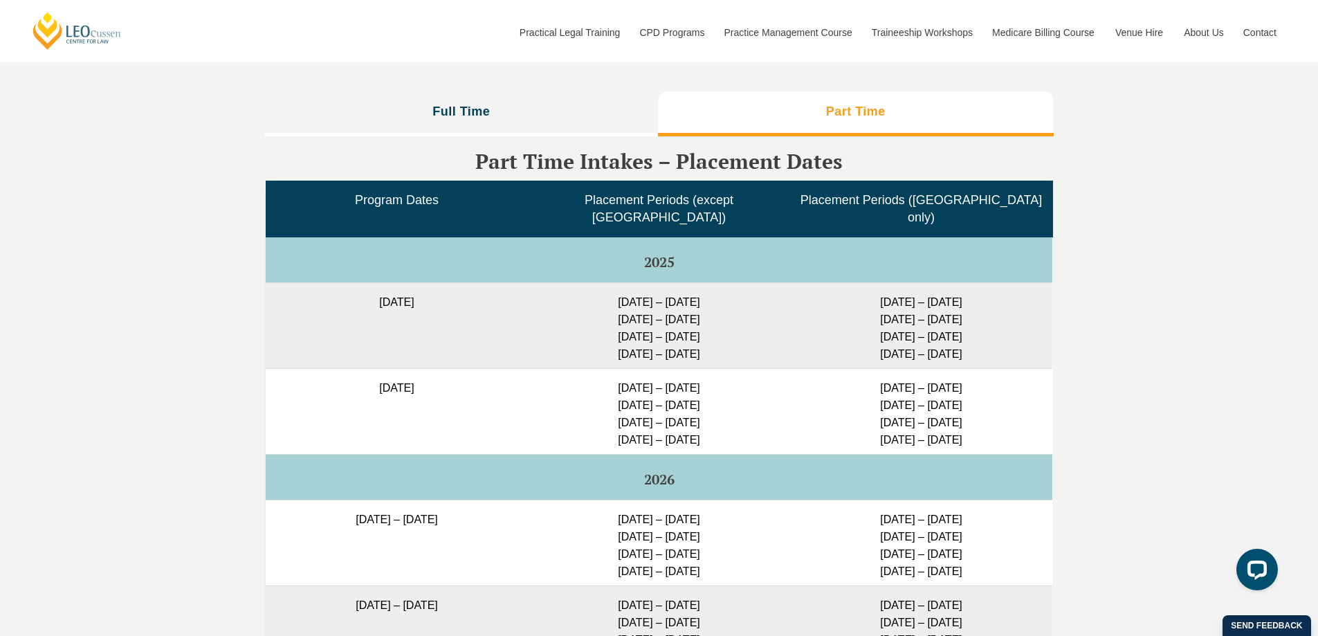
click at [579, 106] on li "Full Time" at bounding box center [462, 113] width 394 height 44
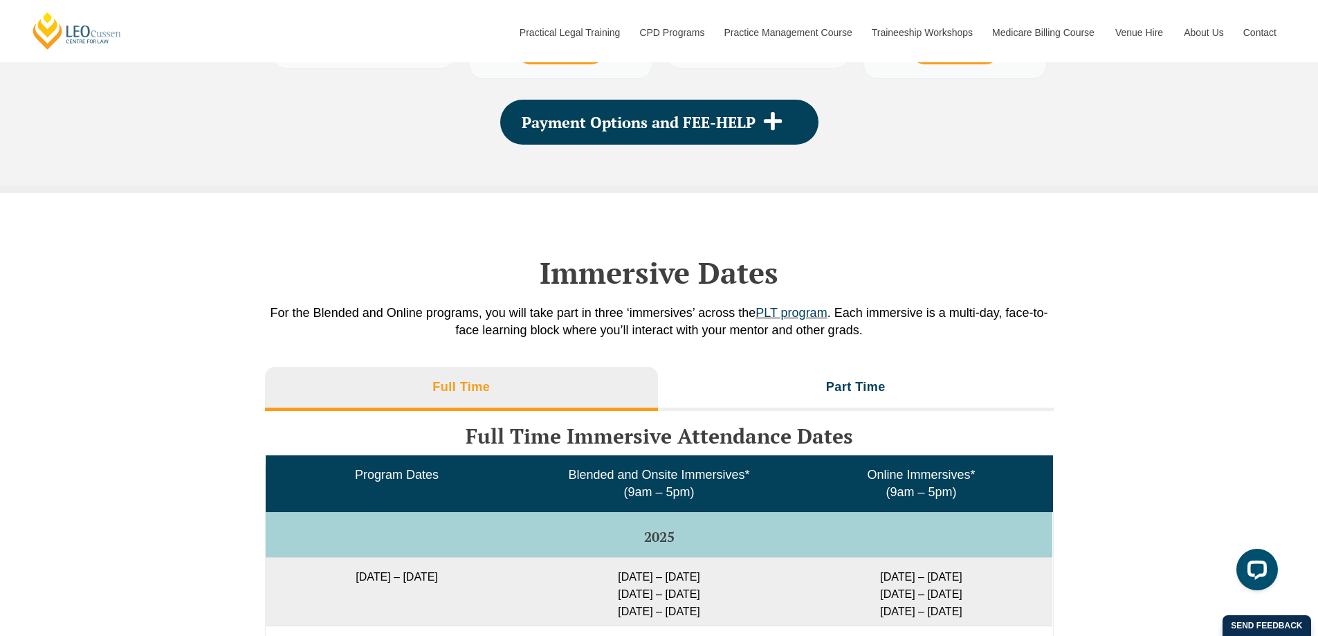
scroll to position [1737, 0]
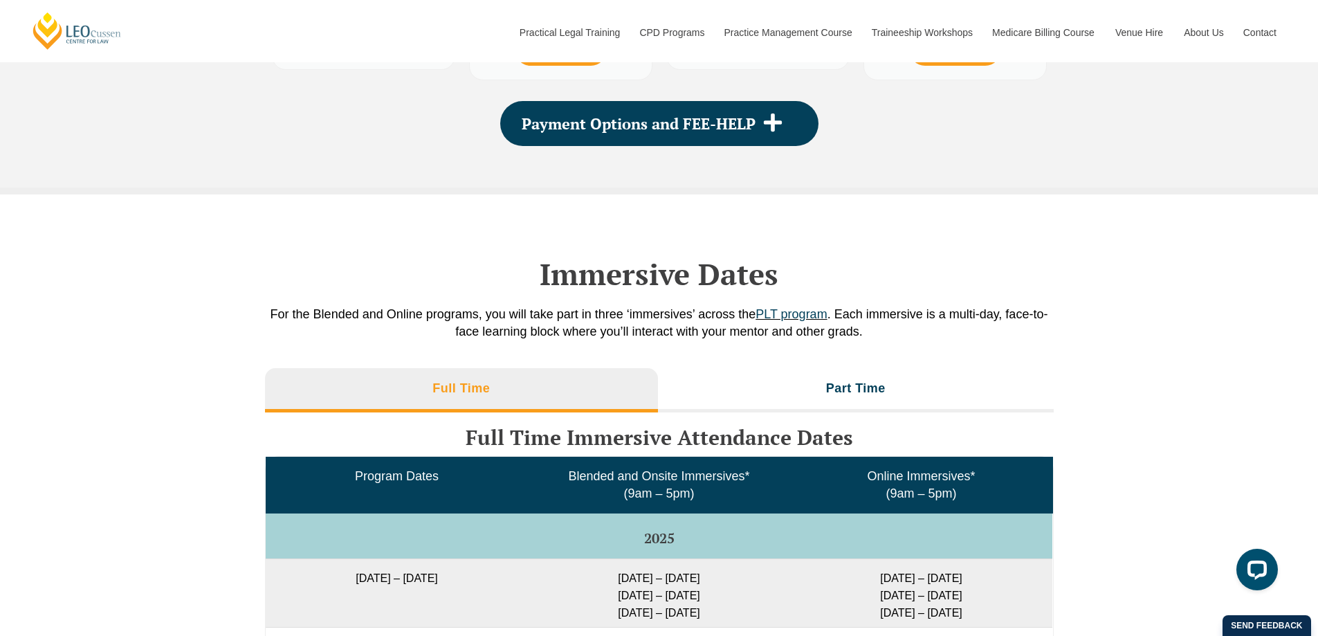
click at [801, 387] on li "Part Time" at bounding box center [856, 390] width 396 height 44
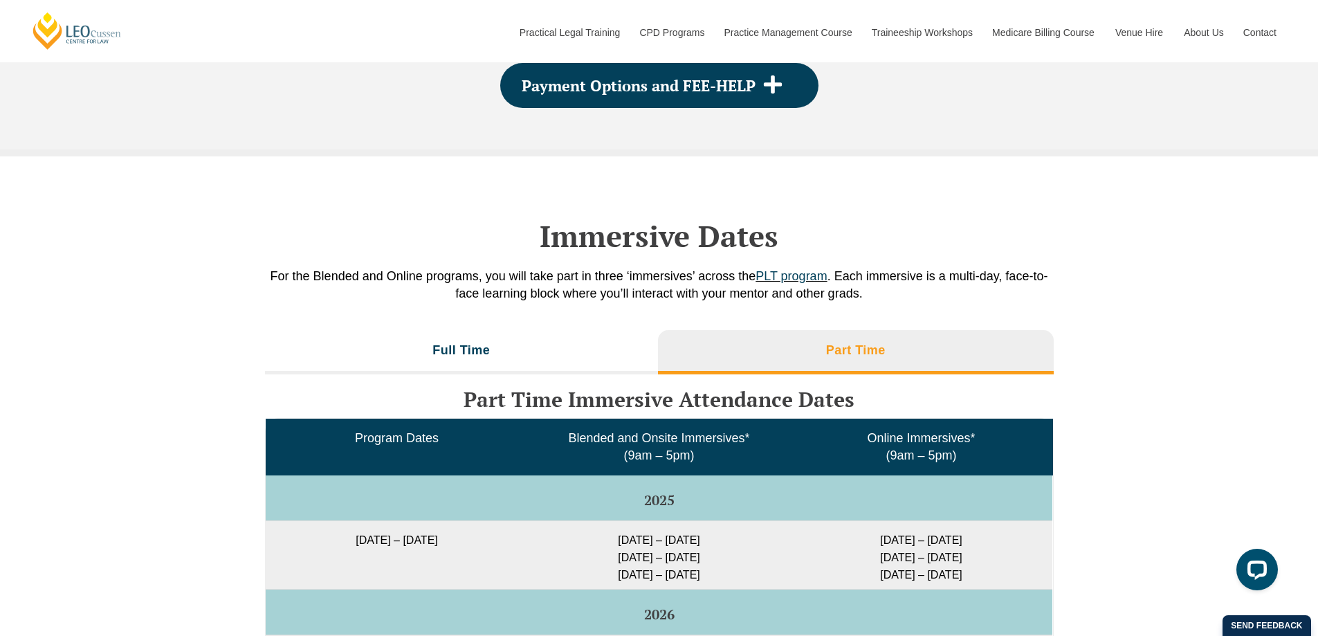
scroll to position [1807, 0]
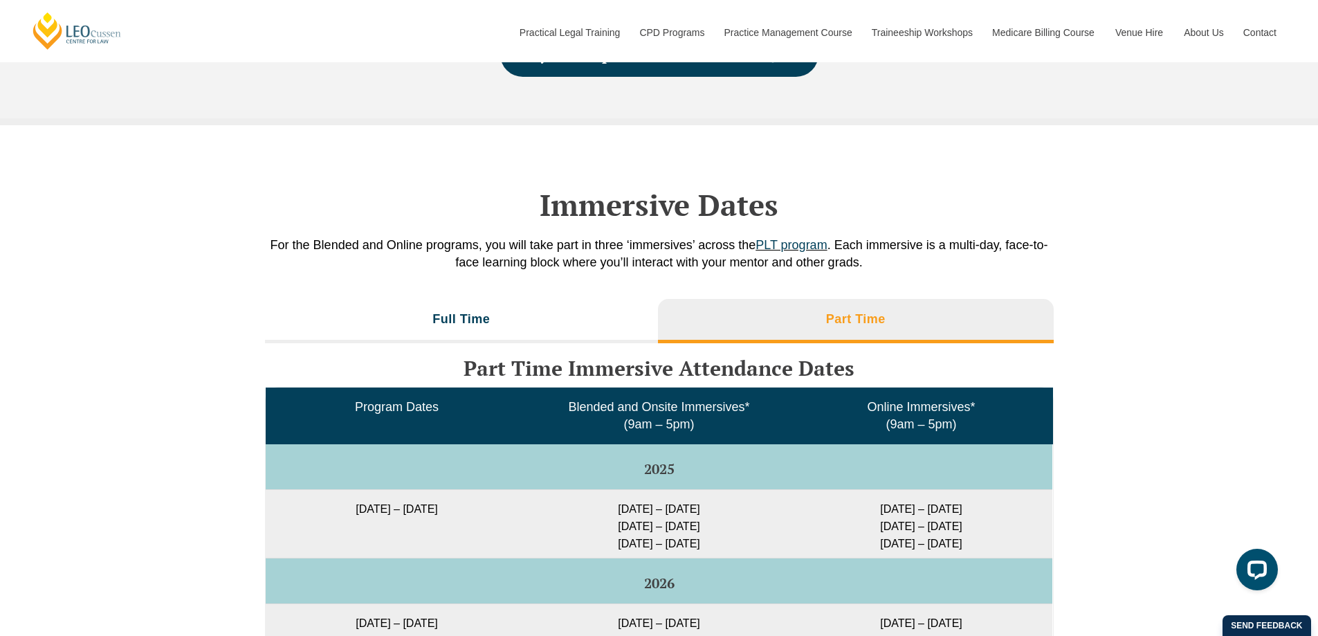
click at [518, 316] on li "Full Time" at bounding box center [462, 321] width 394 height 44
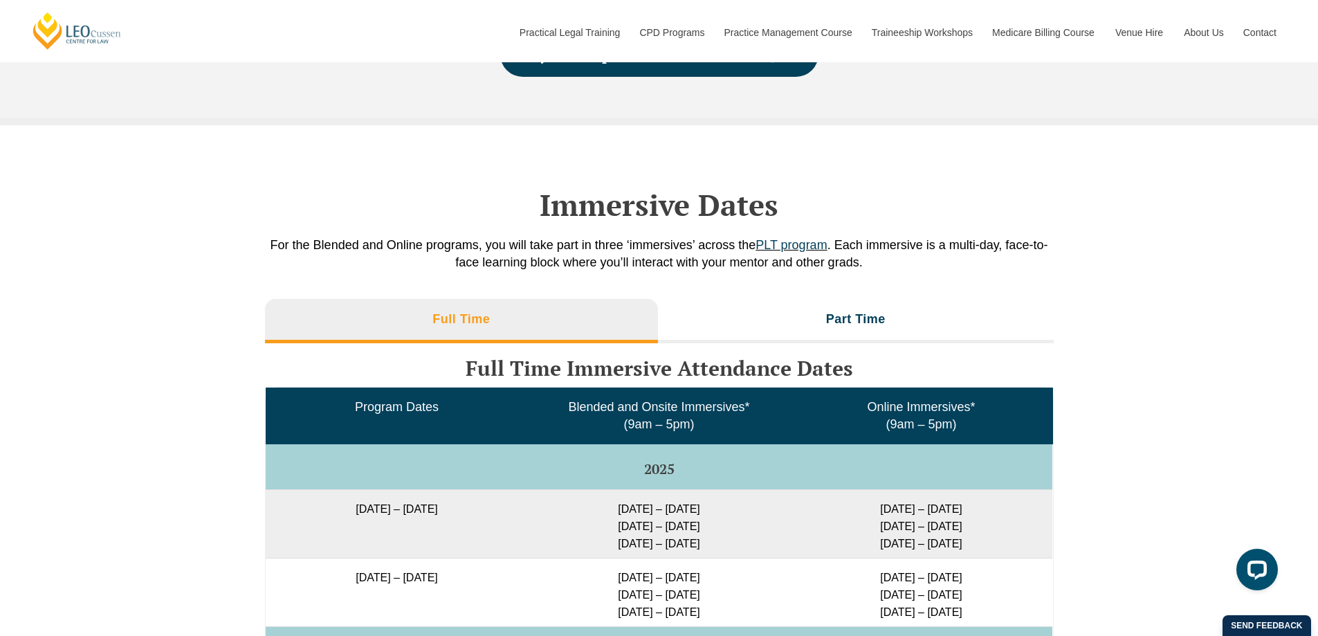
click at [835, 299] on li "Part Time" at bounding box center [856, 321] width 396 height 44
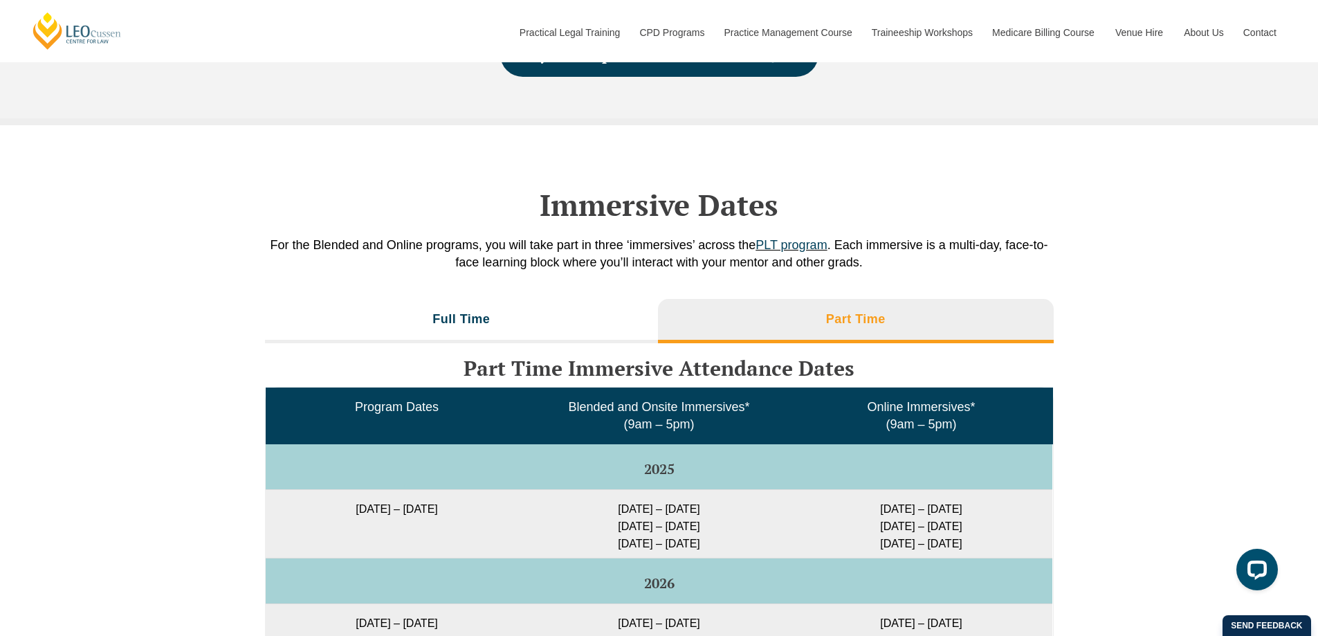
click at [564, 301] on li "Full Time" at bounding box center [462, 321] width 394 height 44
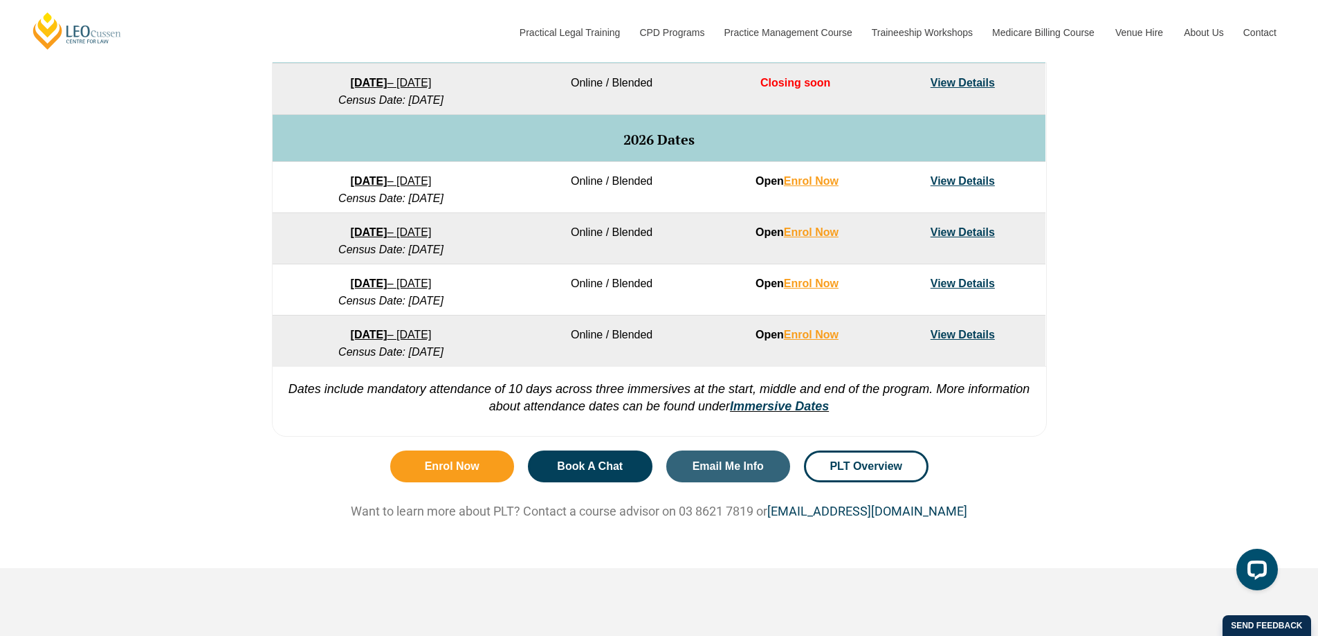
scroll to position [423, 0]
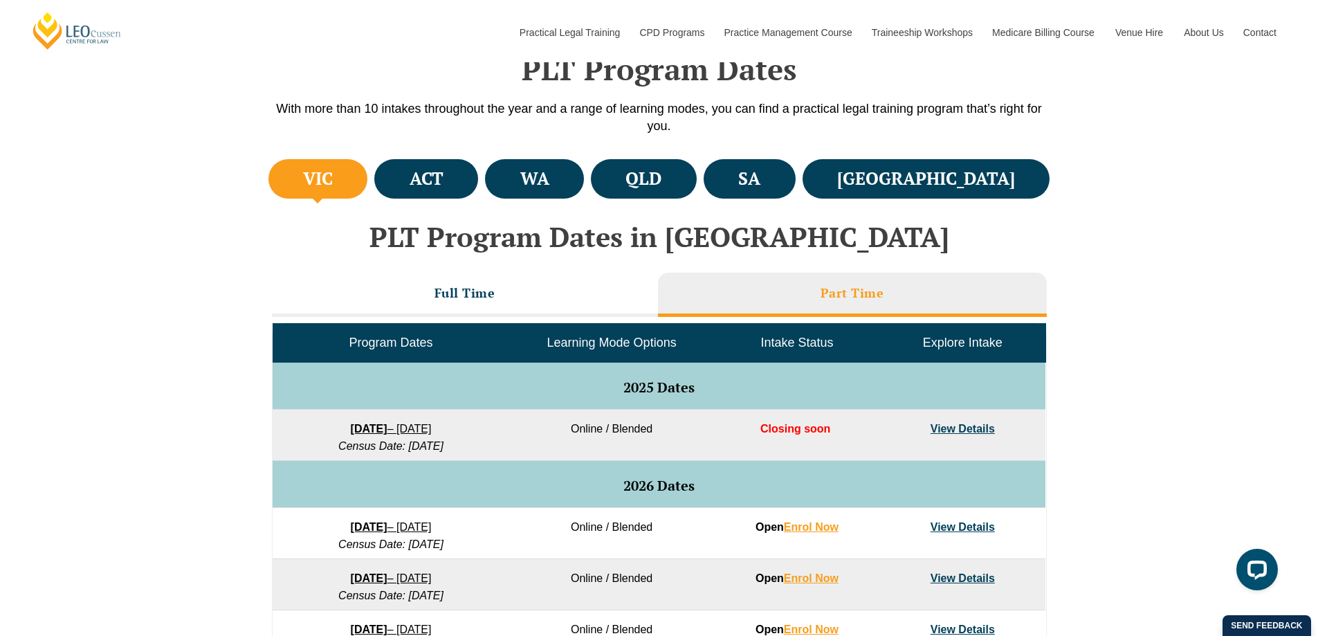
click at [553, 293] on li "Full Time" at bounding box center [465, 295] width 386 height 44
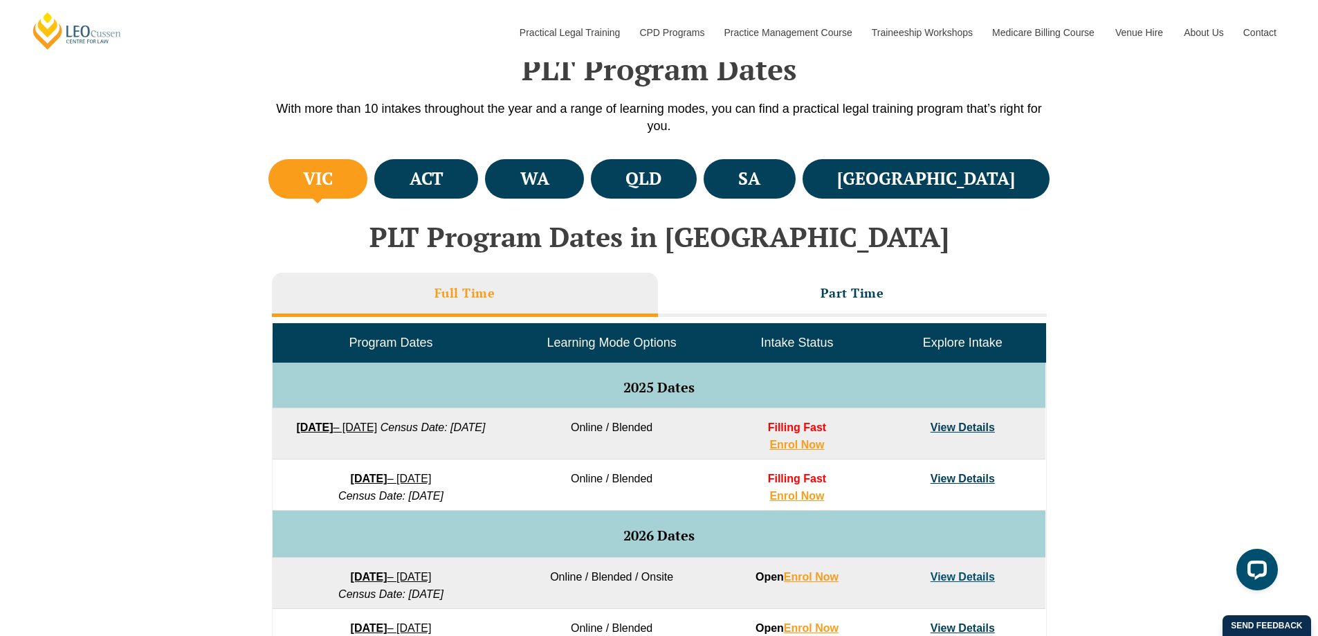
click at [787, 285] on li "Part Time" at bounding box center [852, 295] width 389 height 44
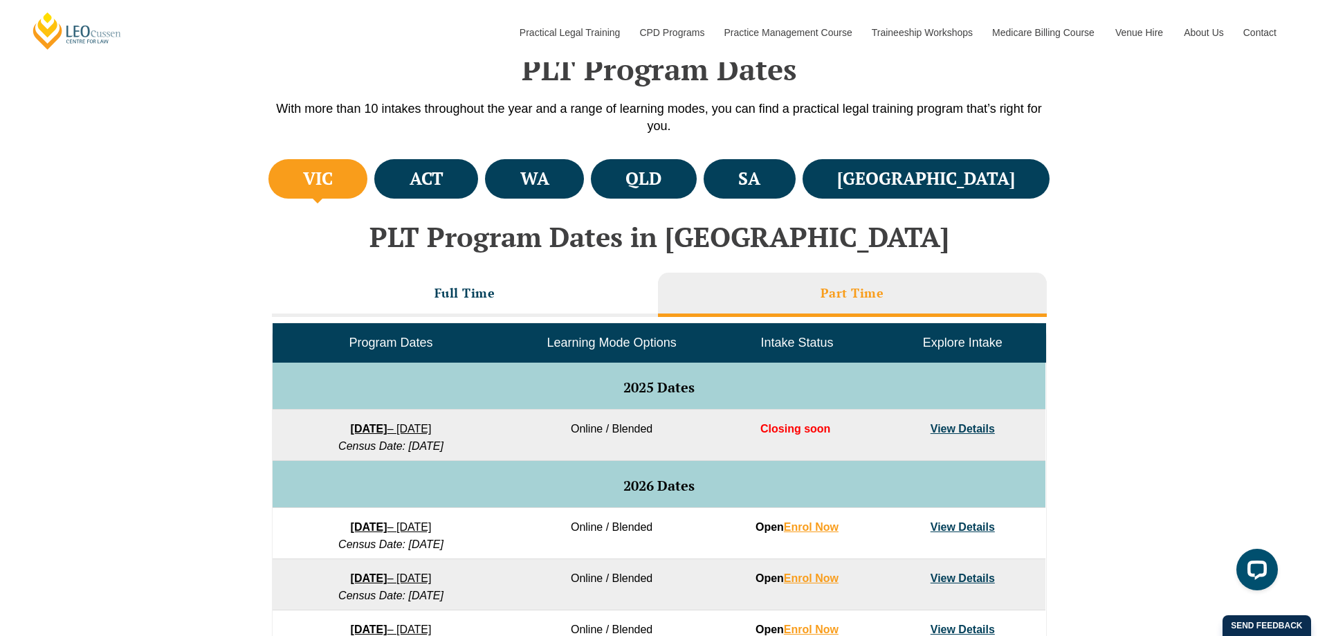
click at [601, 295] on li "Full Time" at bounding box center [465, 295] width 386 height 44
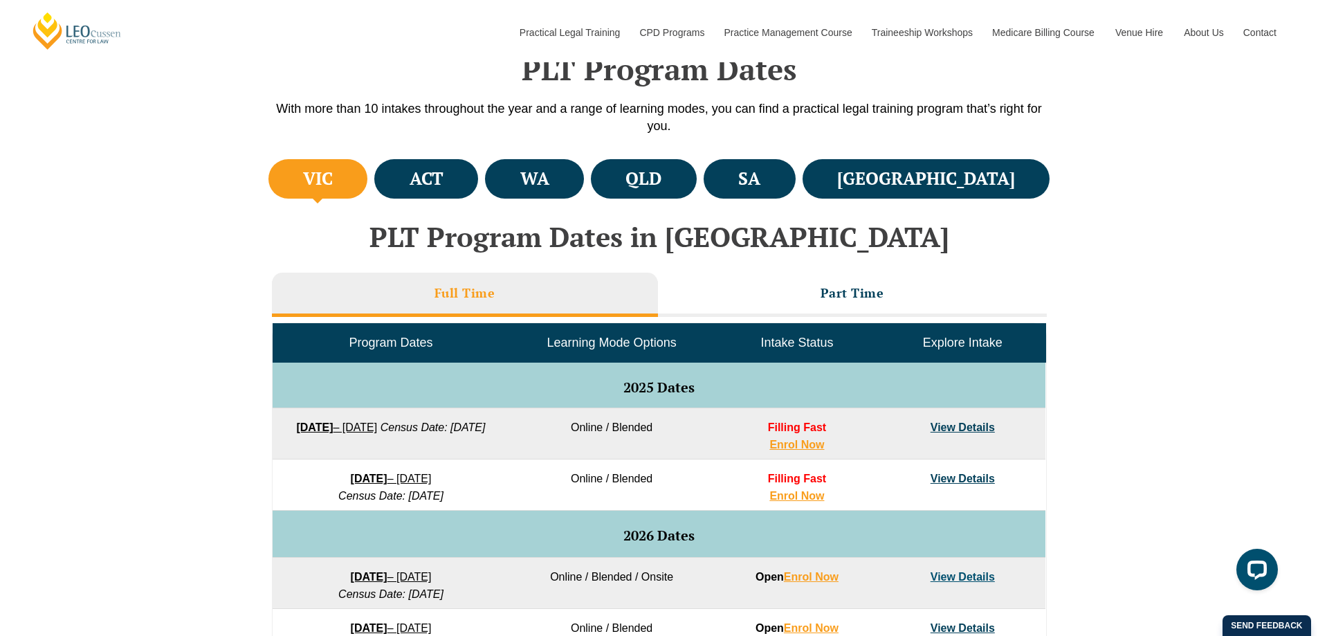
click at [778, 282] on li "Part Time" at bounding box center [852, 295] width 389 height 44
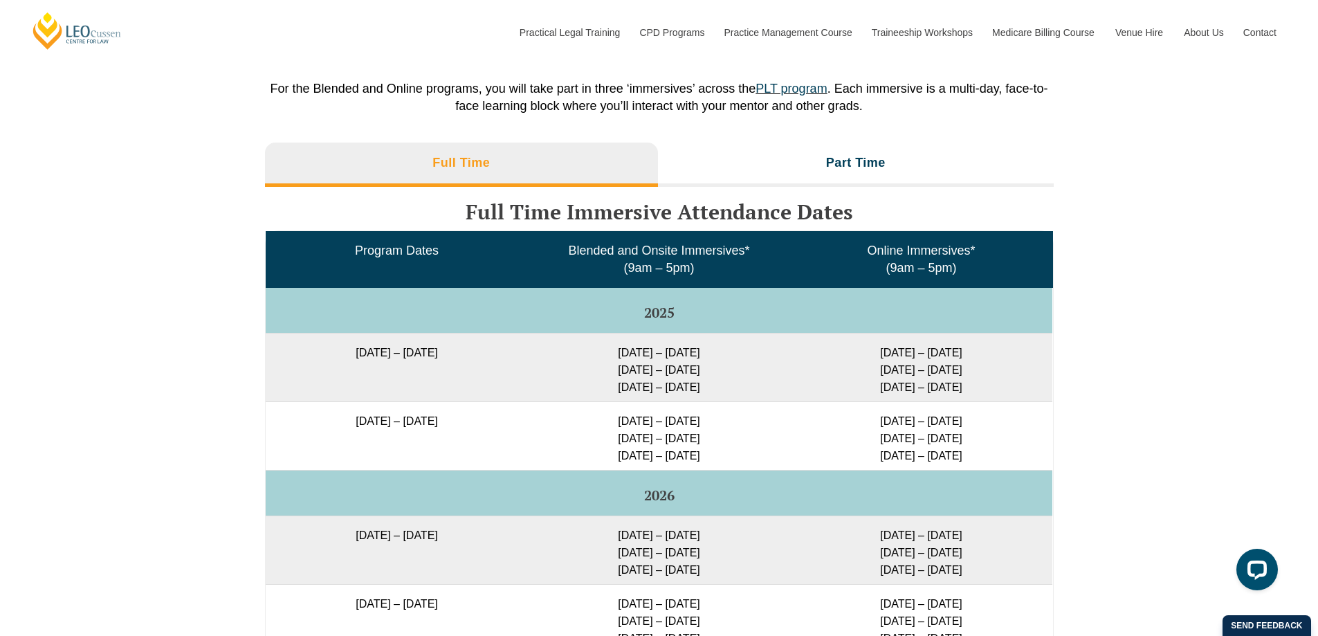
scroll to position [1945, 0]
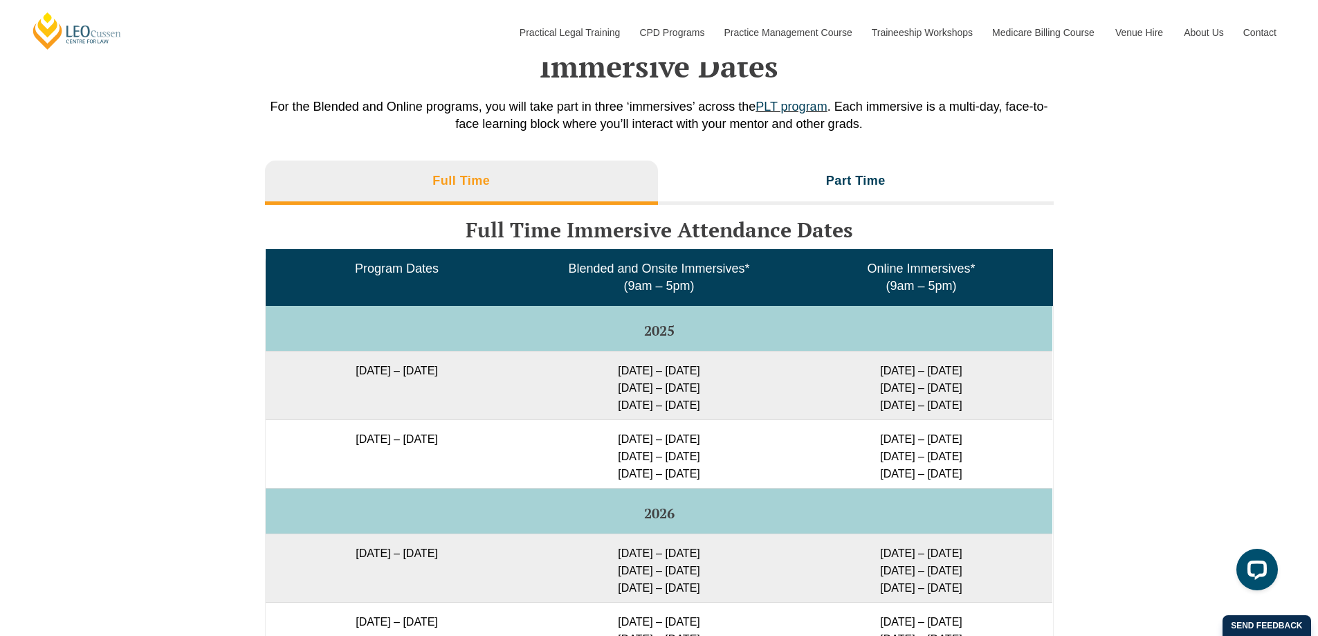
click at [827, 179] on li "Part Time" at bounding box center [856, 183] width 396 height 44
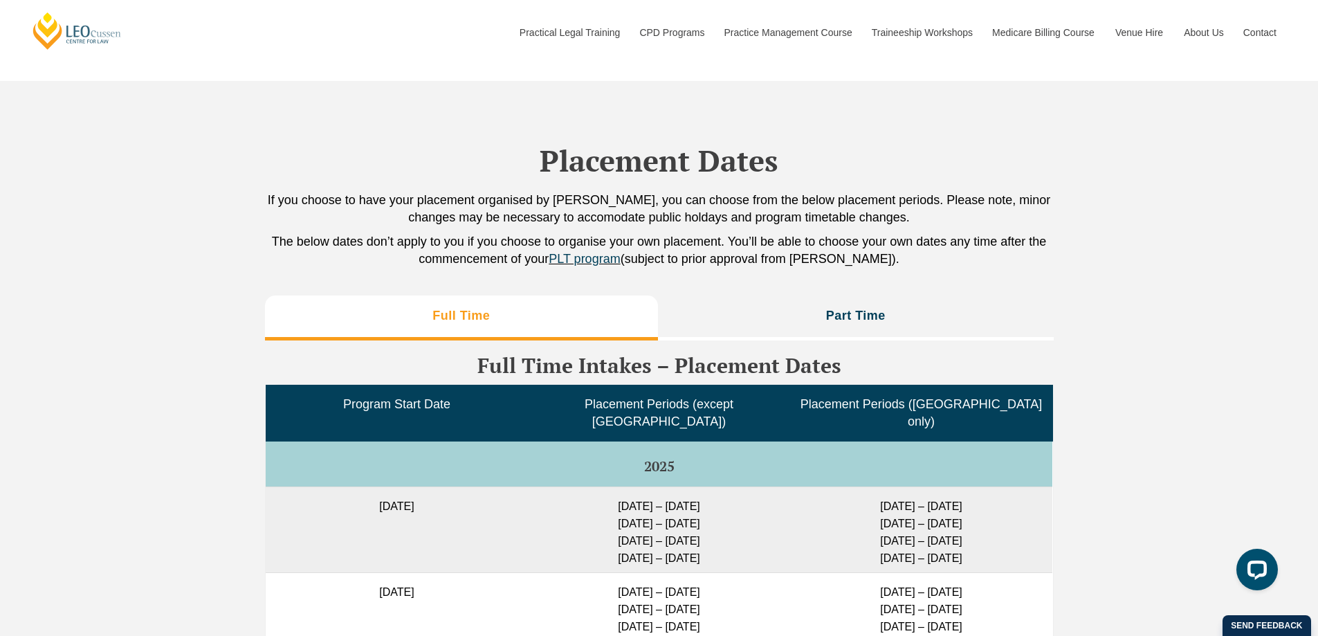
scroll to position [2983, 0]
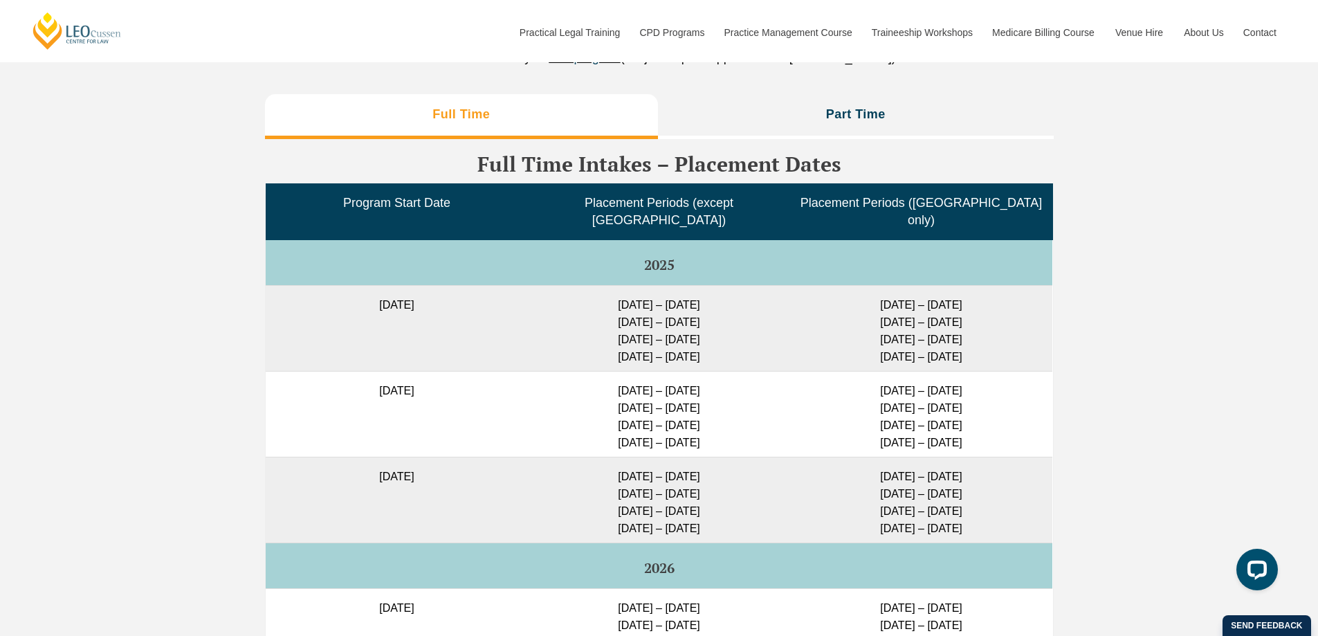
click at [823, 103] on li "Part Time" at bounding box center [856, 116] width 396 height 44
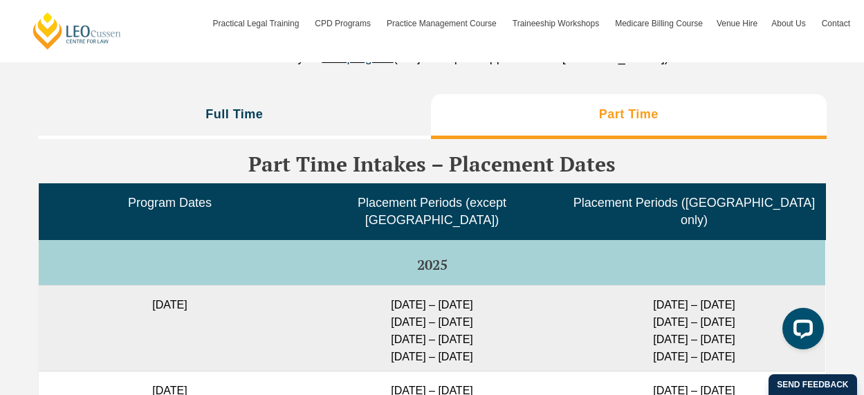
scroll to position [2985, 0]
